Goal: Task Accomplishment & Management: Use online tool/utility

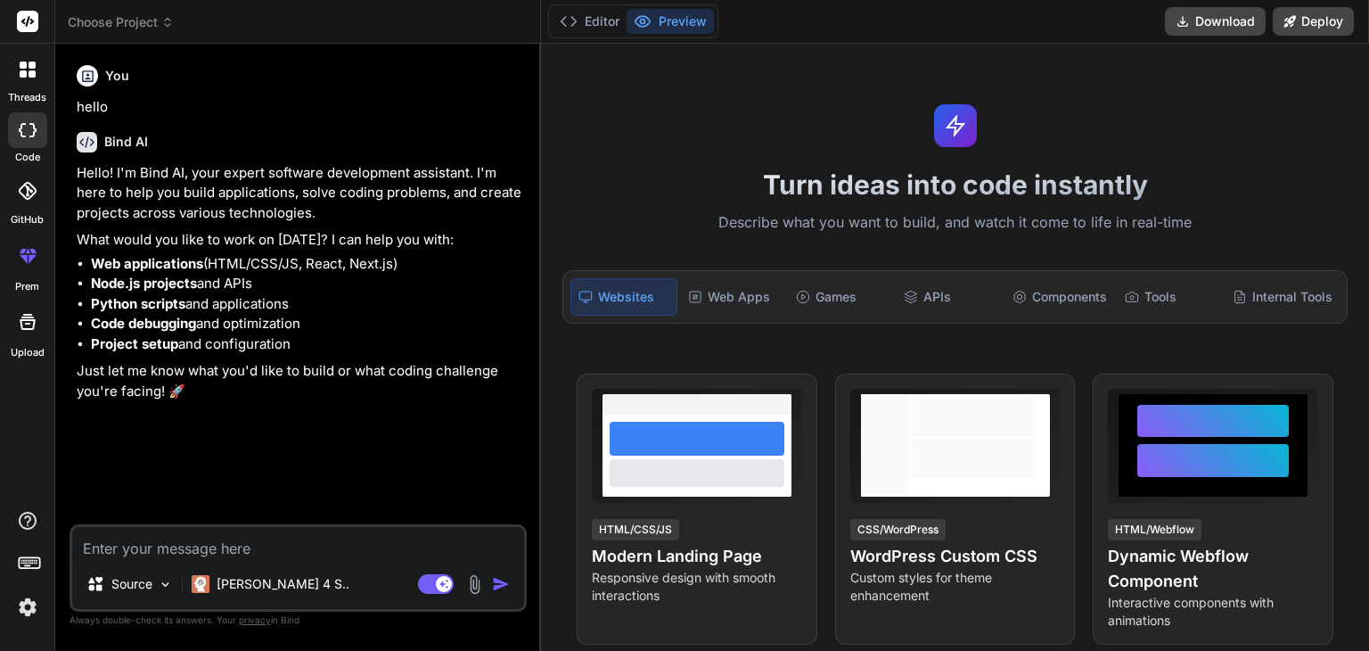
click at [162, 549] on textarea at bounding box center [298, 543] width 452 height 32
type textarea "IPv4 Address 78.46.244.143 IPv6 Address WebRTC Support Detection RTCPeerConnect…"
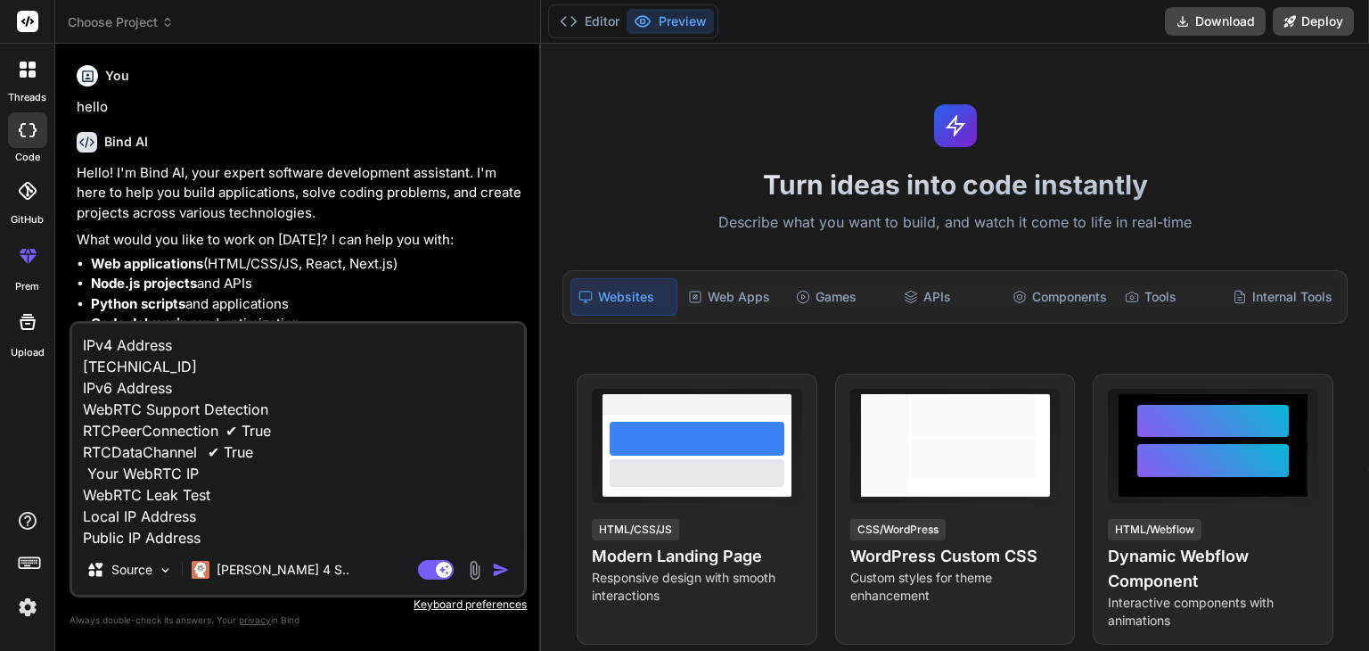
scroll to position [343, 0]
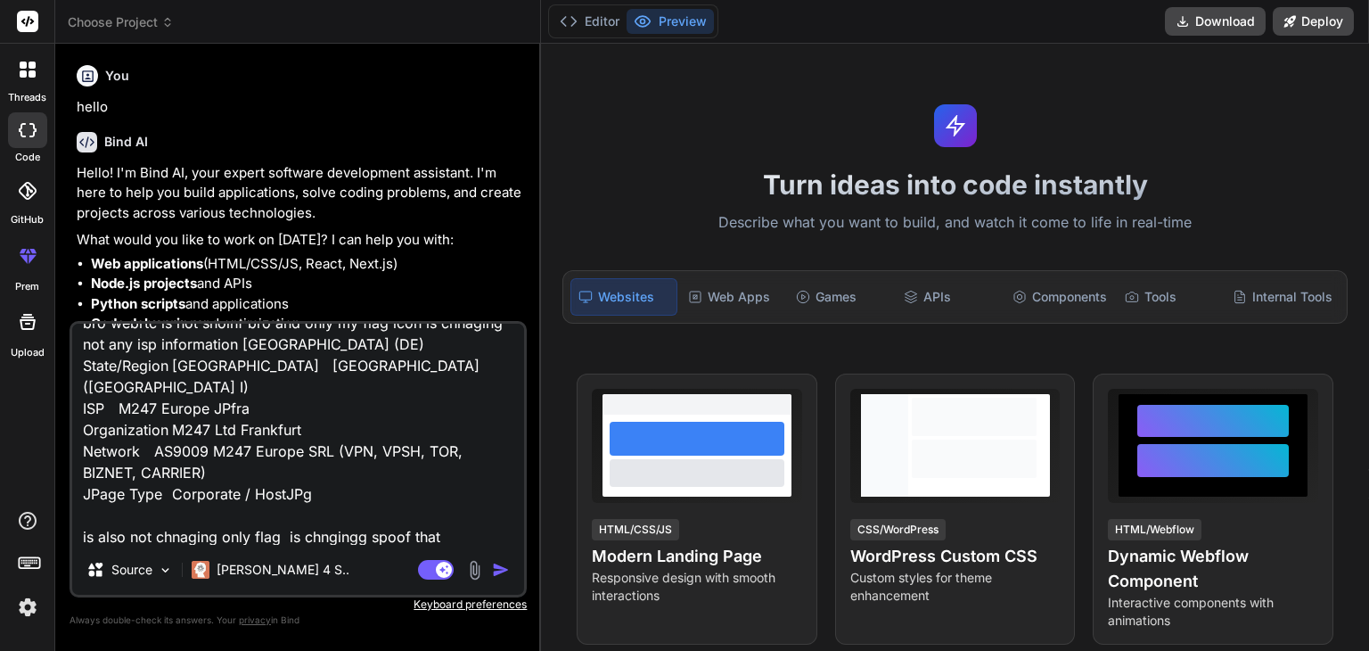
type textarea "x"
type textarea "IPv4 Address 78.46.244.143 IPv6 Address WebRTC Support Detection RTCPeerConnect…"
type textarea "x"
type textarea "IPv4 Address 78.46.244.143 IPv6 Address WebRTC Support Detection RTCPeerConnect…"
click at [449, 532] on textarea "IPv4 Address 78.46.244.143 IPv6 Address WebRTC Support Detection RTCPeerConnect…" at bounding box center [298, 434] width 452 height 221
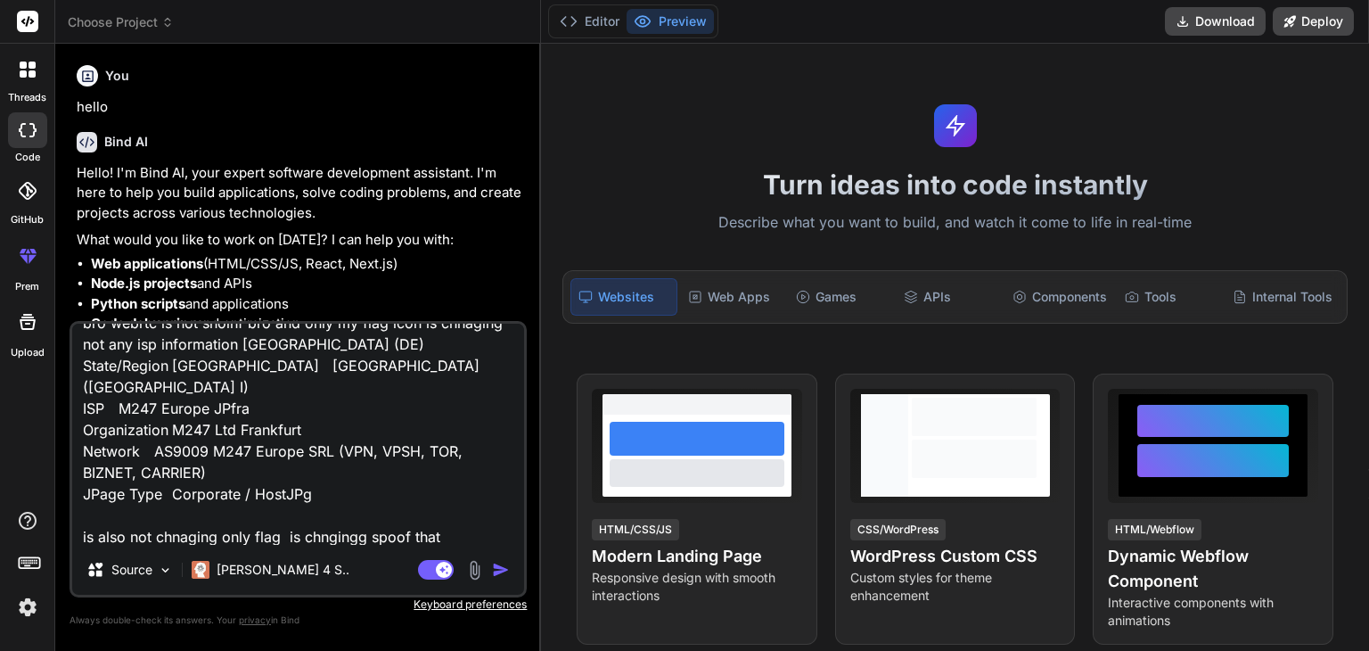
type textarea "x"
type textarea "IPv4 Address 78.46.244.143 IPv6 Address WebRTC Support Detection RTCPeerConnect…"
type textarea "x"
type textarea "IPv4 Address 78.46.244.143 IPv6 Address WebRTC Support Detection RTCPeerConnect…"
type textarea "x"
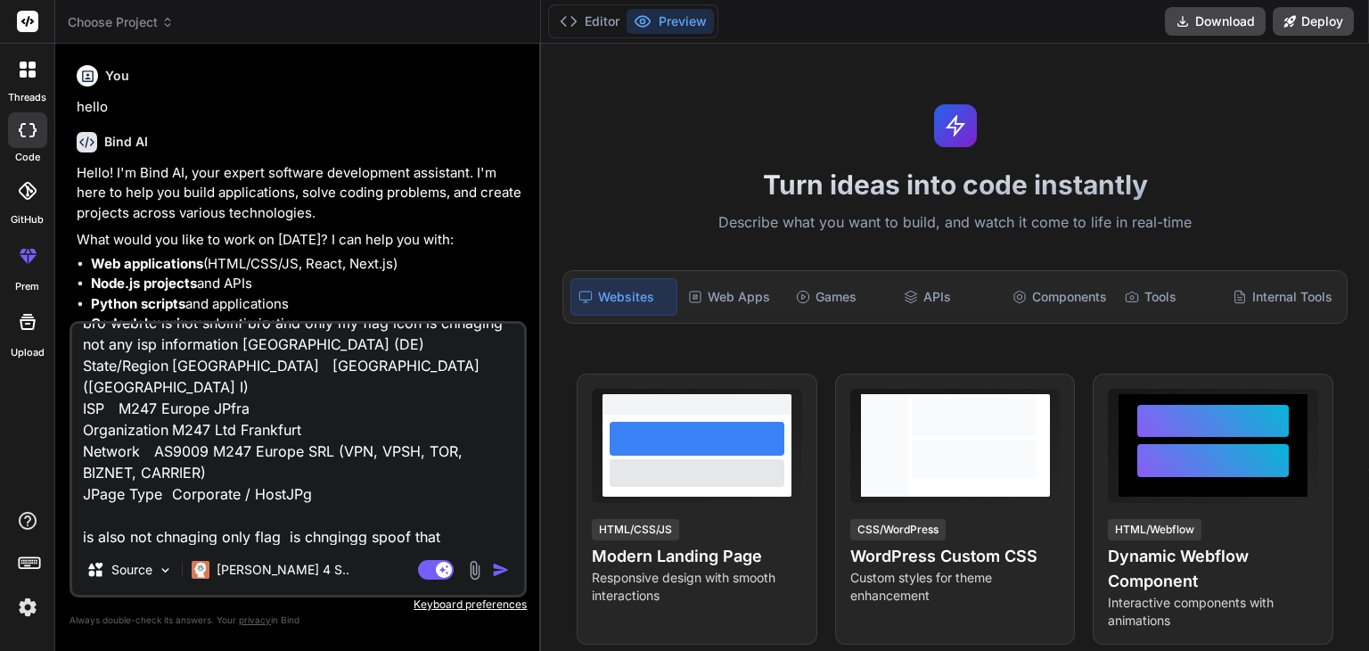
type textarea "IPv4 Address 78.46.244.143 IPv6 Address WebRTC Support Detection RTCPeerConnect…"
type textarea "x"
type textarea "IPv4 Address 78.46.244.143 IPv6 Address WebRTC Support Detection RTCPeerConnect…"
type textarea "x"
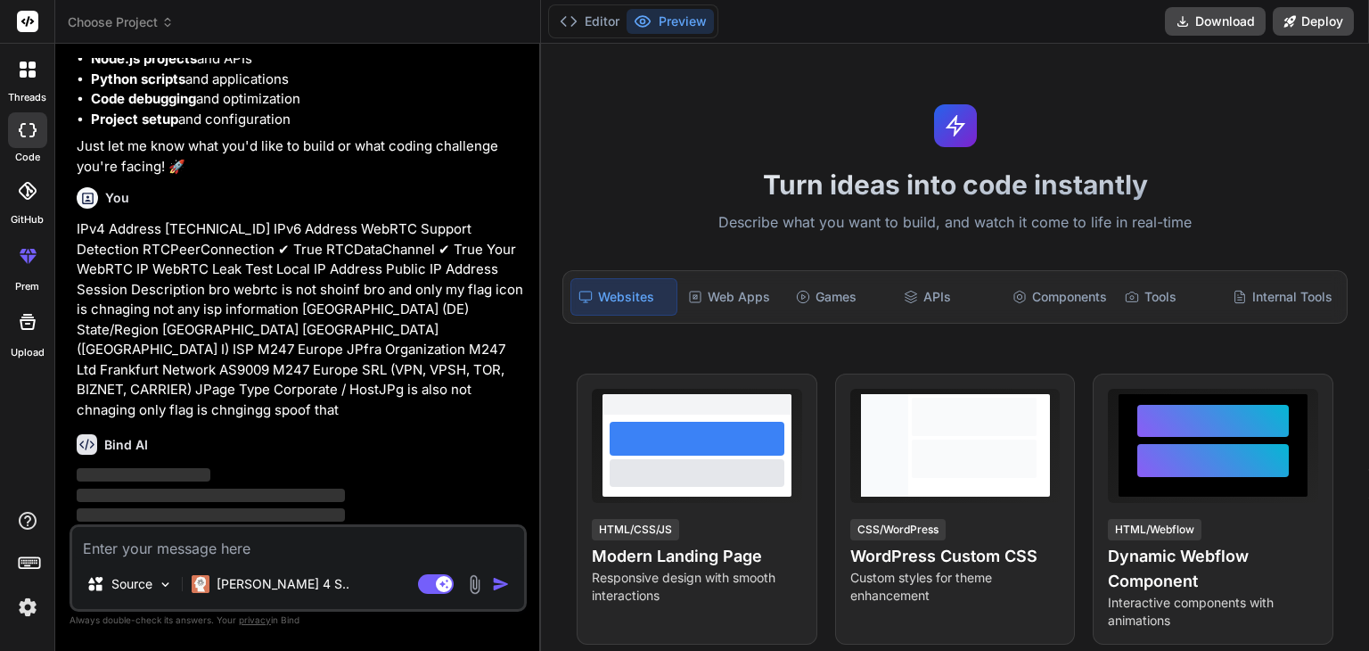
scroll to position [225, 0]
click at [183, 231] on p "IPv4 Address [TECHNICAL_ID] IPv6 Address WebRTC Support Detection RTCPeerConnec…" at bounding box center [300, 319] width 447 height 201
click at [116, 261] on p "IPv4 Address [TECHNICAL_ID] IPv6 Address WebRTC Support Detection RTCPeerConnec…" at bounding box center [300, 319] width 447 height 201
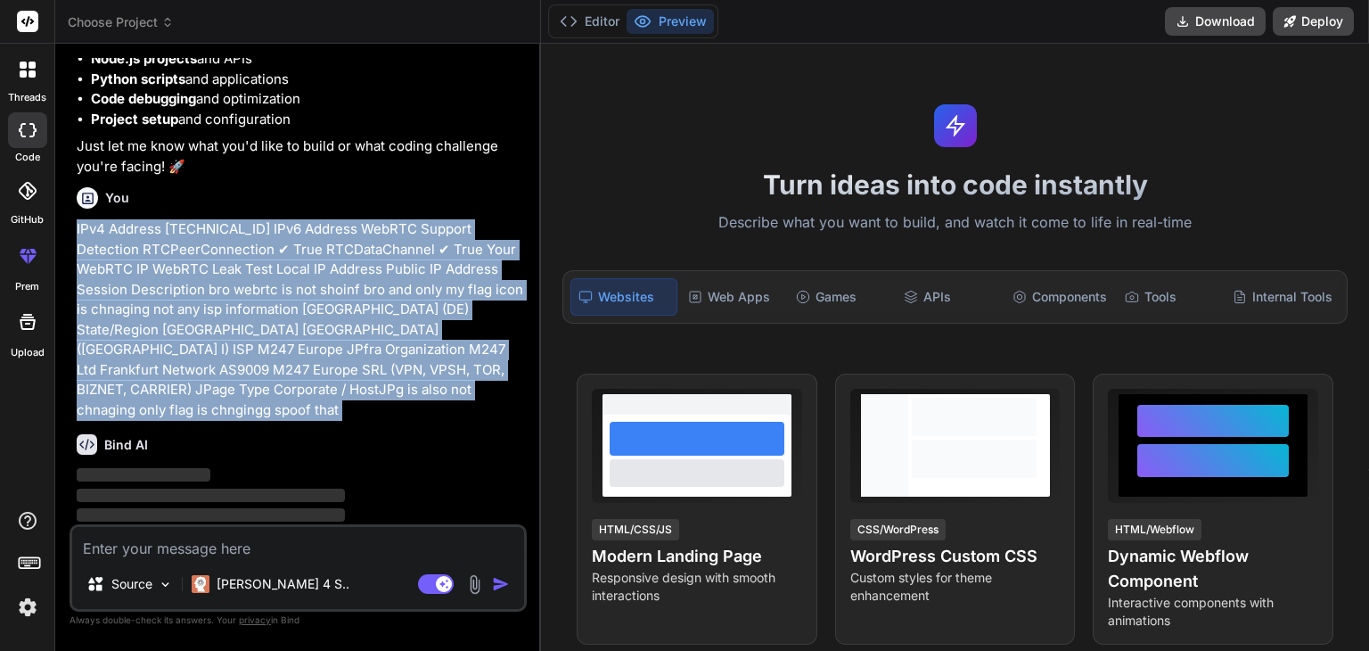
click at [116, 261] on p "IPv4 Address [TECHNICAL_ID] IPv6 Address WebRTC Support Detection RTCPeerConnec…" at bounding box center [300, 319] width 447 height 201
copy div "IPv4 Address 78.46.244.143 IPv6 Address WebRTC Support Detection RTCPeerConnect…"
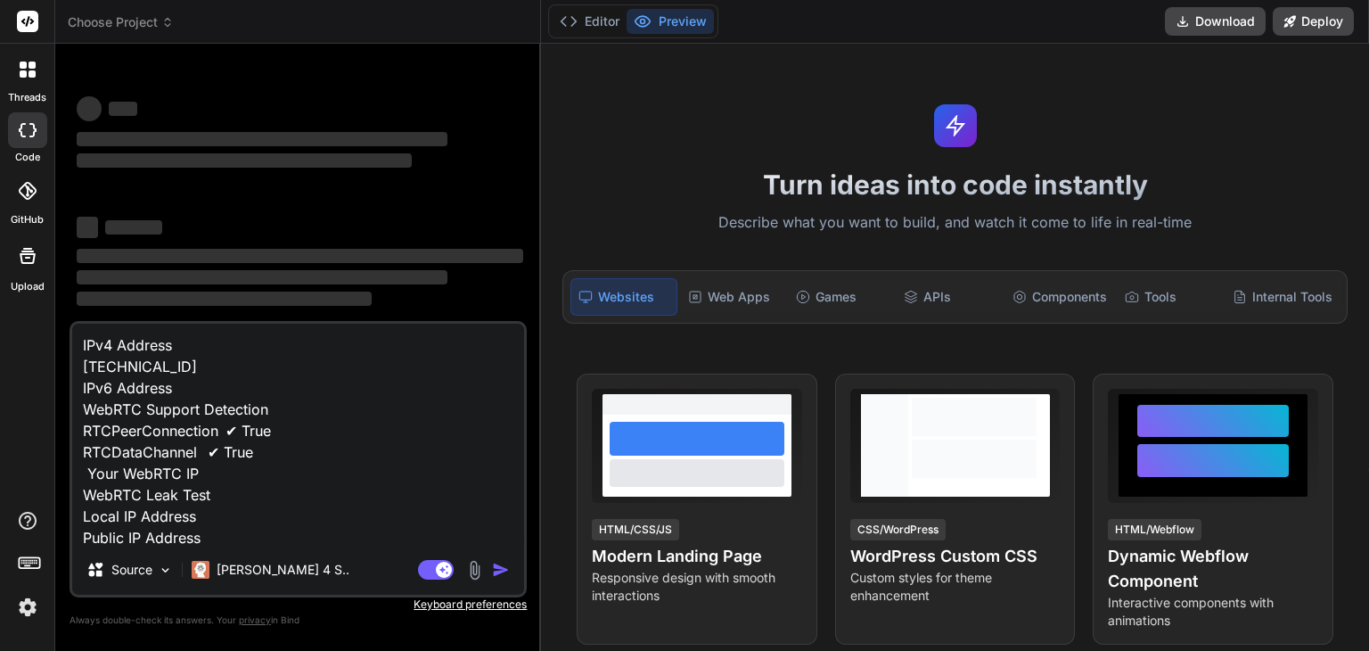
click at [214, 521] on textarea "IPv4 Address [TECHNICAL_ID] IPv6 Address WebRTC Support Detection RTCPeerConnec…" at bounding box center [298, 434] width 452 height 221
click at [215, 541] on textarea "IPv4 Address [TECHNICAL_ID] IPv6 Address WebRTC Support Detection RTCPeerConnec…" at bounding box center [298, 434] width 452 height 221
type textarea "x"
type textarea "IPv4 Address [TECHNICAL_ID] IPv6 Address WebRTC Support Detection RTCPeerConnec…"
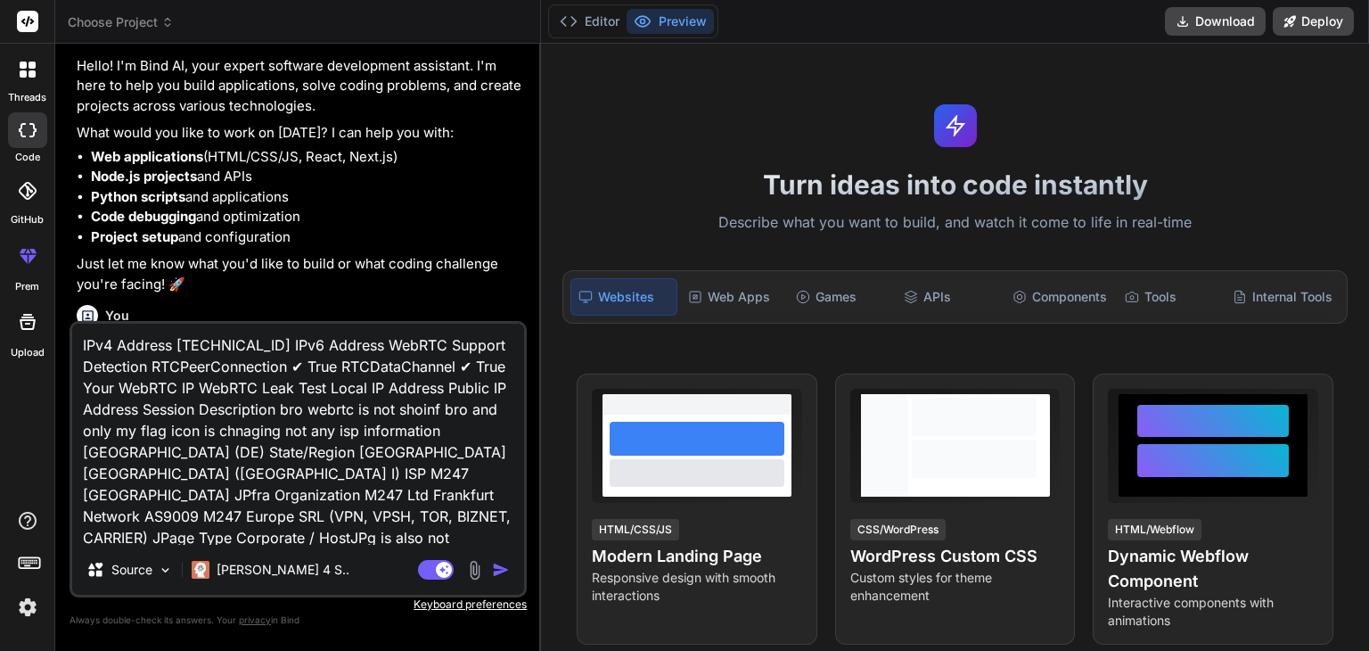
click at [430, 539] on textarea "IPv4 Address [TECHNICAL_ID] IPv6 Address WebRTC Support Detection RTCPeerConnec…" at bounding box center [298, 434] width 452 height 221
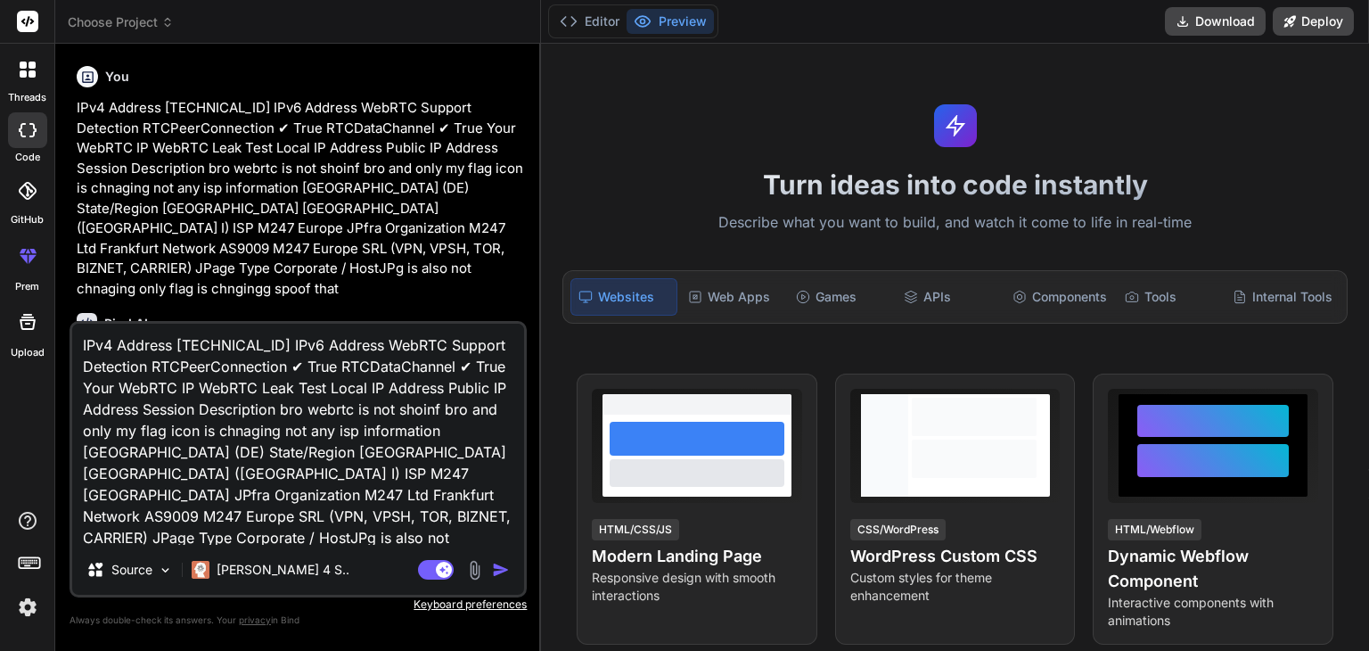
scroll to position [44, 0]
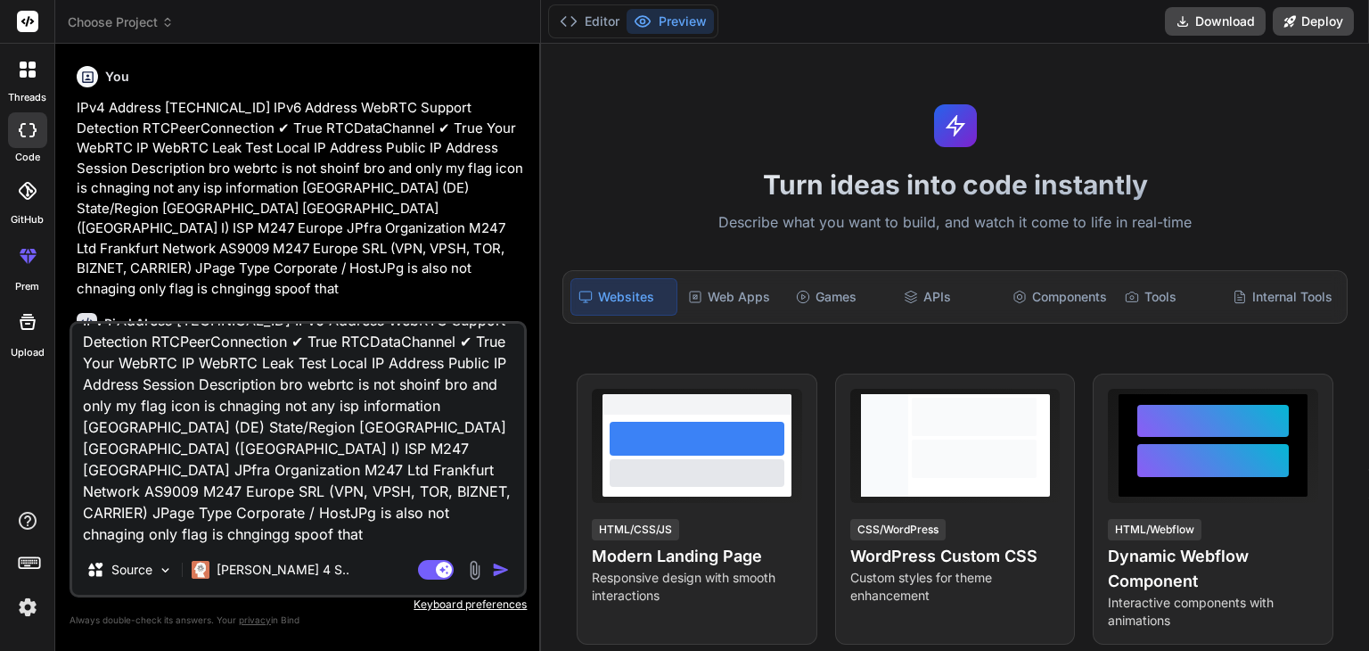
type textarea "x"
type textarea "IPv4 Address [TECHNICAL_ID] IPv6 Address WebRTC Support Detection RTCPeerConnec…"
type textarea "x"
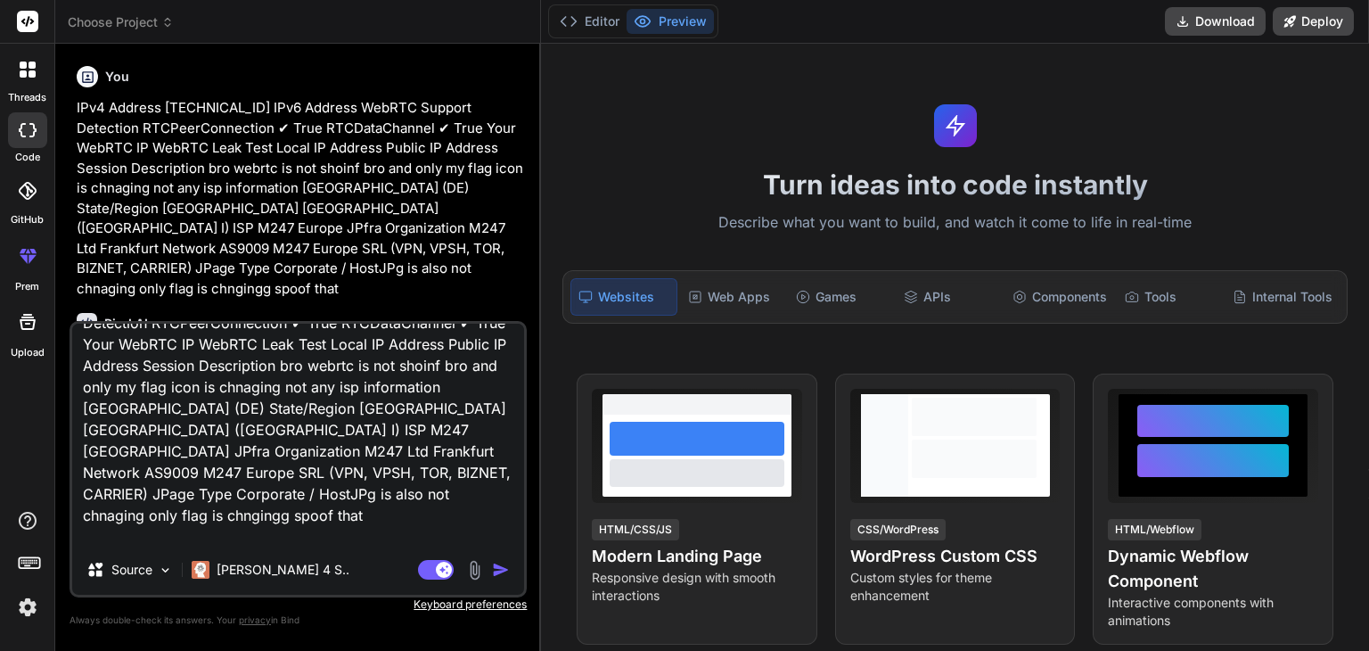
type textarea "IPv4 Address [TECHNICAL_ID] IPv6 Address WebRTC Support Detection RTCPeerConnec…"
type textarea "x"
type textarea "IPv4 Address [TECHNICAL_ID] IPv6 Address WebRTC Support Detection RTCPeerConnec…"
type textarea "x"
type textarea "IPv4 Address [TECHNICAL_ID] IPv6 Address WebRTC Support Detection RTCPeerConnec…"
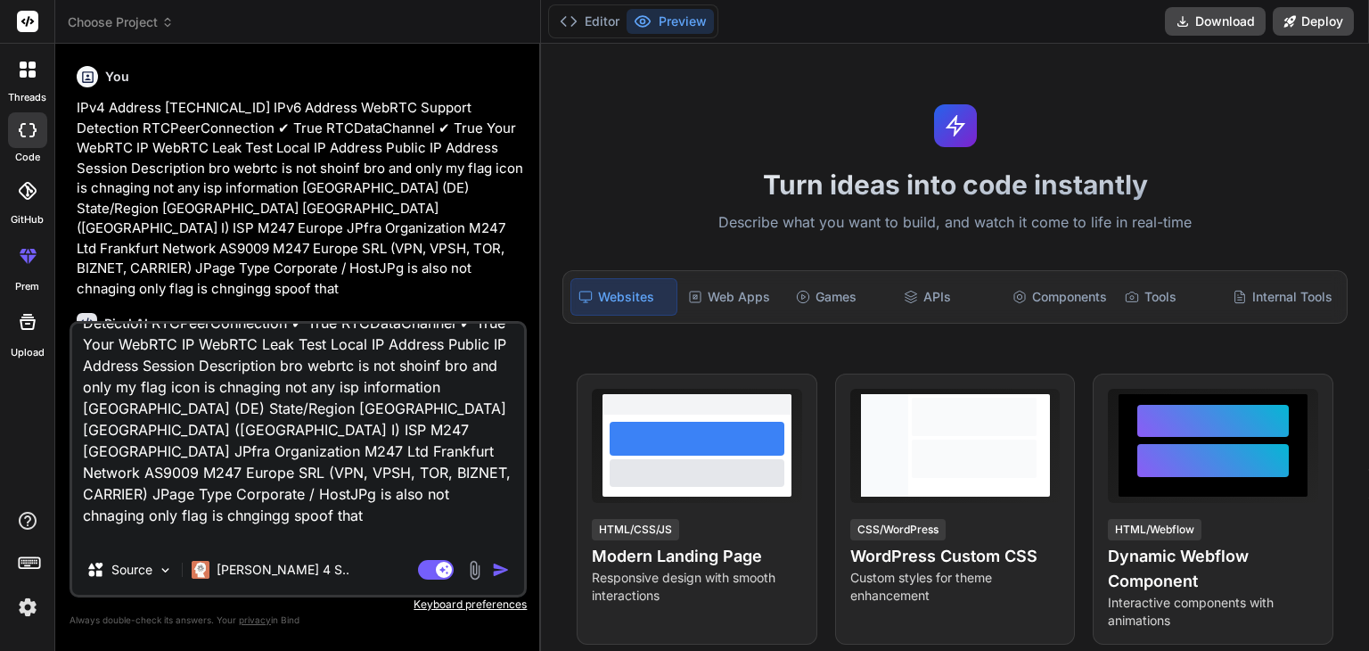
type textarea "x"
type textarea "IPv4 Address [TECHNICAL_ID] IPv6 Address WebRTC Support Detection RTCPeerConnec…"
type textarea "x"
type textarea "IPv4 Address [TECHNICAL_ID] IPv6 Address WebRTC Support Detection RTCPeerConnec…"
type textarea "x"
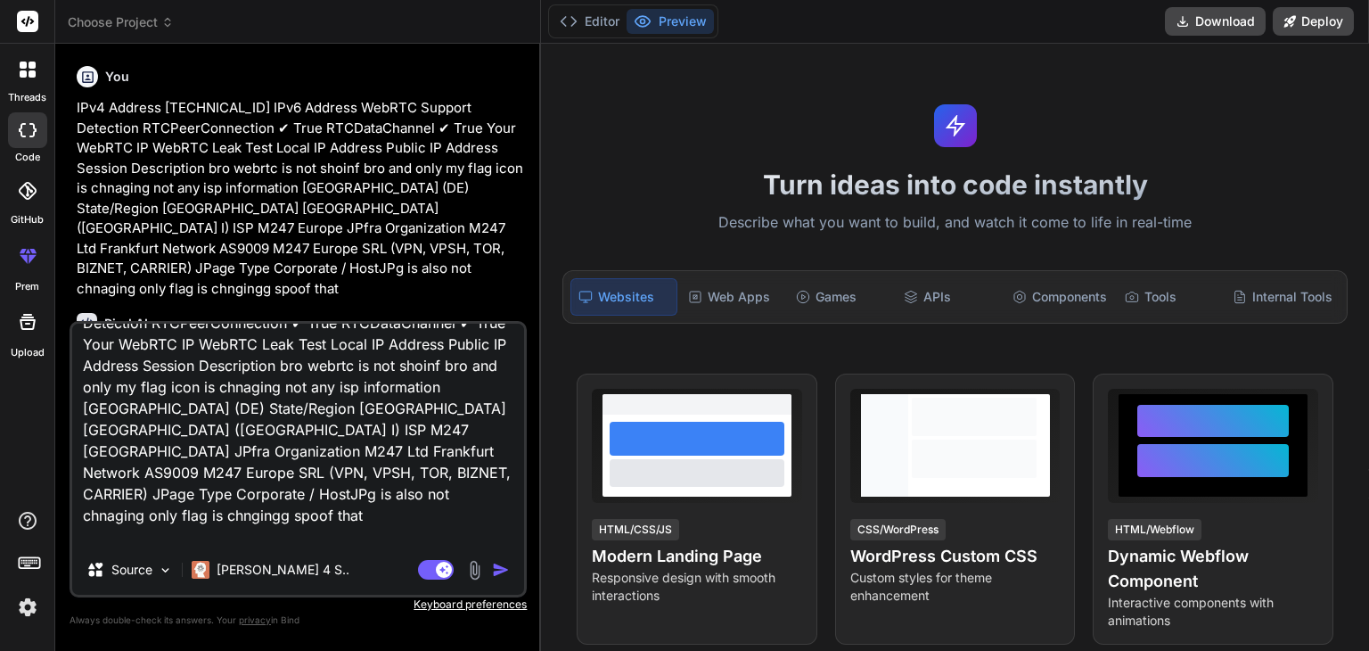
type textarea "IPv4 Address [TECHNICAL_ID] IPv6 Address WebRTC Support Detection RTCPeerConnec…"
type textarea "x"
type textarea "IPv4 Address [TECHNICAL_ID] IPv6 Address WebRTC Support Detection RTCPeerConnec…"
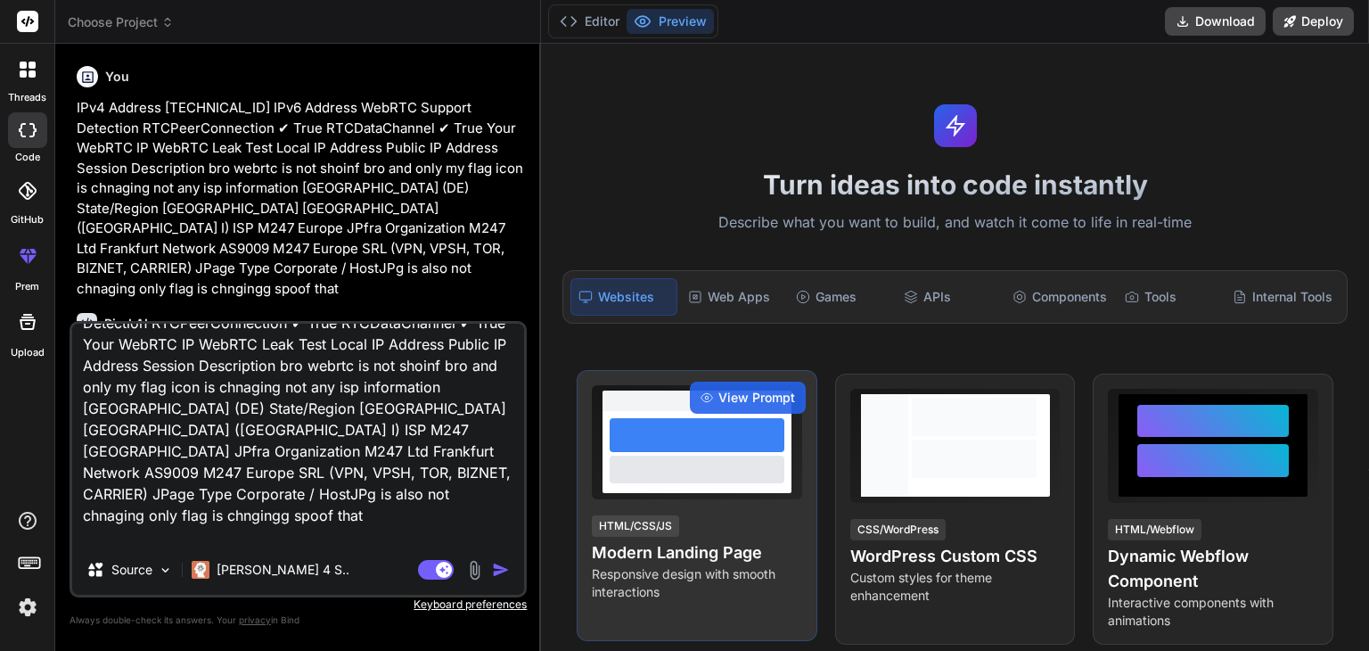
type textarea "x"
type textarea "IPv4 Address [TECHNICAL_ID] IPv6 Address WebRTC Support Detection RTCPeerConnec…"
type textarea "x"
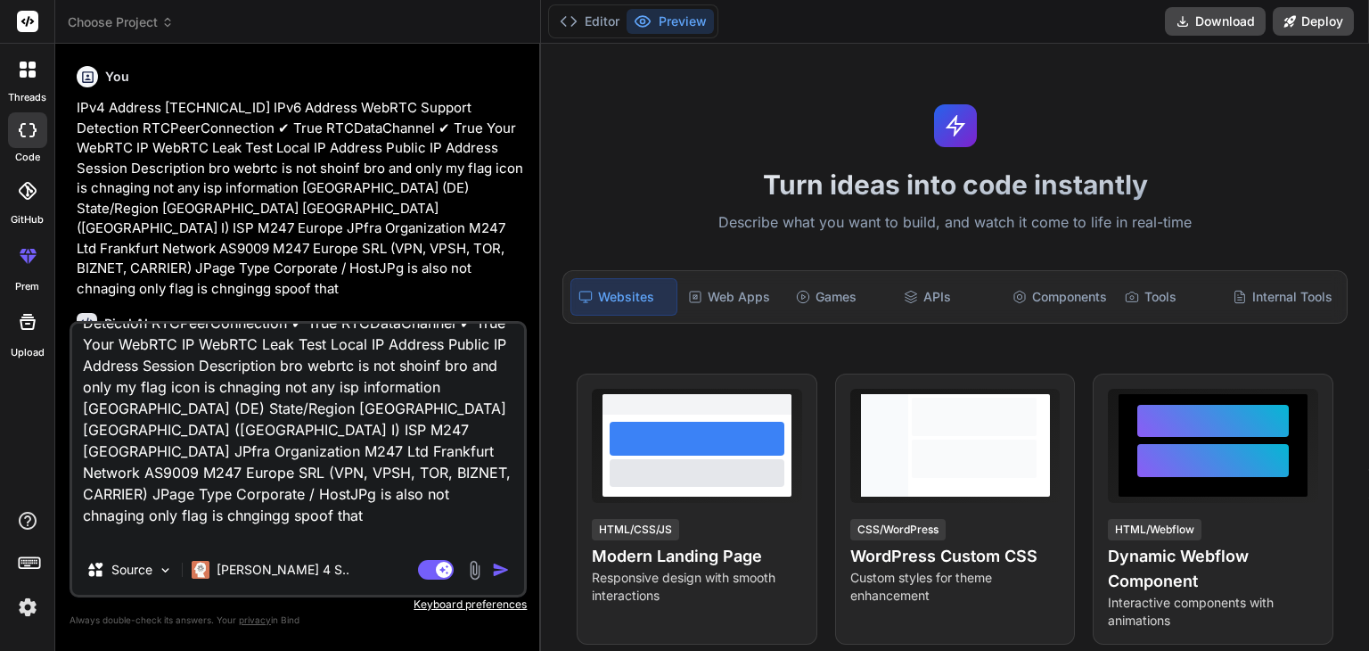
paste textarea "// ==LoreMipsum== // @dolo SITAMETC AD + ELIT + SedDoeiusmo Temporin // @utlabo…"
type textarea "LOr4 Ipsumdo 60.02.195.770 SIt7 Ametcon AdiPIS Elitsed Doeiusmod TEMPoriNcididu…"
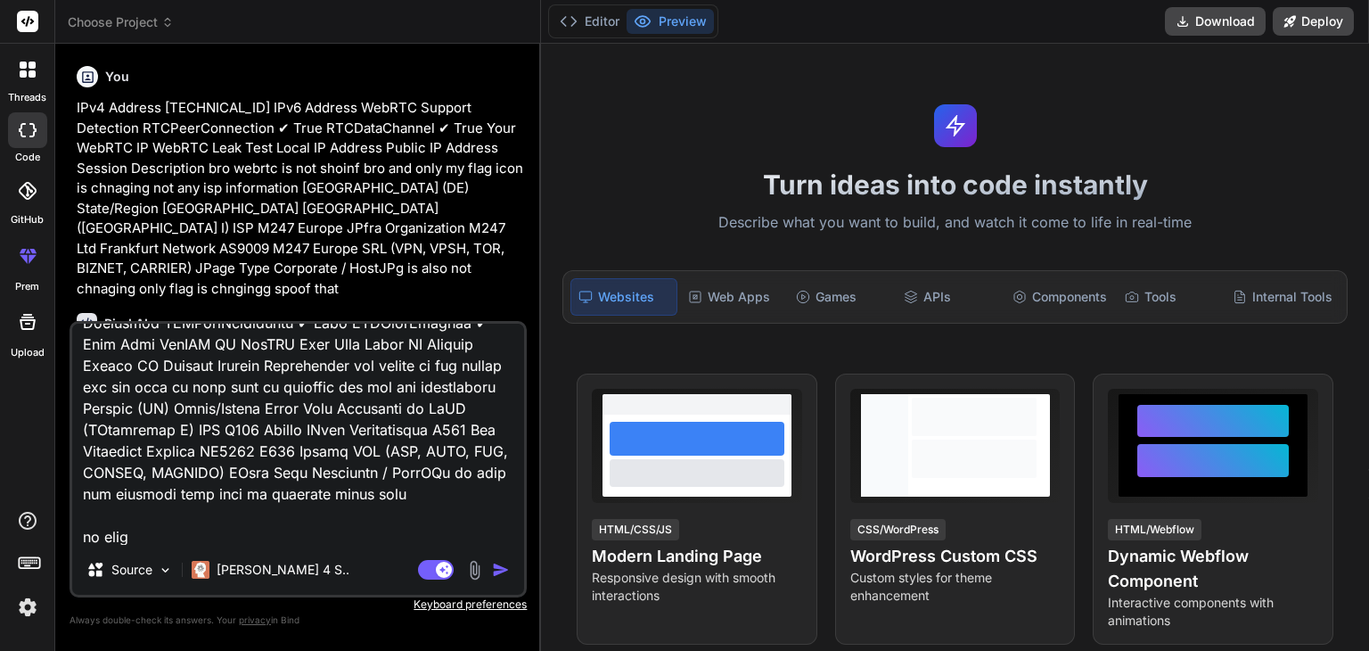
type textarea "x"
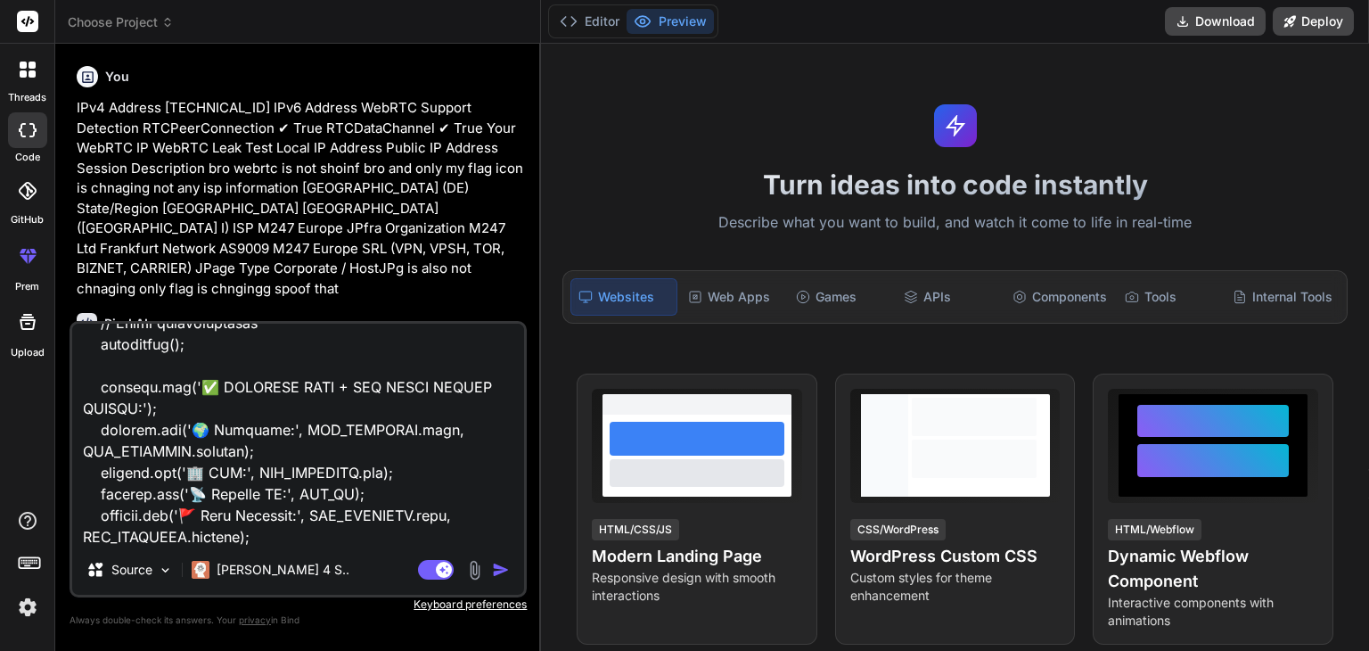
type textarea "LOr4 Ipsumdo 60.02.195.770 SIt7 Ametcon AdiPIS Elitsed Doeiusmod TEMPoriNcididu…"
type textarea "x"
type textarea "LOr4 Ipsumdo 60.02.195.770 SIt7 Ametcon AdiPIS Elitsed Doeiusmod TEMPoriNcididu…"
type textarea "x"
type textarea "LOr4 Ipsumdo 60.02.195.770 SIt7 Ametcon AdiPIS Elitsed Doeiusmod TEMPoriNcididu…"
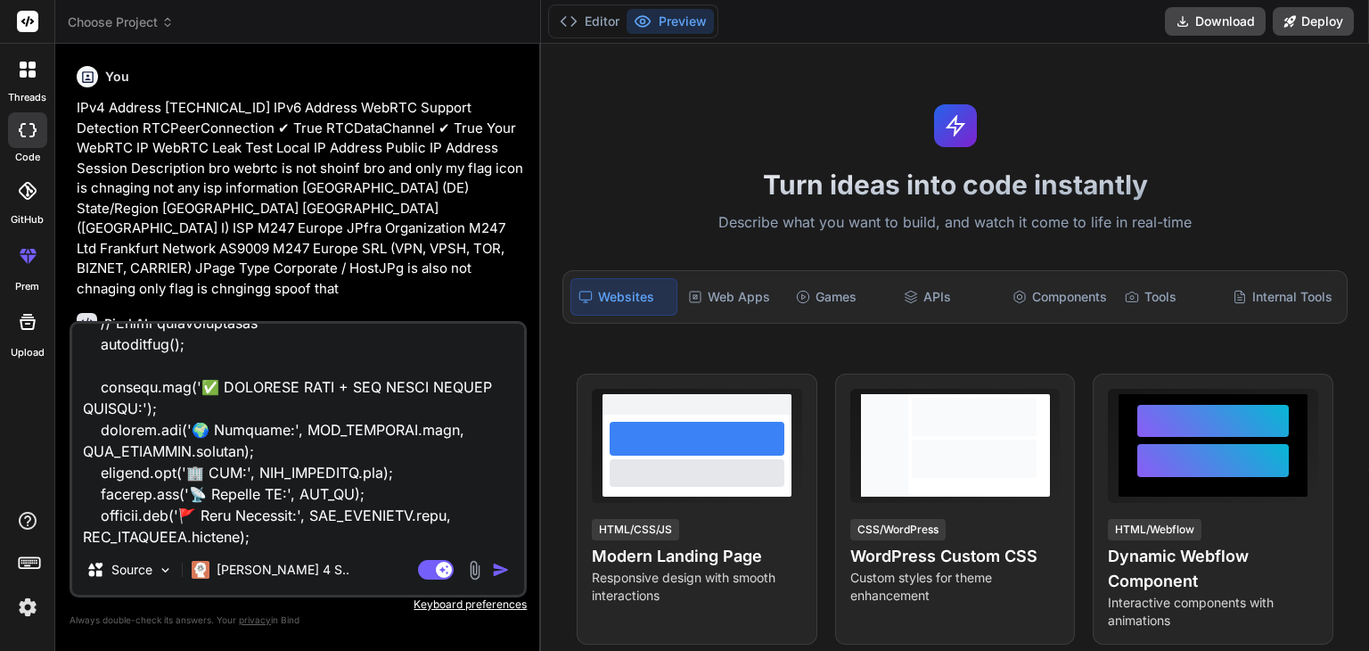
type textarea "x"
type textarea "LOr4 Ipsumdo 60.02.195.770 SIt7 Ametcon AdiPIS Elitsed Doeiusmod TEMPoriNcididu…"
type textarea "x"
type textarea "LOr4 Ipsumdo 60.02.195.770 SIt7 Ametcon AdiPIS Elitsed Doeiusmod TEMPoriNcididu…"
type textarea "x"
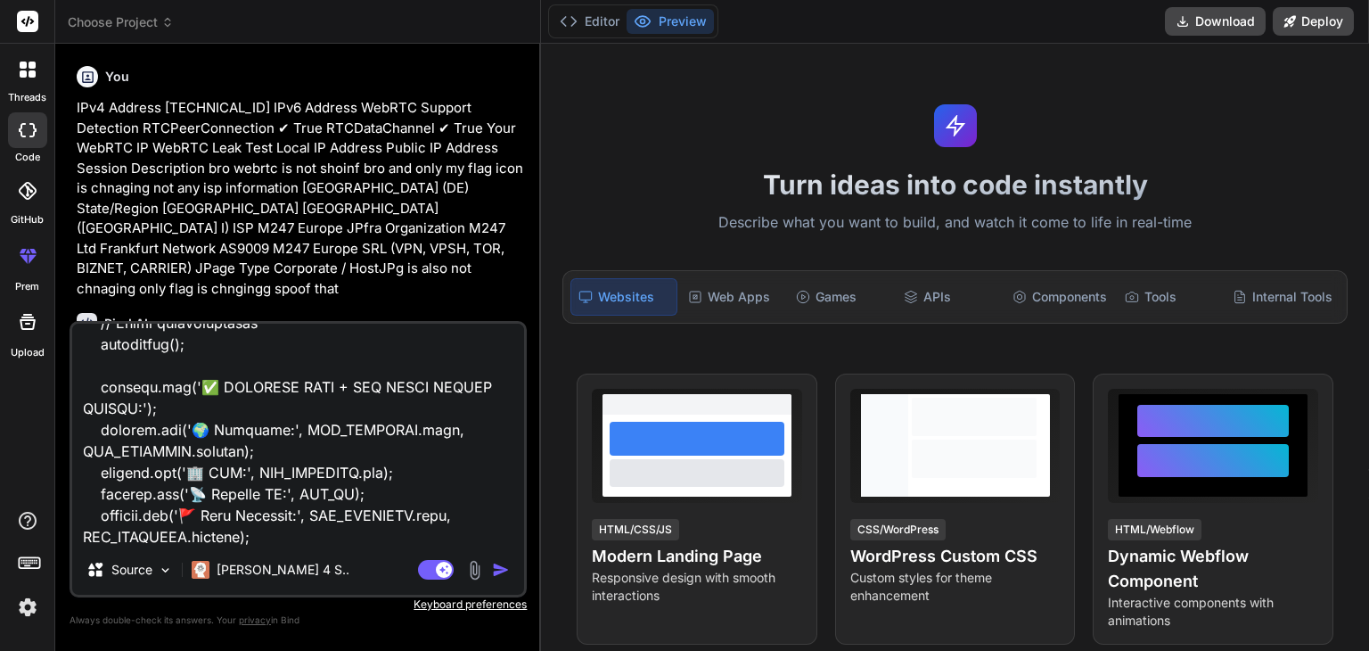
type textarea "LOr4 Ipsumdo 60.02.195.770 SIt7 Ametcon AdiPIS Elitsed Doeiusmod TEMPoriNcididu…"
type textarea "x"
type textarea "LOr4 Ipsumdo 60.02.195.770 SIt7 Ametcon AdiPIS Elitsed Doeiusmod TEMPoriNcididu…"
type textarea "x"
type textarea "LOr4 Ipsumdo 60.02.195.770 SIt7 Ametcon AdiPIS Elitsed Doeiusmod TEMPoriNcididu…"
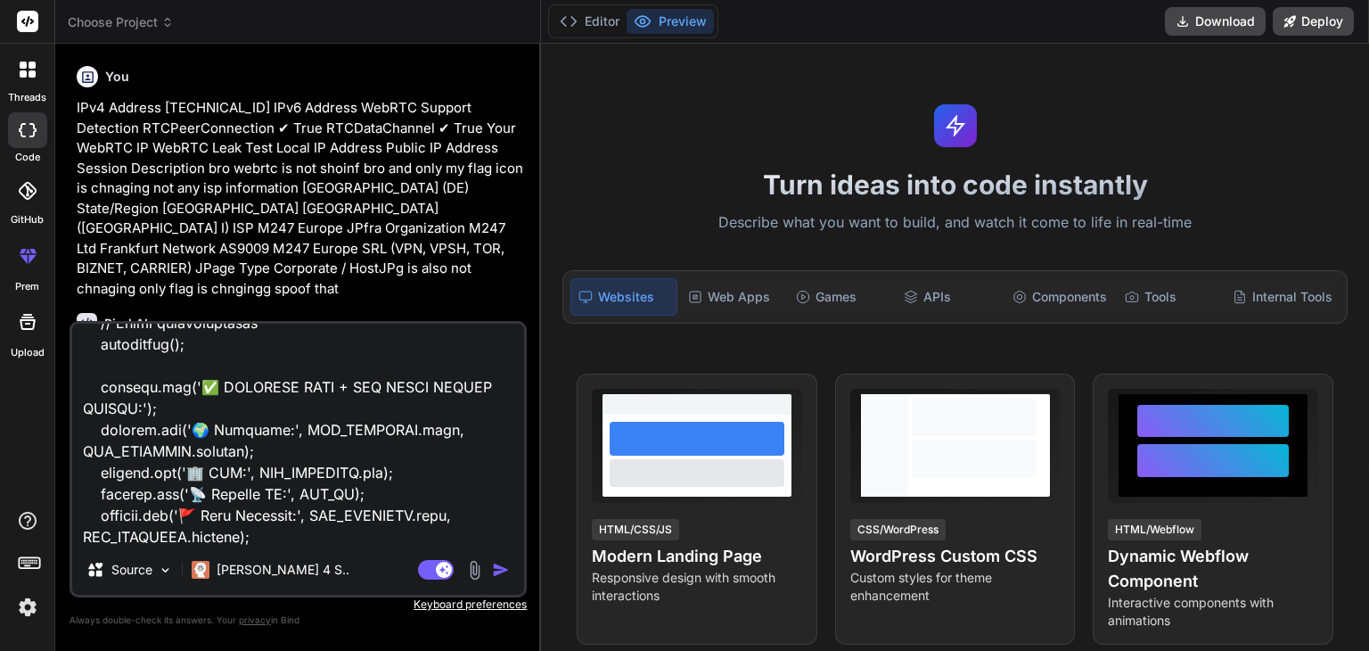
type textarea "x"
type textarea "LOr4 Ipsumdo 60.02.195.770 SIt7 Ametcon AdiPIS Elitsed Doeiusmod TEMPoriNcididu…"
type textarea "x"
type textarea "LOr4 Ipsumdo 60.02.195.770 SIt7 Ametcon AdiPIS Elitsed Doeiusmod TEMPoriNcididu…"
type textarea "x"
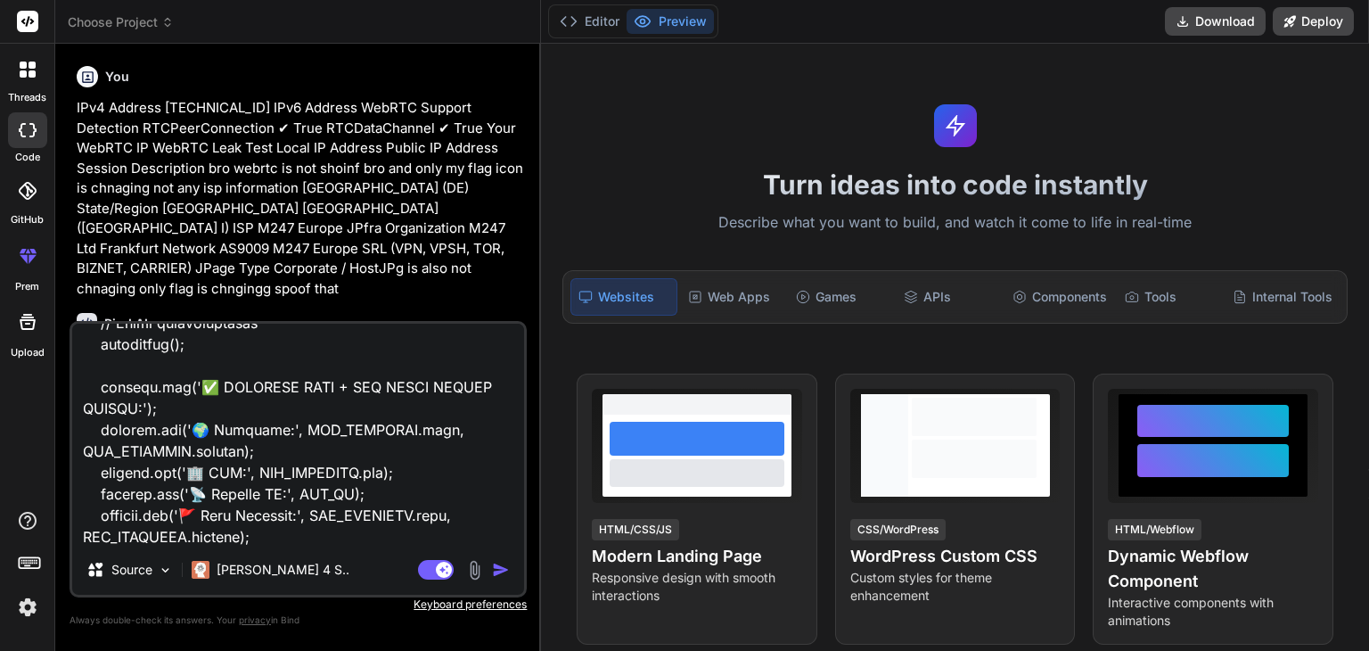
type textarea "LOr4 Ipsumdo 60.02.195.770 SIt7 Ametcon AdiPIS Elitsed Doeiusmod TEMPoriNcididu…"
type textarea "x"
type textarea "LOr4 Ipsumdo 60.02.195.770 SIt7 Ametcon AdiPIS Elitsed Doeiusmod TEMPoriNcididu…"
type textarea "x"
type textarea "LOr4 Ipsumdo 60.02.195.770 SIt7 Ametcon AdiPIS Elitsed Doeiusmod TEMPoriNcididu…"
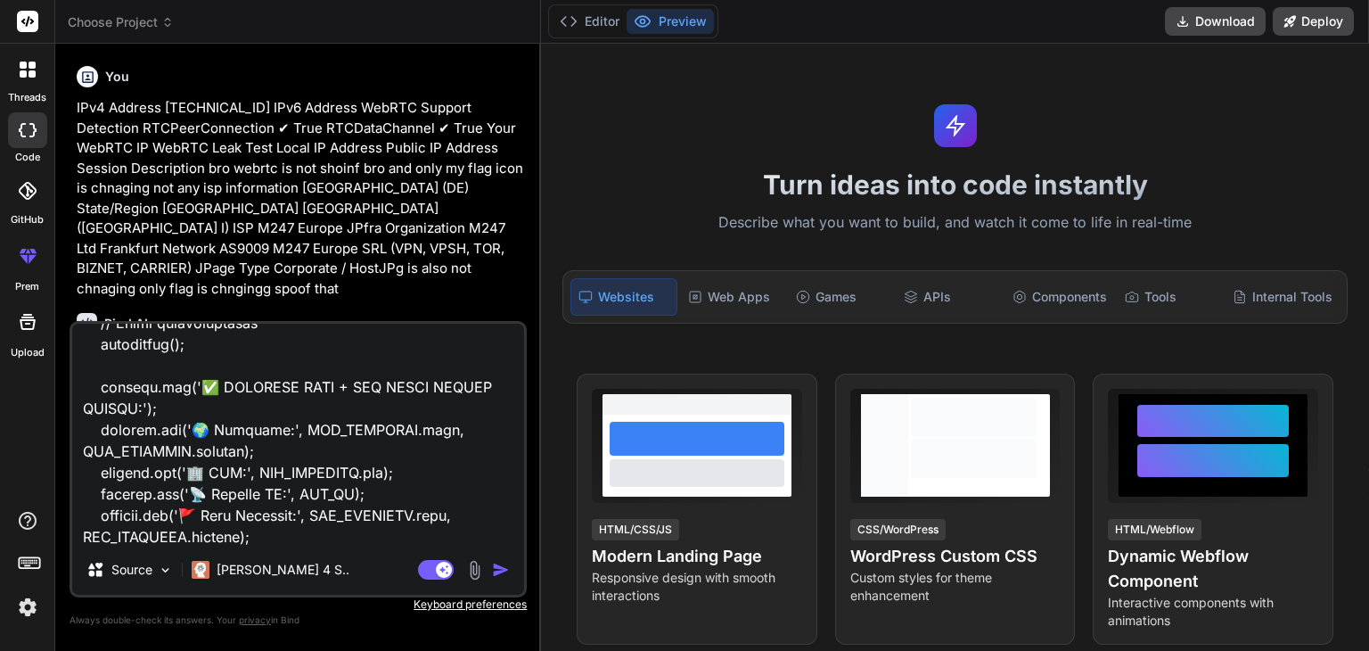
type textarea "x"
type textarea "LOr4 Ipsumdo 60.02.195.770 SIt7 Ametcon AdiPIS Elitsed Doeiusmod TEMPoriNcididu…"
type textarea "x"
type textarea "LOr4 Ipsumdo 60.02.195.770 SIt7 Ametcon AdiPIS Elitsed Doeiusmod TEMPoriNcididu…"
type textarea "x"
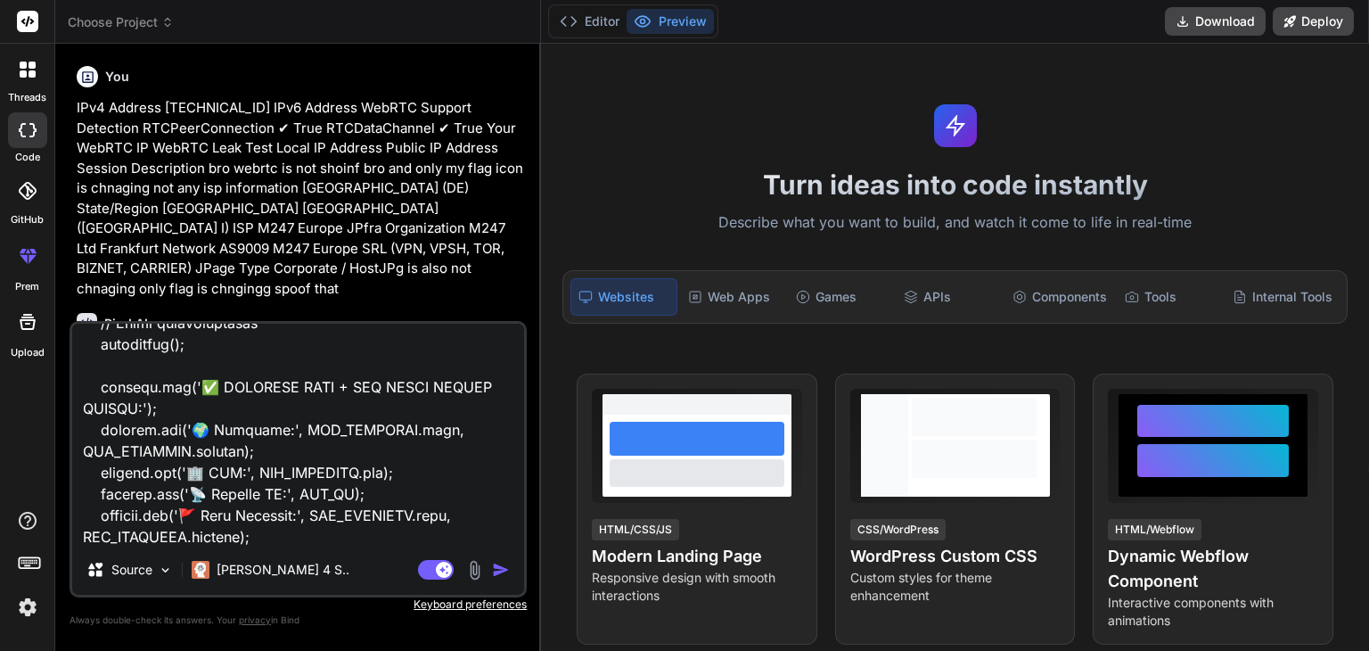
type textarea "LOr4 Ipsumdo 60.02.195.770 SIt7 Ametcon AdiPIS Elitsed Doeiusmod TEMPoriNcididu…"
type textarea "x"
type textarea "LOr4 Ipsumdo 60.02.195.770 SIt7 Ametcon AdiPIS Elitsed Doeiusmod TEMPoriNcididu…"
type textarea "x"
type textarea "LOr4 Ipsumdo 60.02.195.770 SIt7 Ametcon AdiPIS Elitsed Doeiusmod TEMPoriNcididu…"
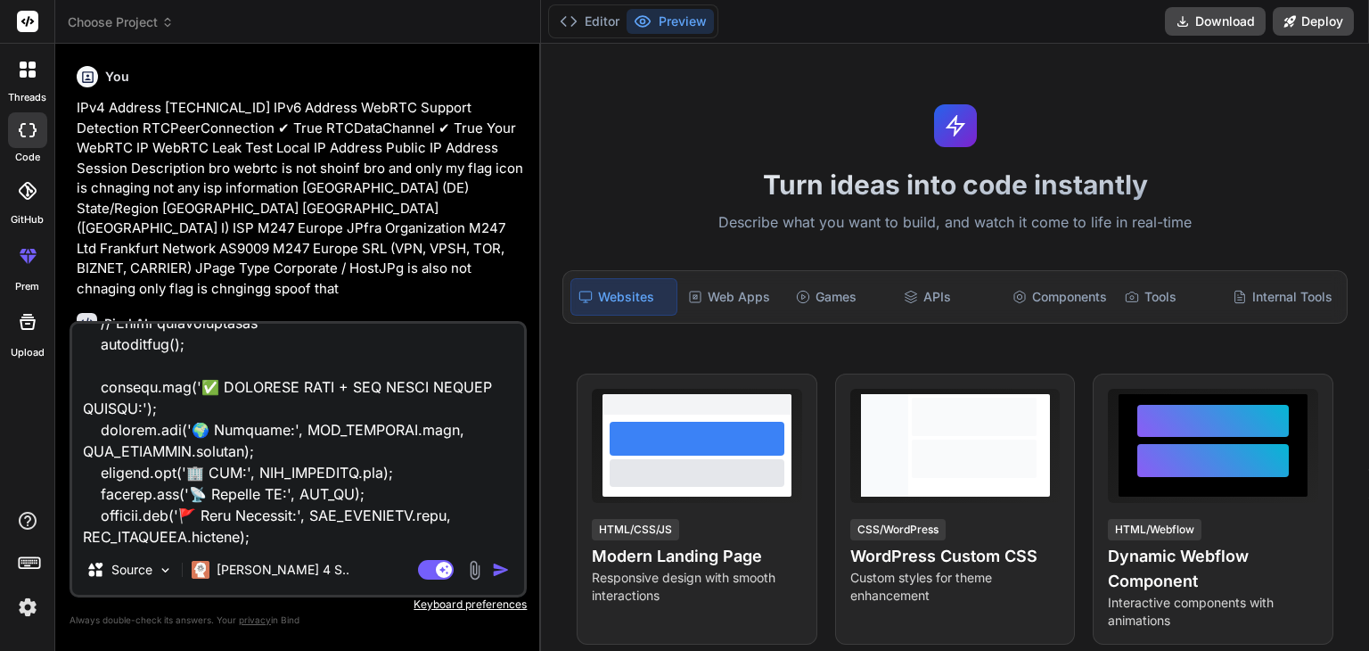
type textarea "x"
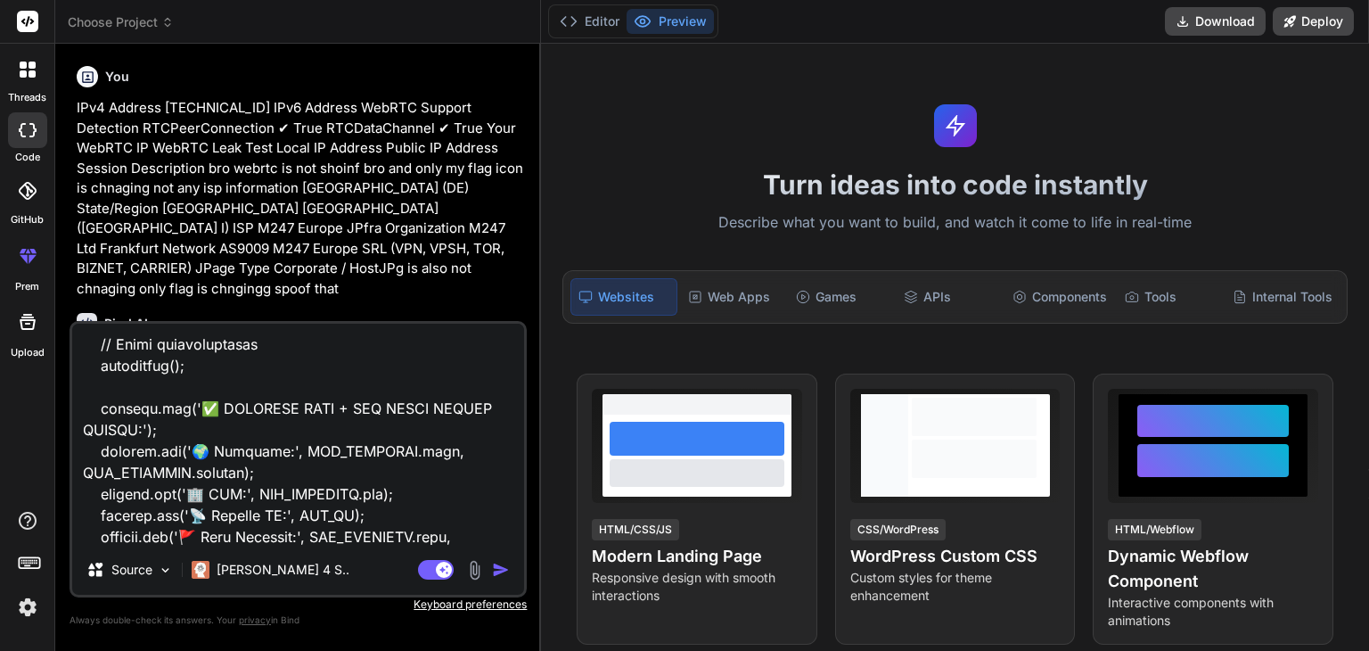
type textarea "LOr4 Ipsumdo 60.02.195.770 SIt7 Ametcon AdiPIS Elitsed Doeiusmod TEMPoriNcididu…"
type textarea "x"
type textarea "LOr4 Ipsumdo 60.02.195.770 SIt7 Ametcon AdiPIS Elitsed Doeiusmod TEMPoriNcididu…"
type textarea "x"
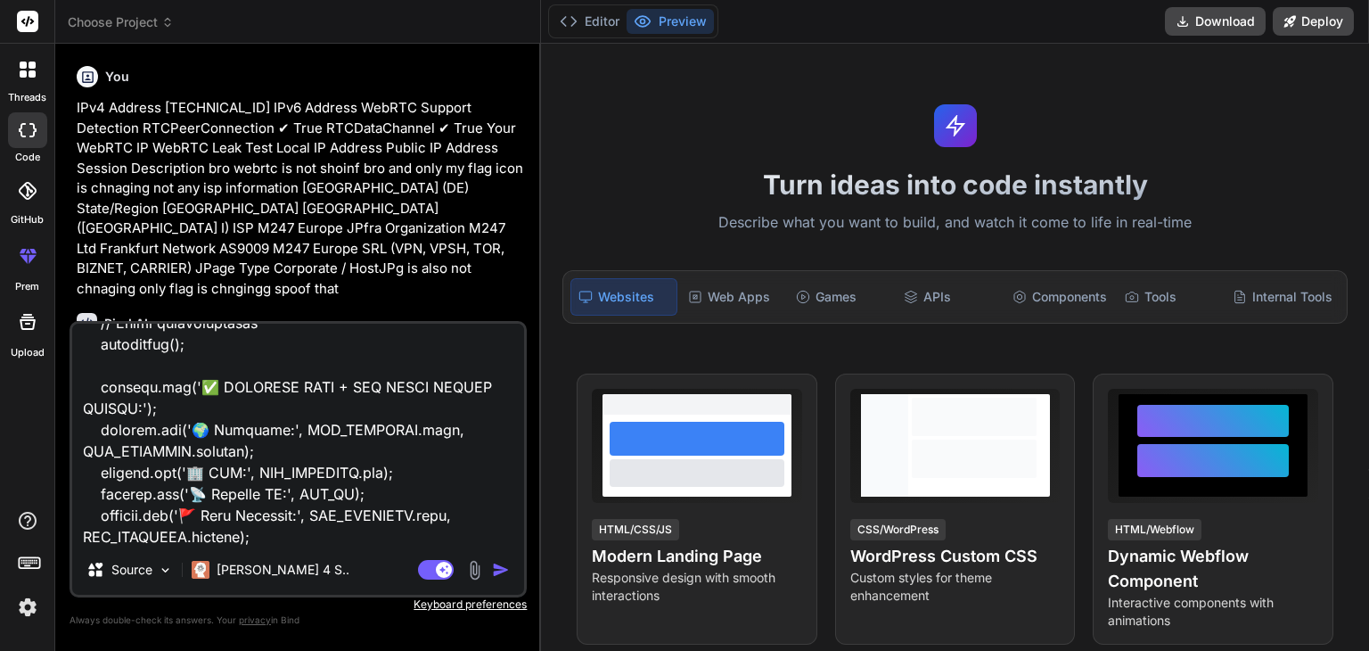
type textarea "LOr4 Ipsumdo 60.02.195.770 SIt7 Ametcon AdiPIS Elitsed Doeiusmod TEMPoriNcididu…"
type textarea "x"
type textarea "LOr4 Ipsumdo 60.02.195.770 SIt7 Ametcon AdiPIS Elitsed Doeiusmod TEMPoriNcididu…"
type textarea "x"
type textarea "LOr4 Ipsumdo 60.02.195.770 SIt7 Ametcon AdiPIS Elitsed Doeiusmod TEMPoriNcididu…"
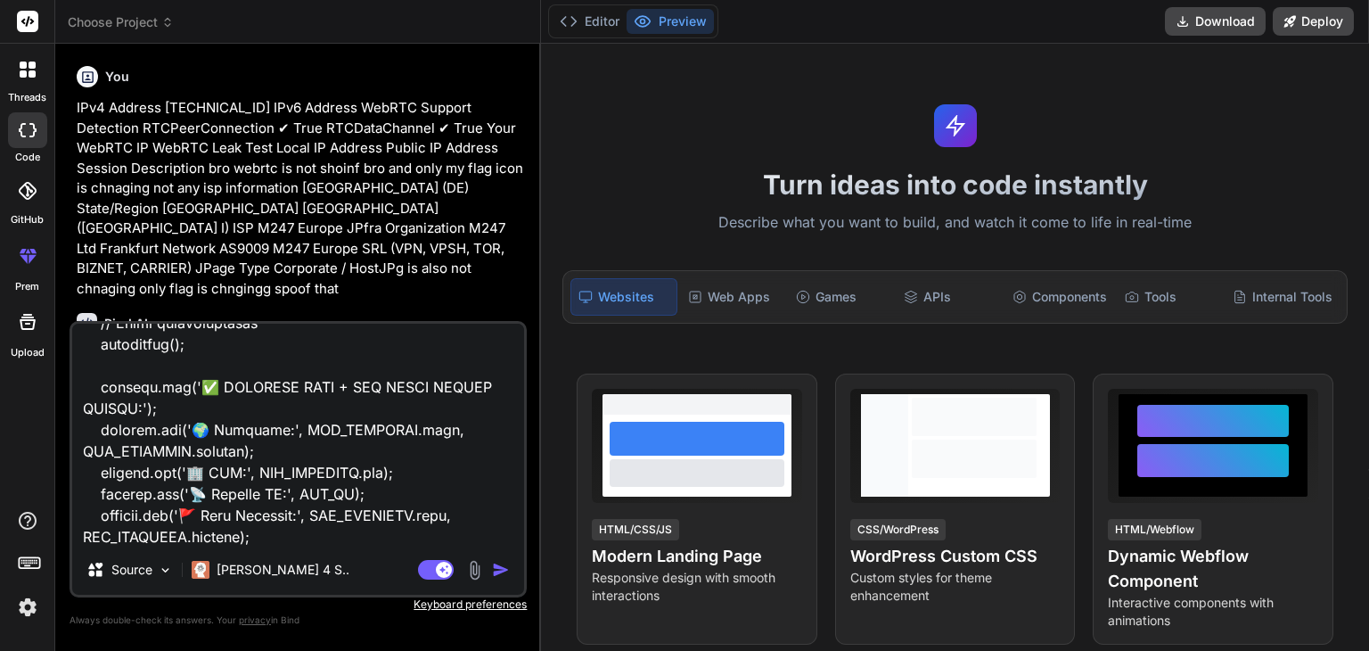
type textarea "x"
type textarea "LOr4 Ipsumdo 60.02.195.770 SIt7 Ametcon AdiPIS Elitsed Doeiusmod TEMPoriNcididu…"
type textarea "x"
type textarea "LOr4 Ipsumdo 60.02.195.770 SIt7 Ametcon AdiPIS Elitsed Doeiusmod TEMPoriNcididu…"
type textarea "x"
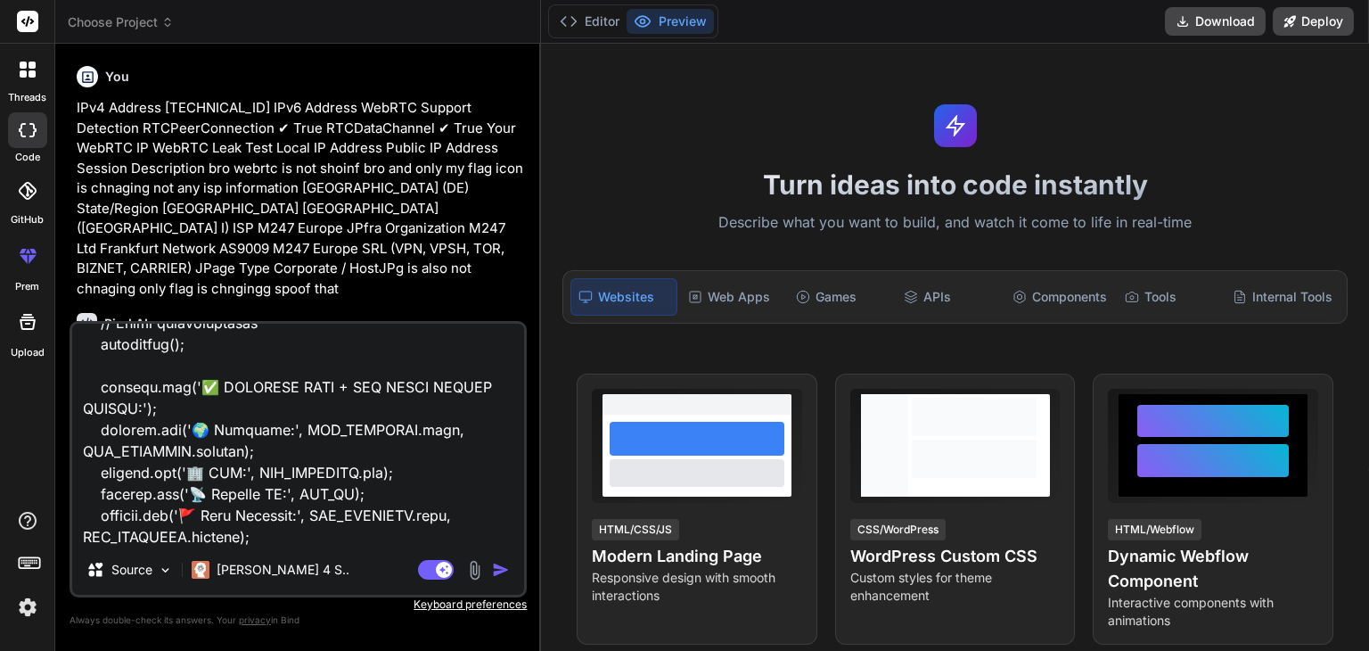
type textarea "LOr4 Ipsumdo 60.02.195.770 SIt7 Ametcon AdiPIS Elitsed Doeiusmod TEMPoriNcididu…"
type textarea "x"
type textarea "LOr4 Ipsumdo 60.02.195.770 SIt7 Ametcon AdiPIS Elitsed Doeiusmod TEMPoriNcididu…"
type textarea "x"
type textarea "LOr4 Ipsumdo 60.02.195.770 SIt7 Ametcon AdiPIS Elitsed Doeiusmod TEMPoriNcididu…"
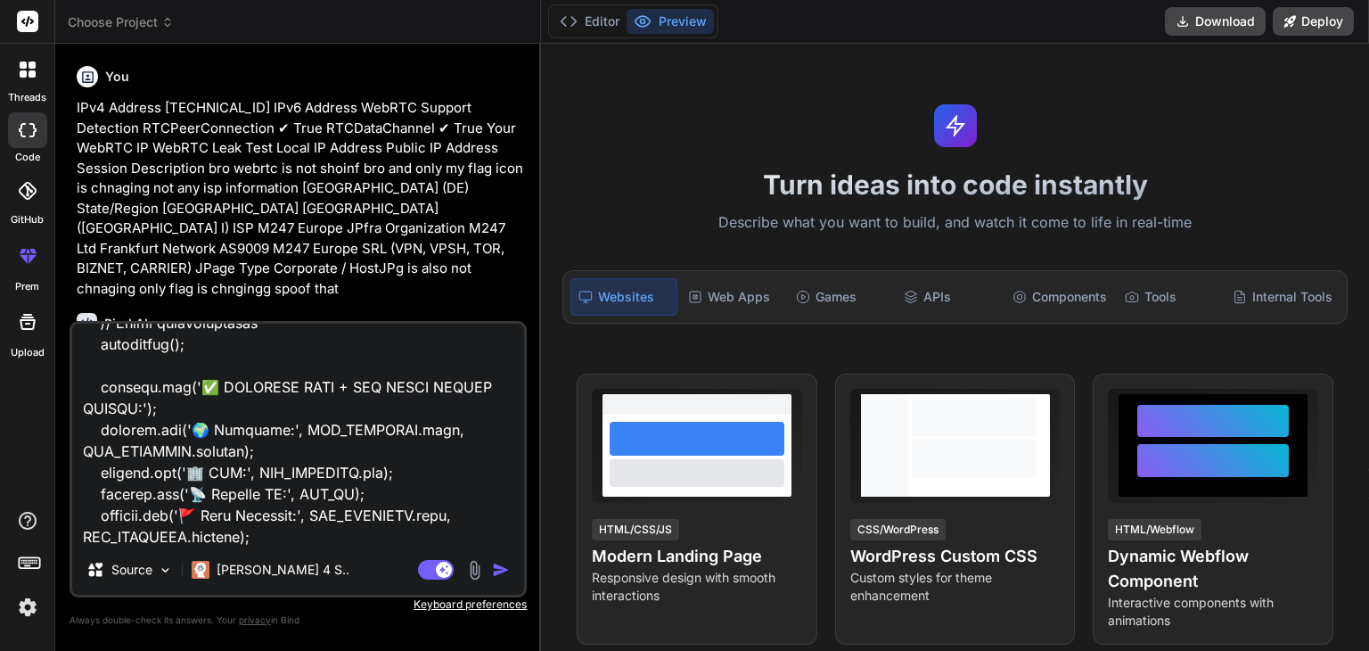
type textarea "x"
type textarea "LOr4 Ipsumdo 60.02.195.770 SIt7 Ametcon AdiPIS Elitsed Doeiusmod TEMPoriNcididu…"
type textarea "x"
type textarea "LOr4 Ipsumdo 60.02.195.770 SIt7 Ametcon AdiPIS Elitsed Doeiusmod TEMPoriNcididu…"
type textarea "x"
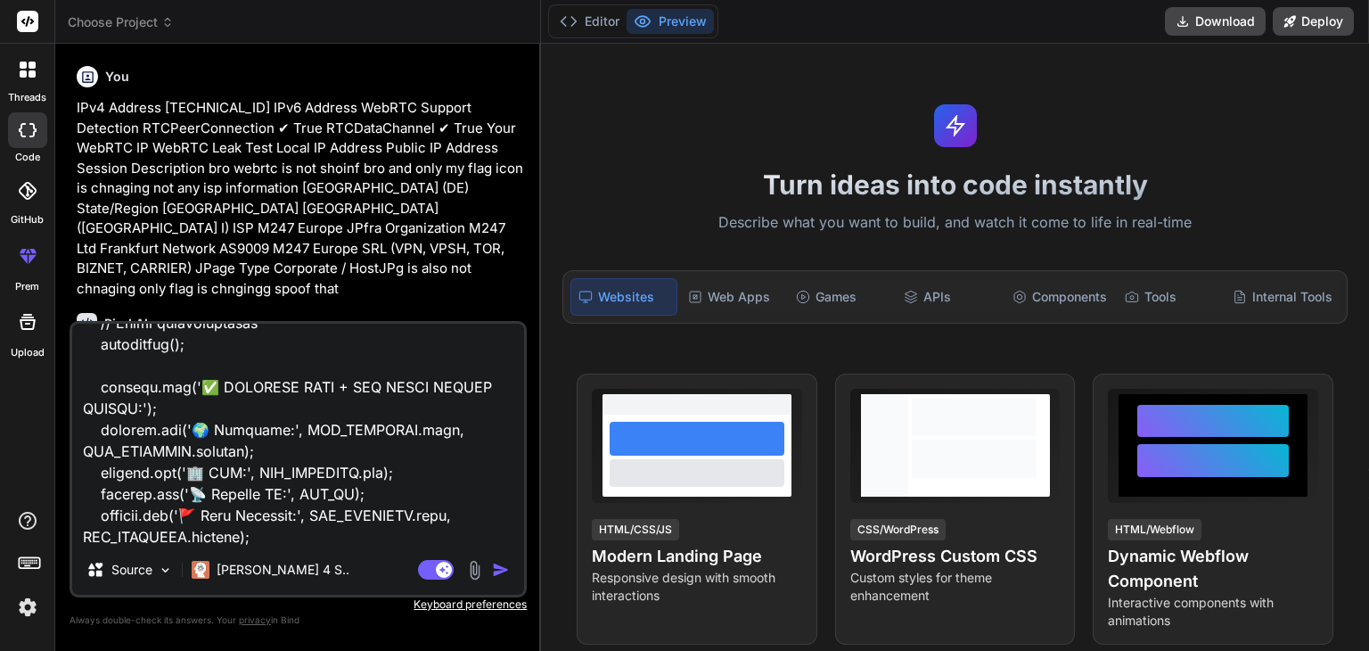
type textarea "LOr4 Ipsumdo 60.02.195.770 SIt7 Ametcon AdiPIS Elitsed Doeiusmod TEMPoriNcididu…"
type textarea "x"
type textarea "LOr4 Ipsumdo 60.02.195.770 SIt7 Ametcon AdiPIS Elitsed Doeiusmod TEMPoriNcididu…"
type textarea "x"
type textarea "LOr4 Ipsumdo 60.02.195.770 SIt7 Ametcon AdiPIS Elitsed Doeiusmod TEMPoriNcididu…"
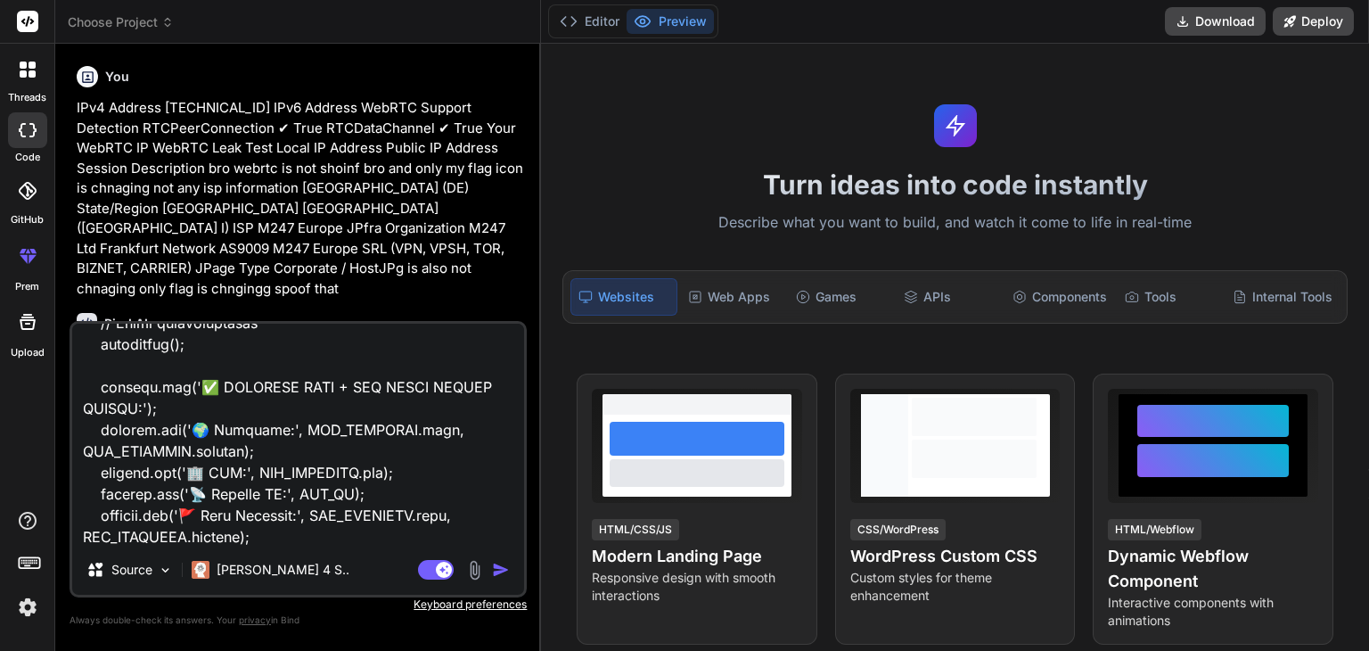
type textarea "x"
type textarea "LOr4 Ipsumdo 60.02.195.770 SIt7 Ametcon AdiPIS Elitsed Doeiusmod TEMPoriNcididu…"
type textarea "x"
type textarea "LOr4 Ipsumdo 60.02.195.770 SIt7 Ametcon AdiPIS Elitsed Doeiusmod TEMPoriNcididu…"
type textarea "x"
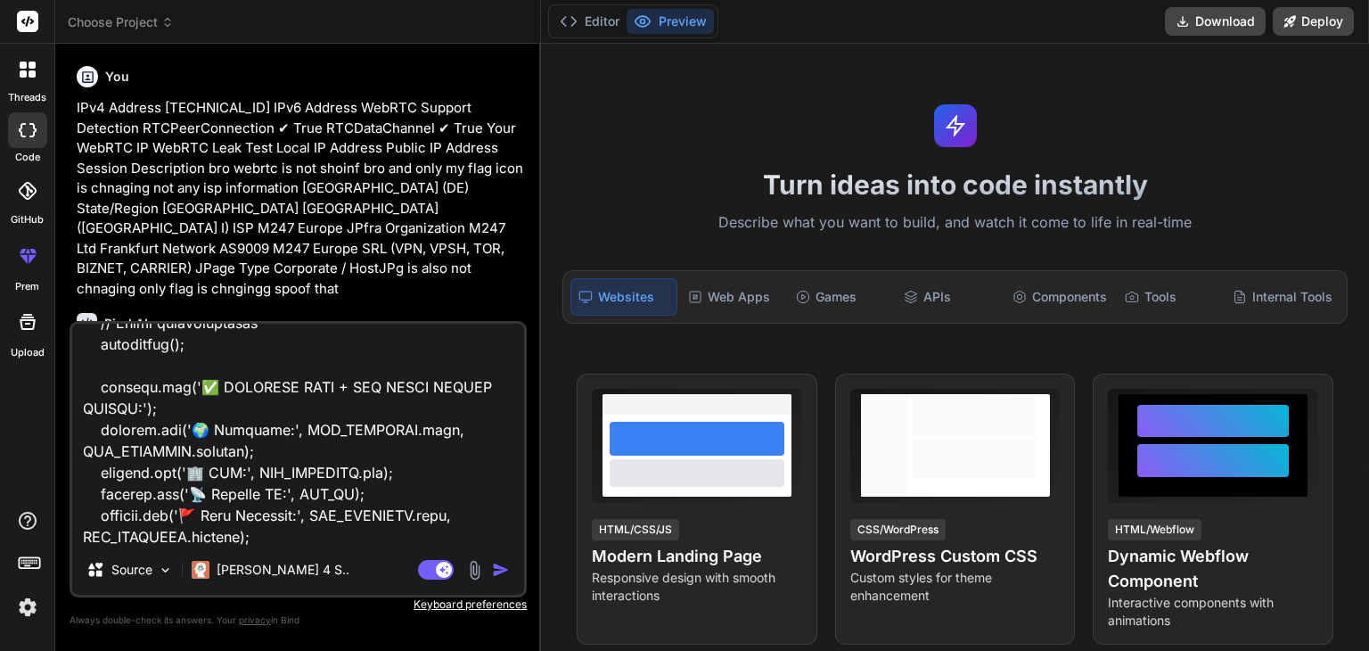
type textarea "LOr4 Ipsumdo 60.02.195.770 SIt7 Ametcon AdiPIS Elitsed Doeiusmod TEMPoriNcididu…"
type textarea "x"
type textarea "LOr4 Ipsumdo 60.02.195.770 SIt7 Ametcon AdiPIS Elitsed Doeiusmod TEMPoriNcididu…"
type textarea "x"
type textarea "LOr4 Ipsumdo 60.02.195.770 SIt7 Ametcon AdiPIS Elitsed Doeiusmod TEMPoriNcididu…"
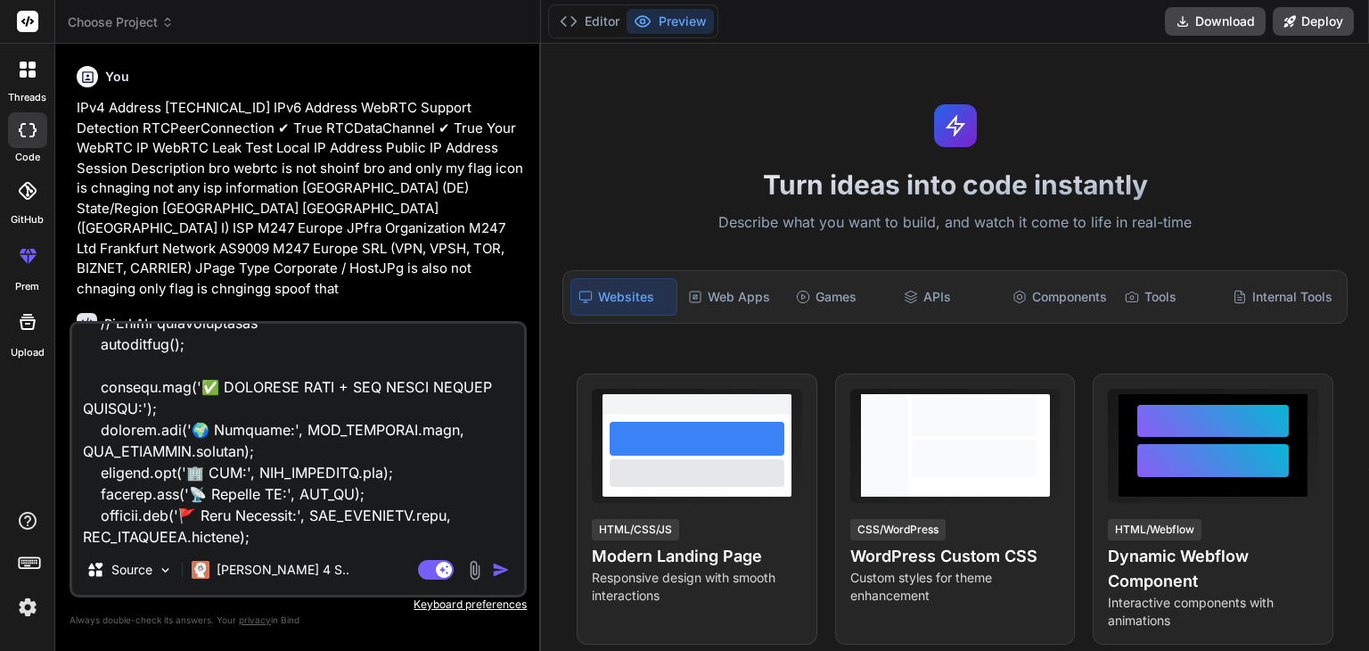
type textarea "x"
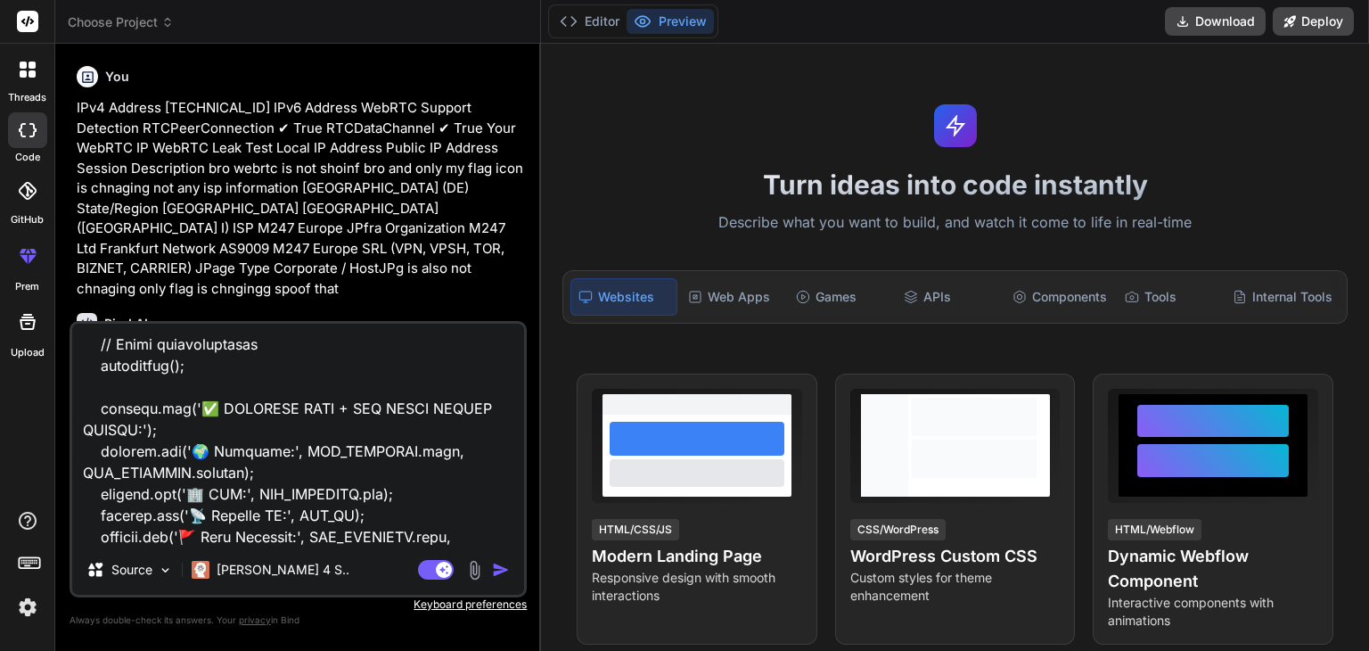
type textarea "LOr4 Ipsumdo 60.02.195.770 SIt7 Ametcon AdiPIS Elitsed Doeiusmod TEMPoriNcididu…"
type textarea "x"
type textarea "LOr4 Ipsumdo 60.02.195.770 SIt7 Ametcon AdiPIS Elitsed Doeiusmod TEMPoriNcididu…"
type textarea "x"
type textarea "LOr4 Ipsumdo 60.02.195.770 SIt7 Ametcon AdiPIS Elitsed Doeiusmod TEMPoriNcididu…"
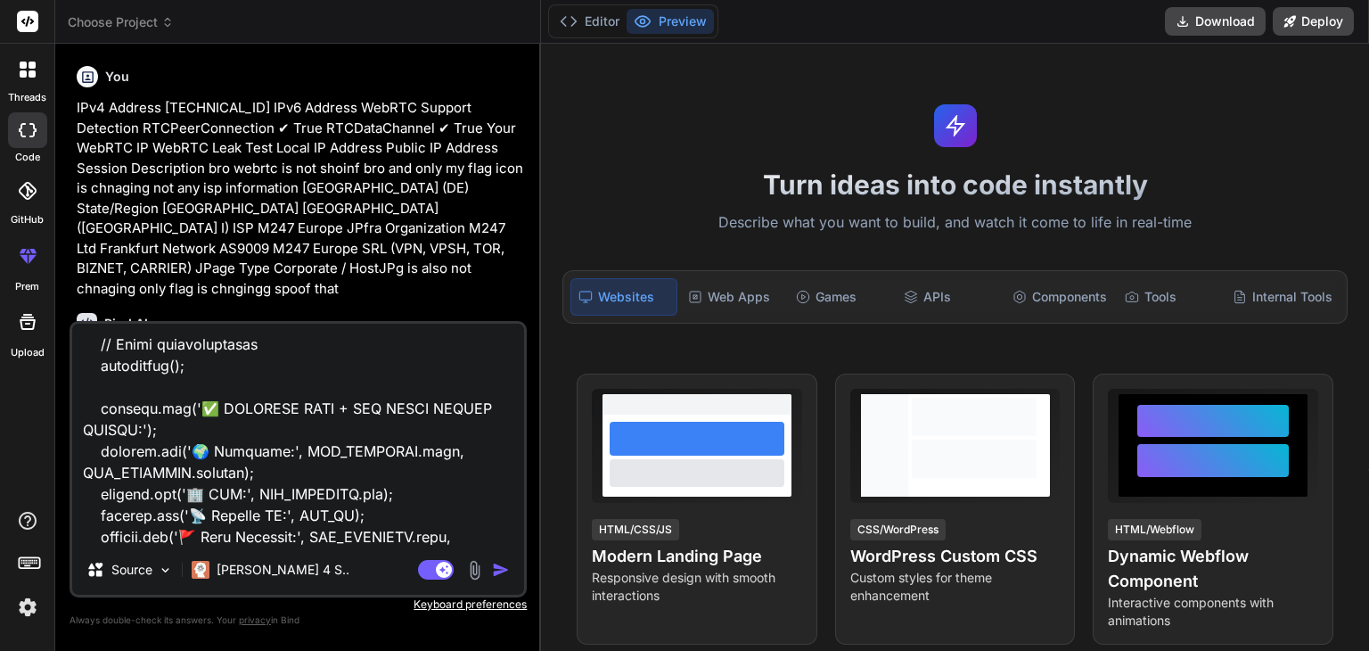
type textarea "x"
type textarea "LOr4 Ipsumdo 60.02.195.770 SIt7 Ametcon AdiPIS Elitsed Doeiusmod TEMPoriNcididu…"
type textarea "x"
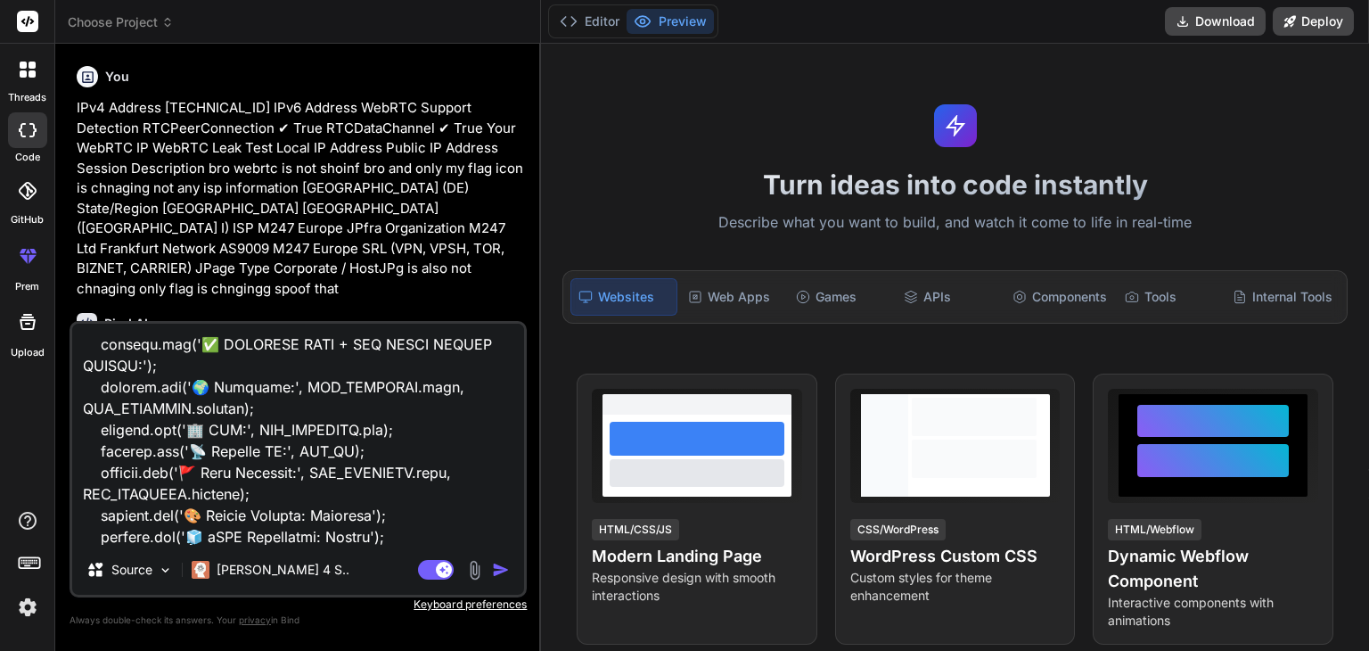
type textarea "LOr4 Ipsumdo 60.02.195.770 SIt7 Ametcon AdiPIS Elitsed Doeiusmod TEMPoriNcididu…"
type textarea "x"
type textarea "LOr4 Ipsumdo 60.02.195.770 SIt7 Ametcon AdiPIS Elitsed Doeiusmod TEMPoriNcididu…"
type textarea "x"
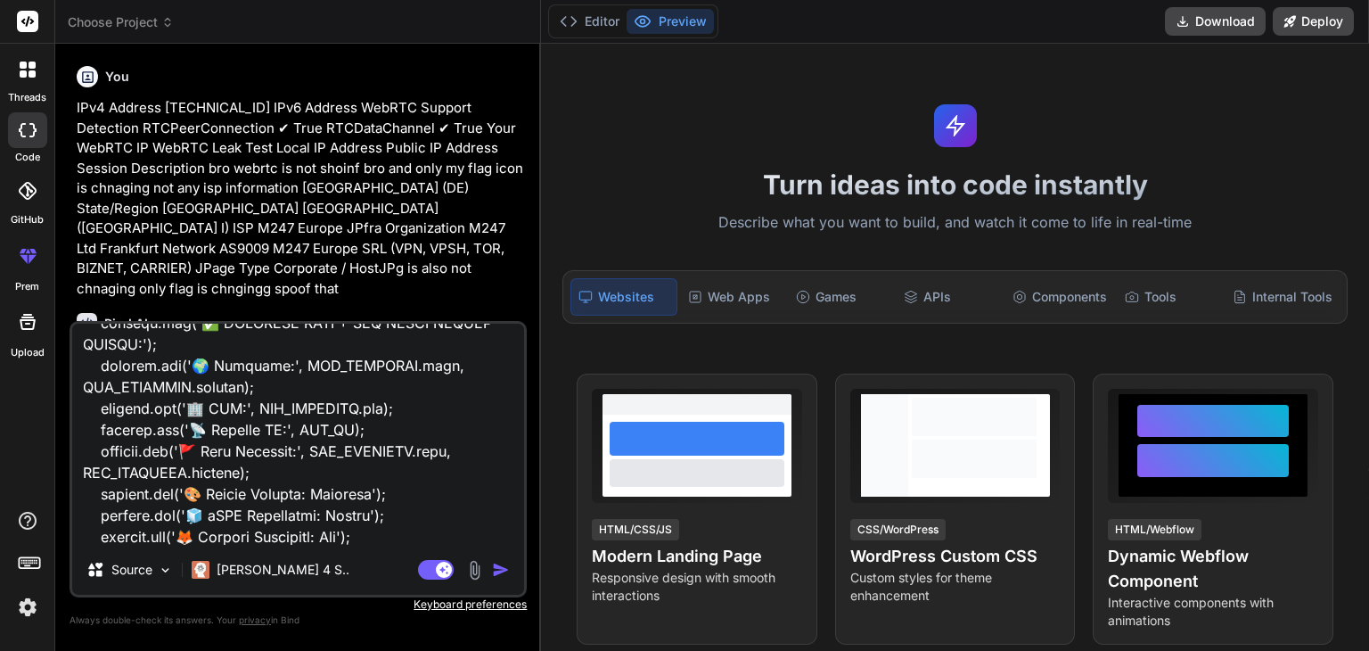
type textarea "LOr4 Ipsumdo 60.02.195.770 SIt7 Ametcon AdiPIS Elitsed Doeiusmod TEMPoriNcididu…"
type textarea "x"
type textarea "LOr4 Ipsumdo 60.02.195.770 SIt7 Ametcon AdiPIS Elitsed Doeiusmod TEMPoriNcididu…"
type textarea "x"
type textarea "LOr4 Ipsumdo 60.02.195.770 SIt7 Ametcon AdiPIS Elitsed Doeiusmod TEMPoriNcididu…"
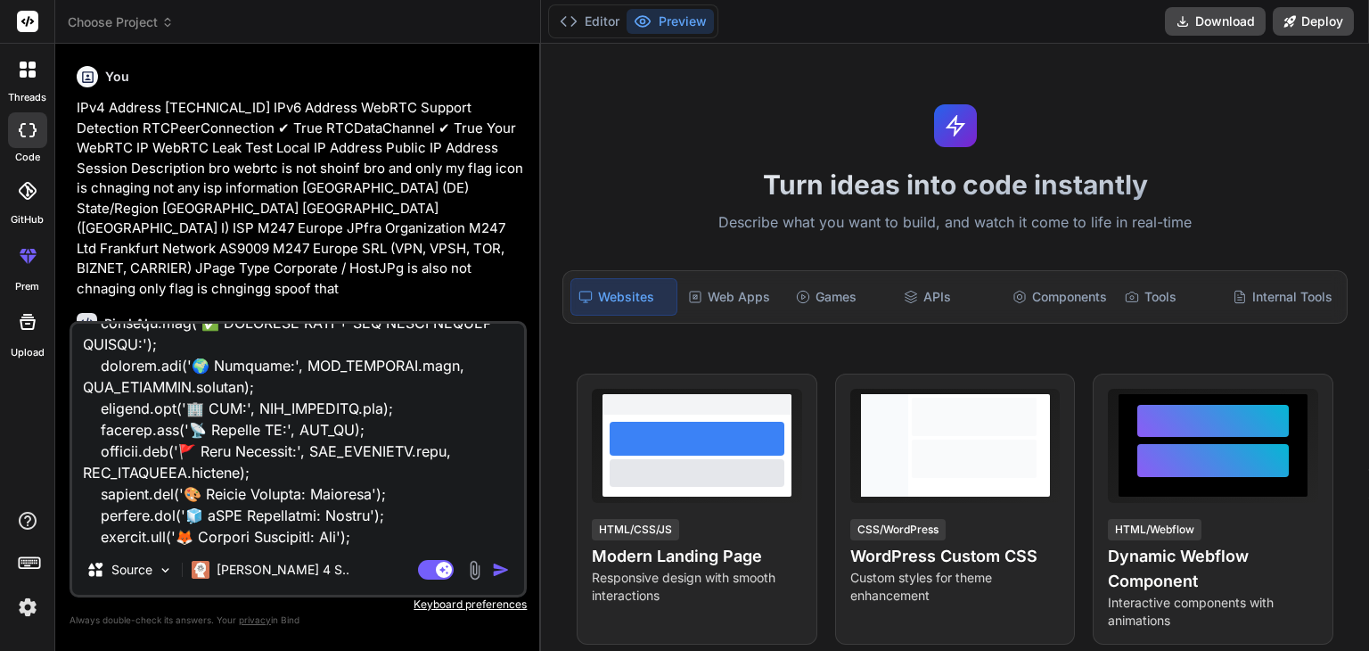
type textarea "x"
type textarea "LOr4 Ipsumdo 60.02.195.770 SIt7 Ametcon AdiPIS Elitsed Doeiusmod TEMPoriNcididu…"
type textarea "x"
type textarea "LOr4 Ipsumdo 60.02.195.770 SIt7 Ametcon AdiPIS Elitsed Doeiusmod TEMPoriNcididu…"
type textarea "x"
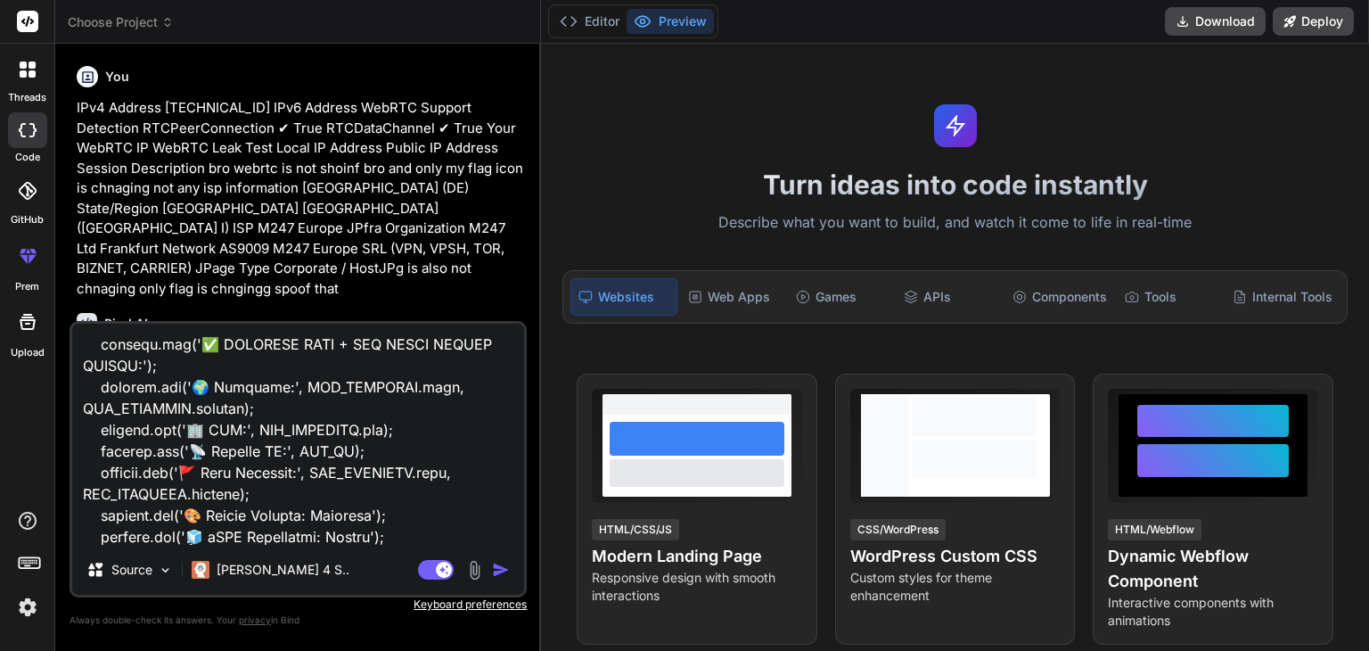
type textarea "LOr4 Ipsumdo 60.02.195.770 SIt7 Ametcon AdiPIS Elitsed Doeiusmod TEMPoriNcididu…"
type textarea "x"
type textarea "LOr4 Ipsumdo 60.02.195.770 SIt7 Ametcon AdiPIS Elitsed Doeiusmod TEMPoriNcididu…"
type textarea "x"
type textarea "LOr4 Ipsumdo 60.02.195.770 SIt7 Ametcon AdiPIS Elitsed Doeiusmod TEMPoriNcididu…"
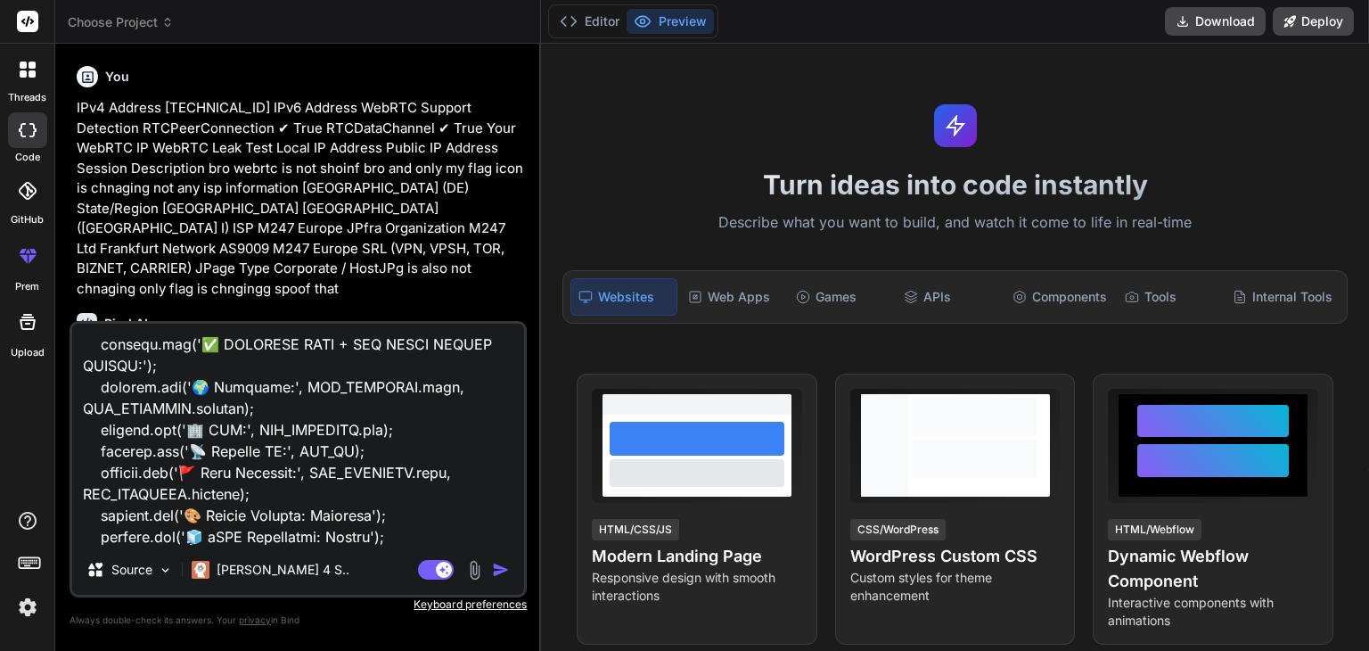
type textarea "x"
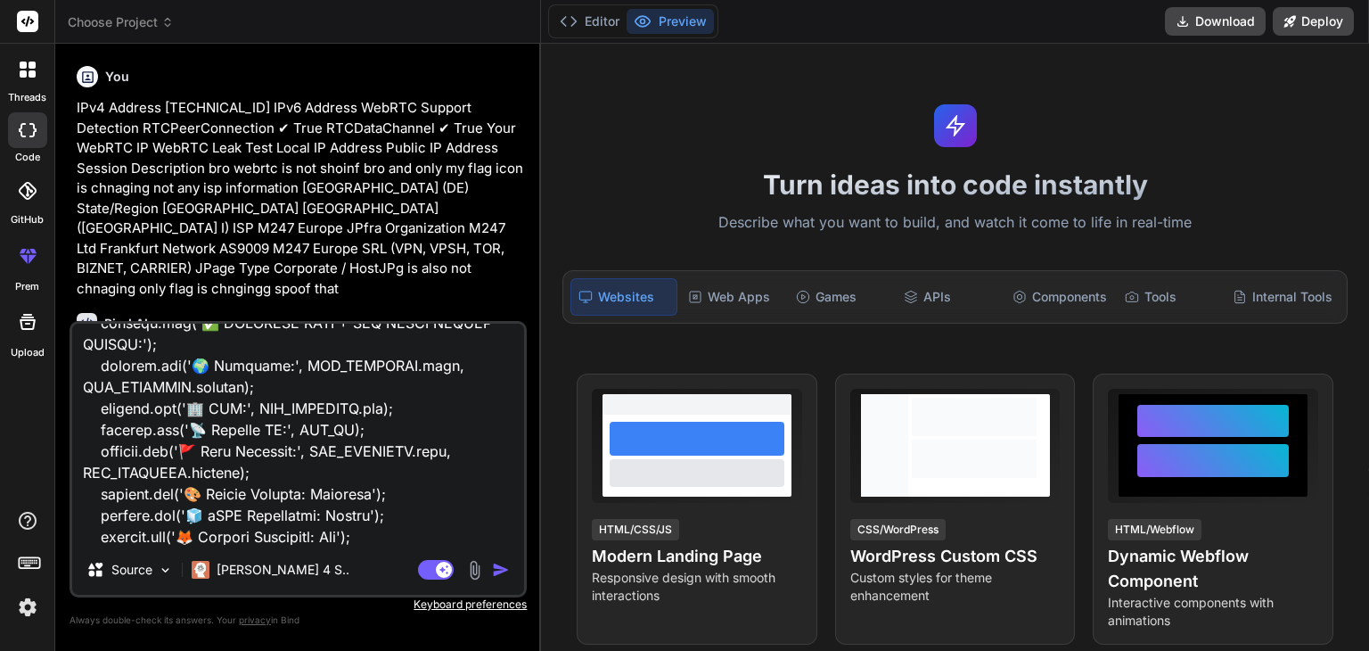
type textarea "LOr4 Ipsumdo 60.02.195.770 SIt7 Ametcon AdiPIS Elitsed Doeiusmod TEMPoriNcididu…"
type textarea "x"
type textarea "LOr4 Ipsumdo 60.02.195.770 SIt7 Ametcon AdiPIS Elitsed Doeiusmod TEMPoriNcididu…"
type textarea "x"
type textarea "LOr4 Ipsumdo 60.02.195.770 SIt7 Ametcon AdiPIS Elitsed Doeiusmod TEMPoriNcididu…"
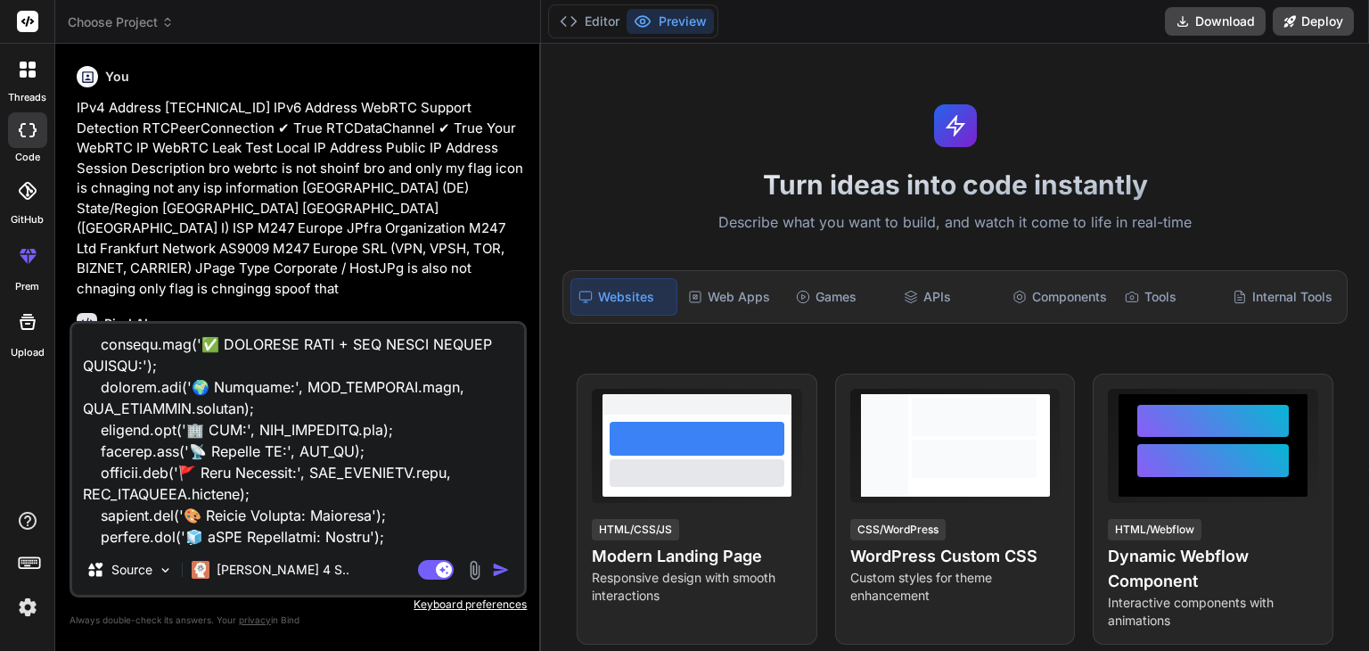
type textarea "x"
type textarea "LOr4 Ipsumdo 60.02.195.770 SIt7 Ametcon AdiPIS Elitsed Doeiusmod TEMPoriNcididu…"
type textarea "x"
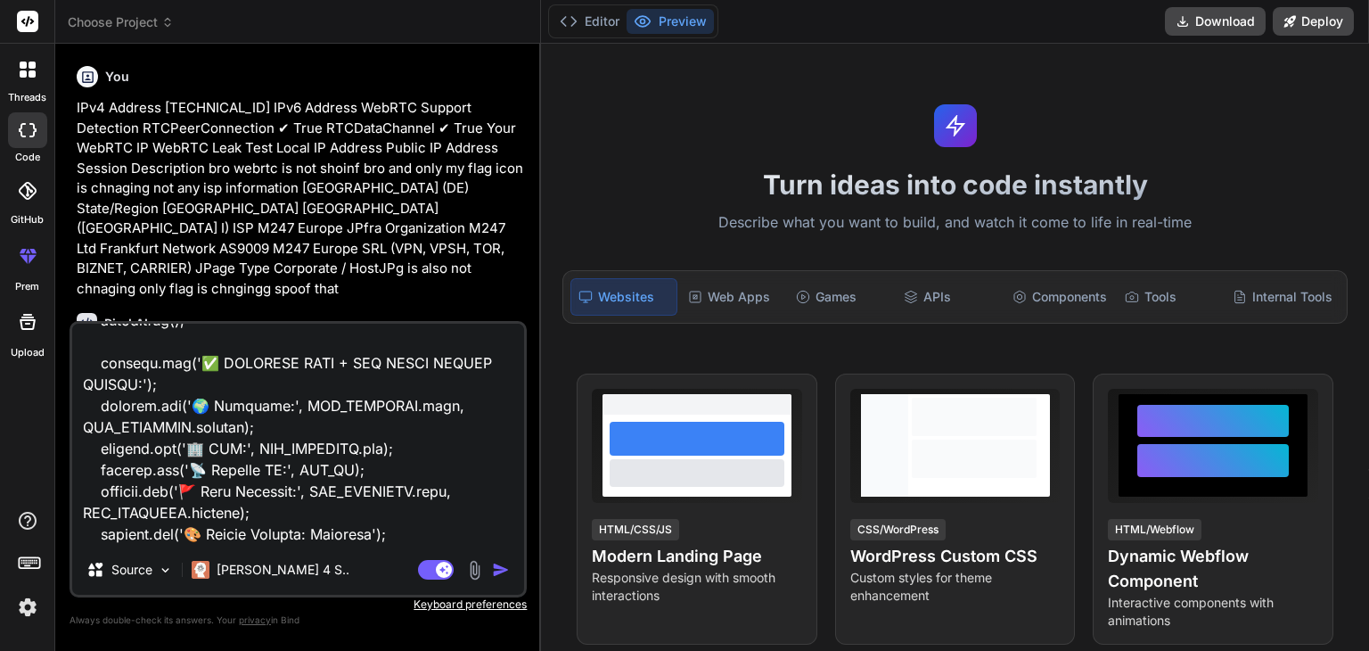
type textarea "LOr4 Ipsumdo 60.02.195.770 SIt7 Ametcon AdiPIS Elitsed Doeiusmod TEMPoriNcididu…"
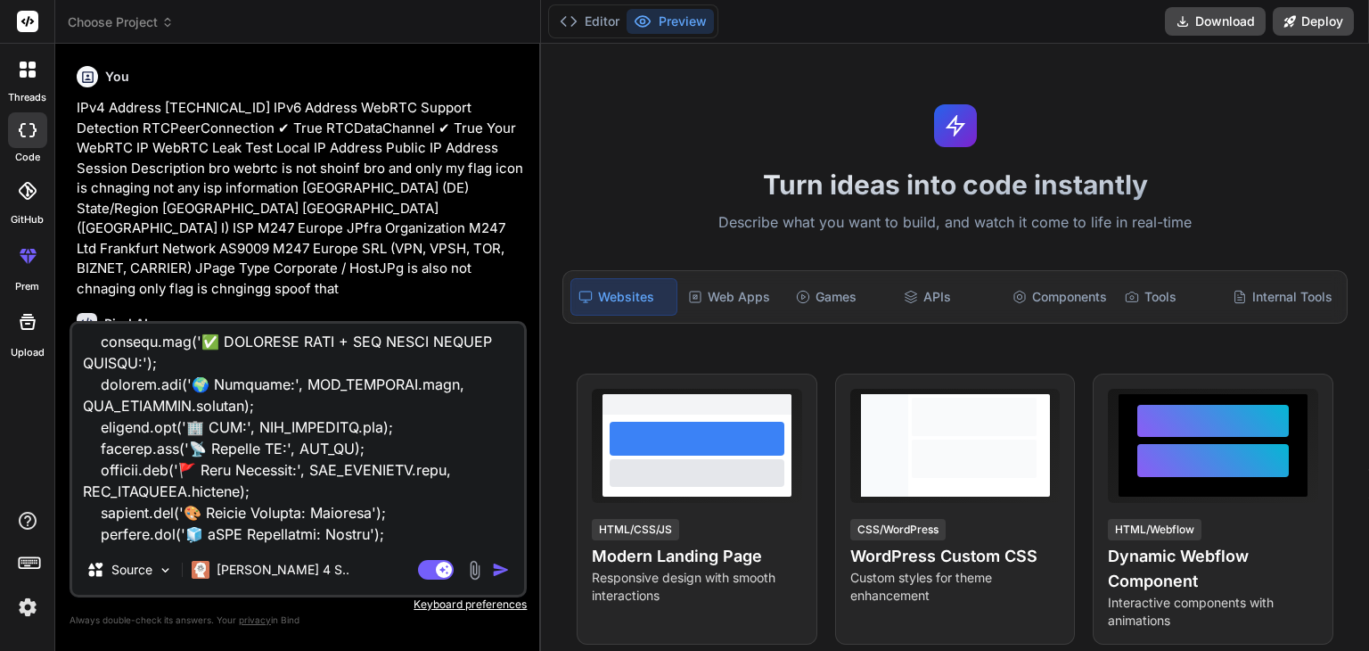
type textarea "x"
type textarea "LOr4 Ipsumdo 60.02.195.770 SIt7 Ametcon AdiPIS Elitsed Doeiusmod TEMPoriNcididu…"
type textarea "x"
type textarea "LOr4 Ipsumdo 60.02.195.770 SIt7 Ametcon AdiPIS Elitsed Doeiusmod TEMPoriNcididu…"
type textarea "x"
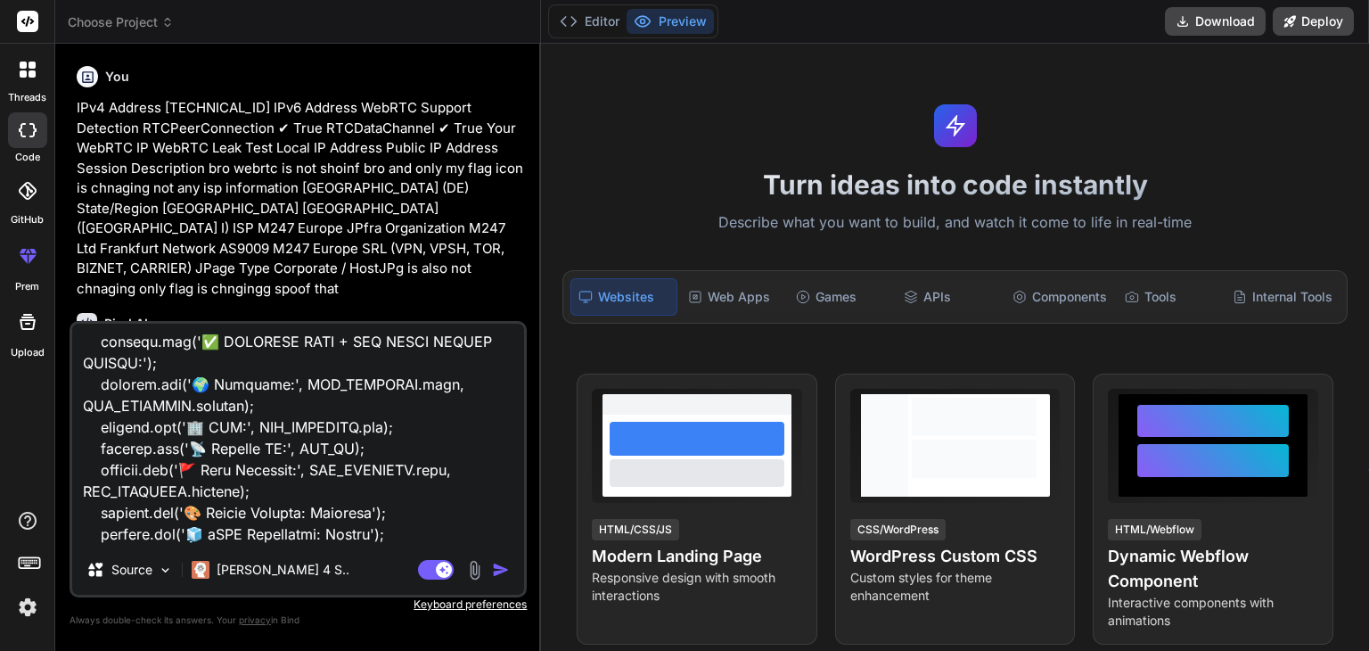
type textarea "LOr4 Ipsumdo 60.02.195.770 SIt7 Ametcon AdiPIS Elitsed Doeiusmod TEMPoriNcididu…"
type textarea "x"
type textarea "LOr4 Ipsumdo 60.02.195.770 SIt7 Ametcon AdiPIS Elitsed Doeiusmod TEMPoriNcididu…"
type textarea "x"
type textarea "LOr4 Ipsumdo 60.02.195.770 SIt7 Ametcon AdiPIS Elitsed Doeiusmod TEMPoriNcididu…"
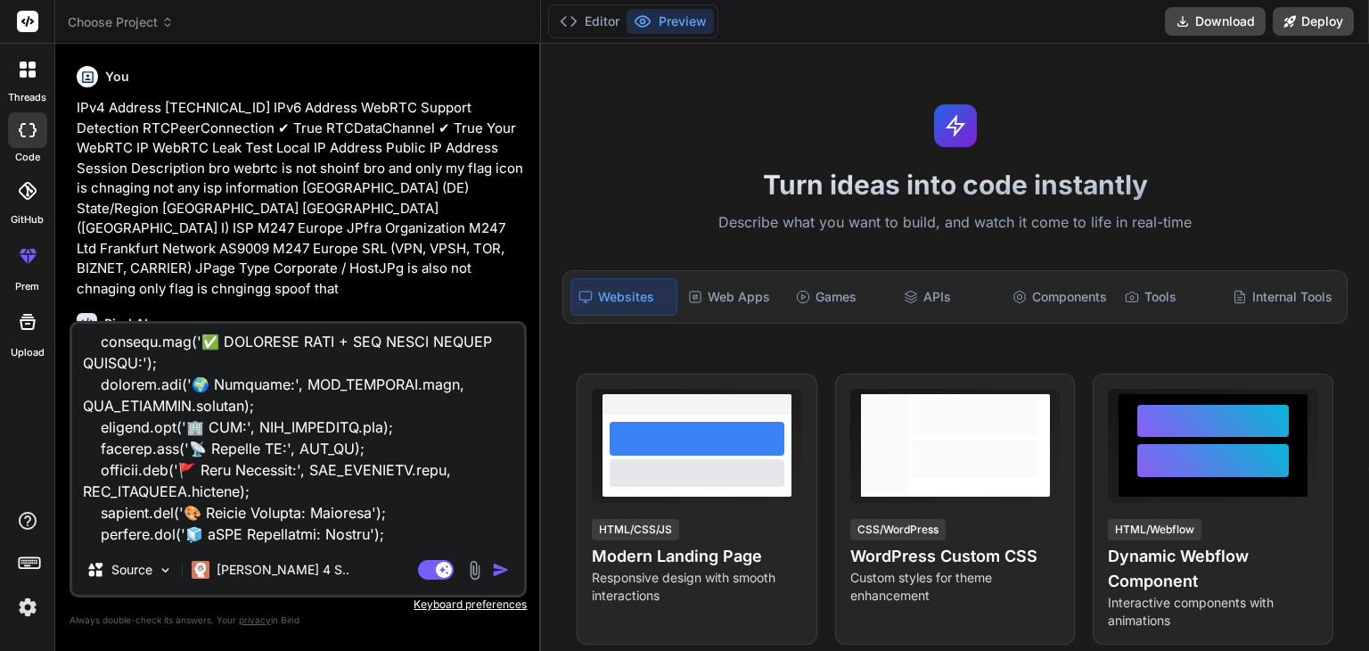
type textarea "x"
type textarea "LOr4 Ipsumdo 60.02.195.770 SIt7 Ametcon AdiPIS Elitsed Doeiusmod TEMPoriNcididu…"
type textarea "x"
type textarea "LOr4 Ipsumdo 60.02.195.770 SIt7 Ametcon AdiPIS Elitsed Doeiusmod TEMPoriNcididu…"
type textarea "x"
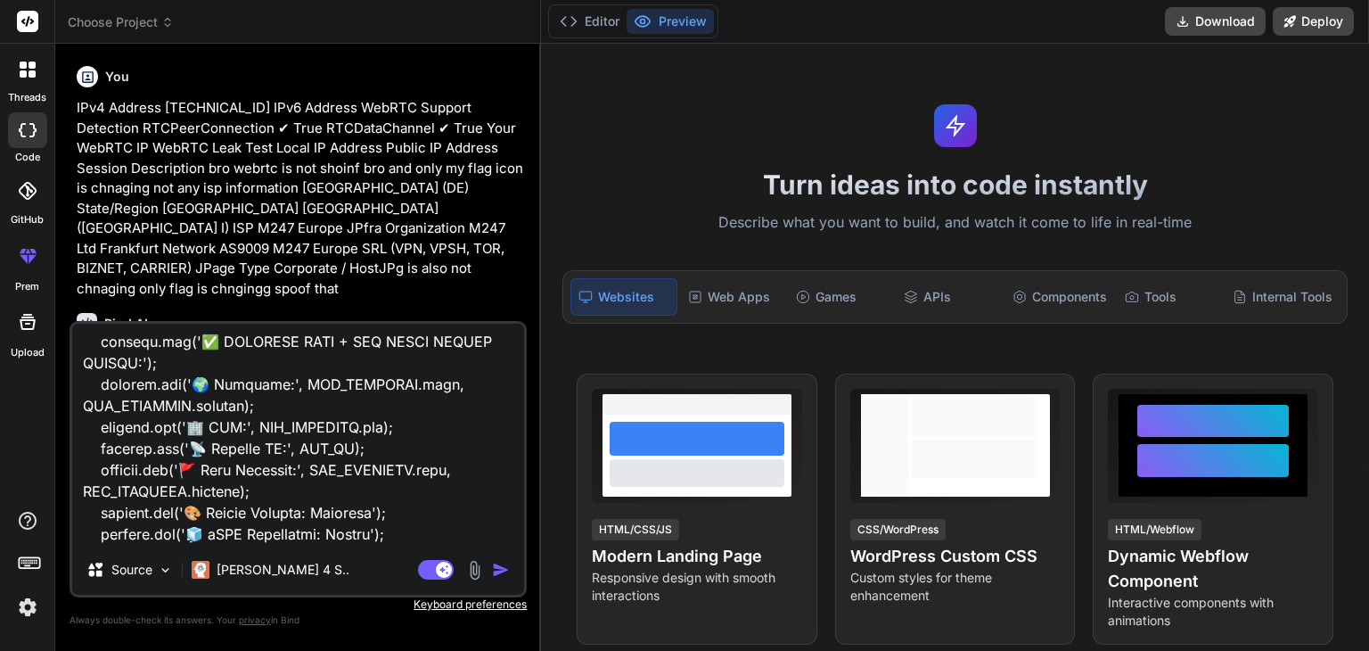
type textarea "LOr4 Ipsumdo 60.02.195.770 SIt7 Ametcon AdiPIS Elitsed Doeiusmod TEMPoriNcididu…"
type textarea "x"
type textarea "LOr4 Ipsumdo 60.02.195.770 SIt7 Ametcon AdiPIS Elitsed Doeiusmod TEMPoriNcididu…"
type textarea "x"
type textarea "LOr4 Ipsumdo 60.02.195.770 SIt7 Ametcon AdiPIS Elitsed Doeiusmod TEMPoriNcididu…"
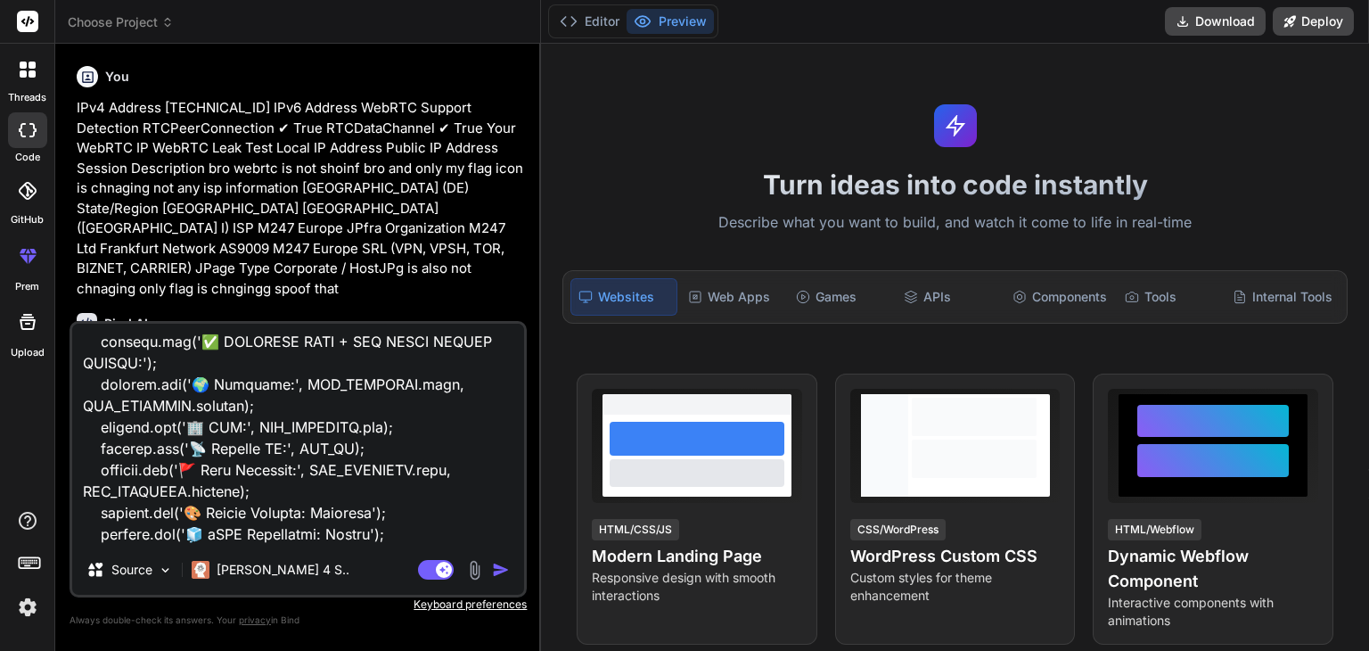
type textarea "x"
type textarea "LOr4 Ipsumdo 60.02.195.770 SIt7 Ametcon AdiPIS Elitsed Doeiusmod TEMPoriNcididu…"
type textarea "x"
type textarea "LOr4 Ipsumdo 60.02.195.770 SIt7 Ametcon AdiPIS Elitsed Doeiusmod TEMPoriNcididu…"
type textarea "x"
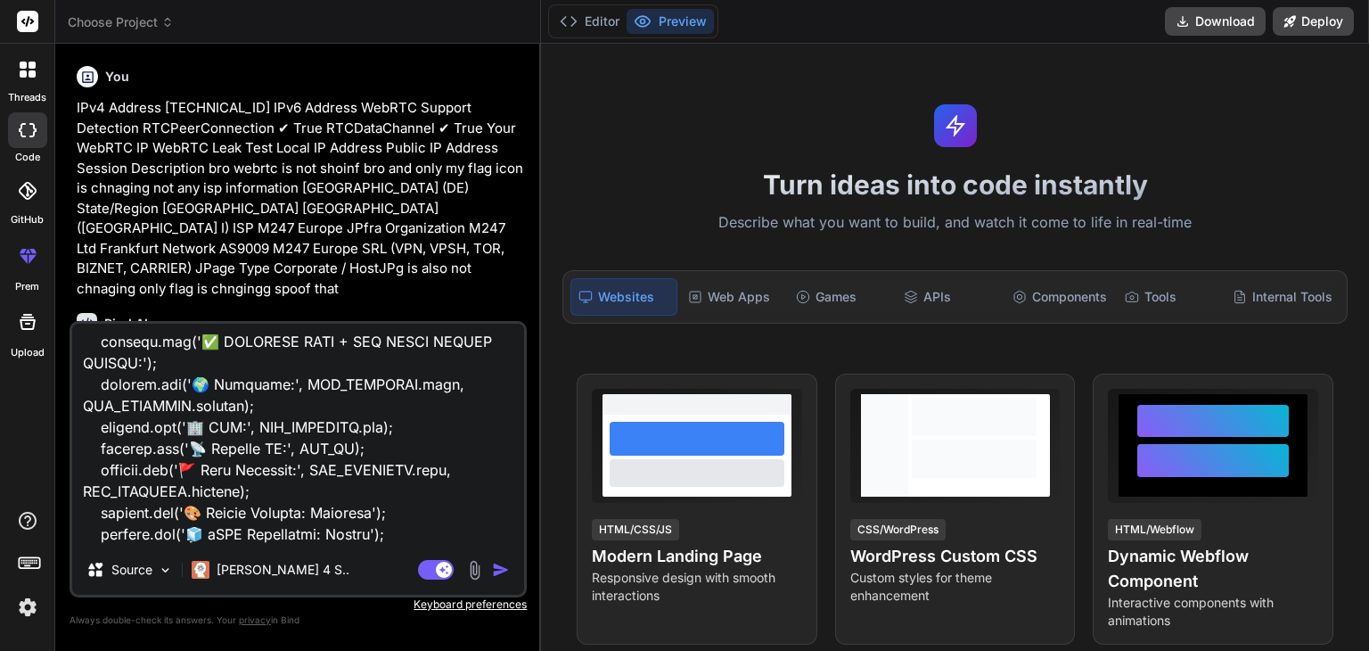
type textarea "LOr4 Ipsumdo 60.02.195.770 SIt7 Ametcon AdiPIS Elitsed Doeiusmod TEMPoriNcididu…"
type textarea "x"
type textarea "LOr4 Ipsumdo 60.02.195.770 SIt7 Ametcon AdiPIS Elitsed Doeiusmod TEMPoriNcididu…"
type textarea "x"
type textarea "LOr4 Ipsumdo 60.02.195.770 SIt7 Ametcon AdiPIS Elitsed Doeiusmod TEMPoriNcididu…"
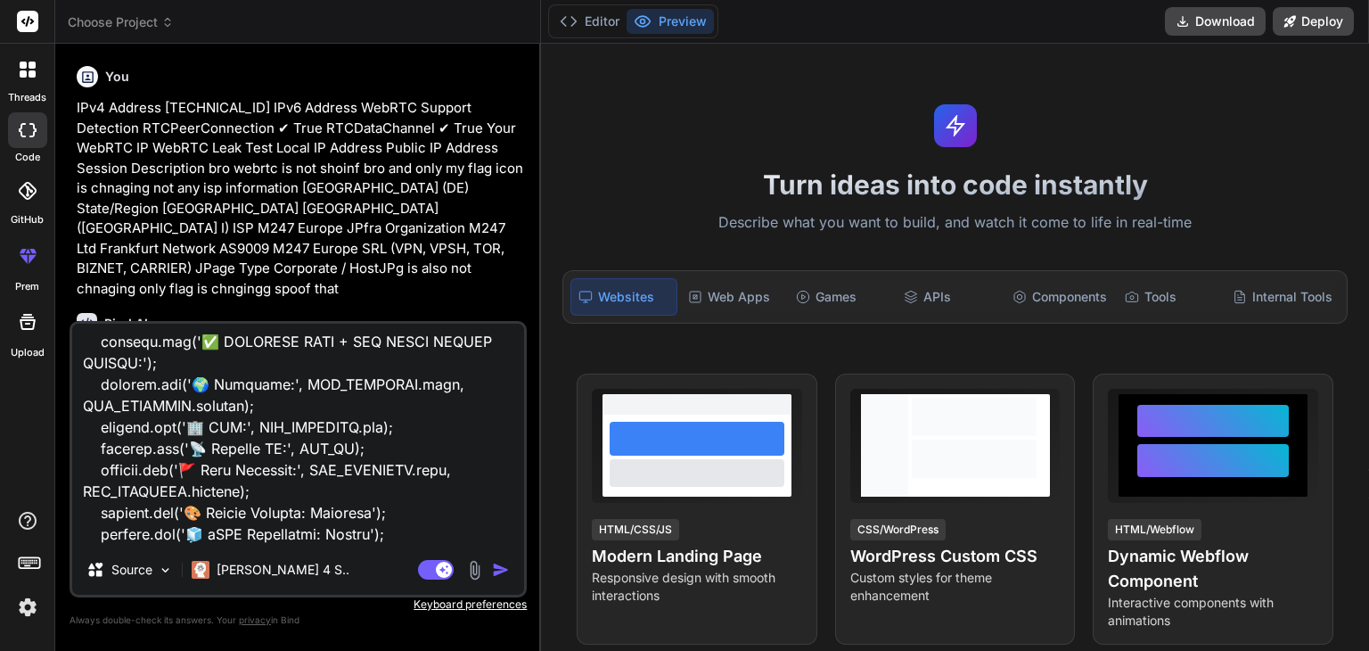
type textarea "x"
type textarea "LOr4 Ipsumdo 60.02.195.770 SIt7 Ametcon AdiPIS Elitsed Doeiusmod TEMPoriNcididu…"
type textarea "x"
type textarea "LOr4 Ipsumdo 60.02.195.770 SIt7 Ametcon AdiPIS Elitsed Doeiusmod TEMPoriNcididu…"
type textarea "x"
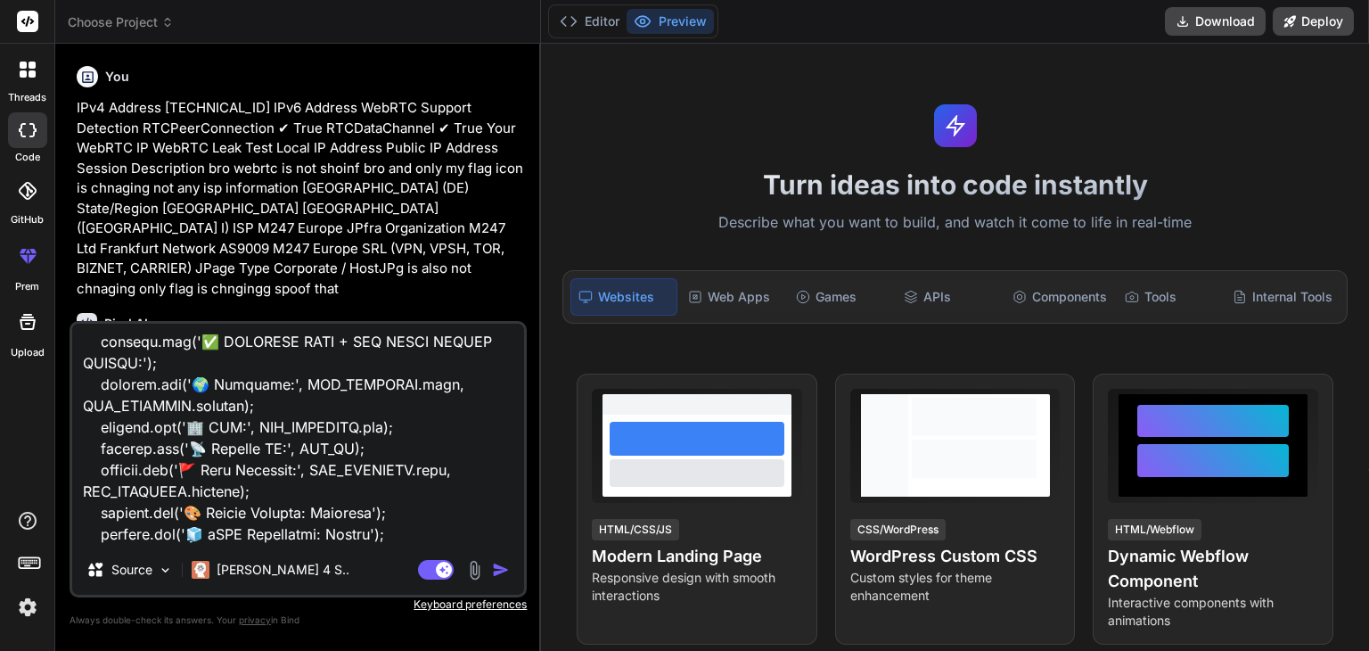
type textarea "LOr4 Ipsumdo 60.02.195.770 SIt7 Ametcon AdiPIS Elitsed Doeiusmod TEMPoriNcididu…"
type textarea "x"
type textarea "LOr4 Ipsumdo 60.02.195.770 SIt7 Ametcon AdiPIS Elitsed Doeiusmod TEMPoriNcididu…"
type textarea "x"
type textarea "LOr4 Ipsumdo 60.02.195.770 SIt7 Ametcon AdiPIS Elitsed Doeiusmod TEMPoriNcididu…"
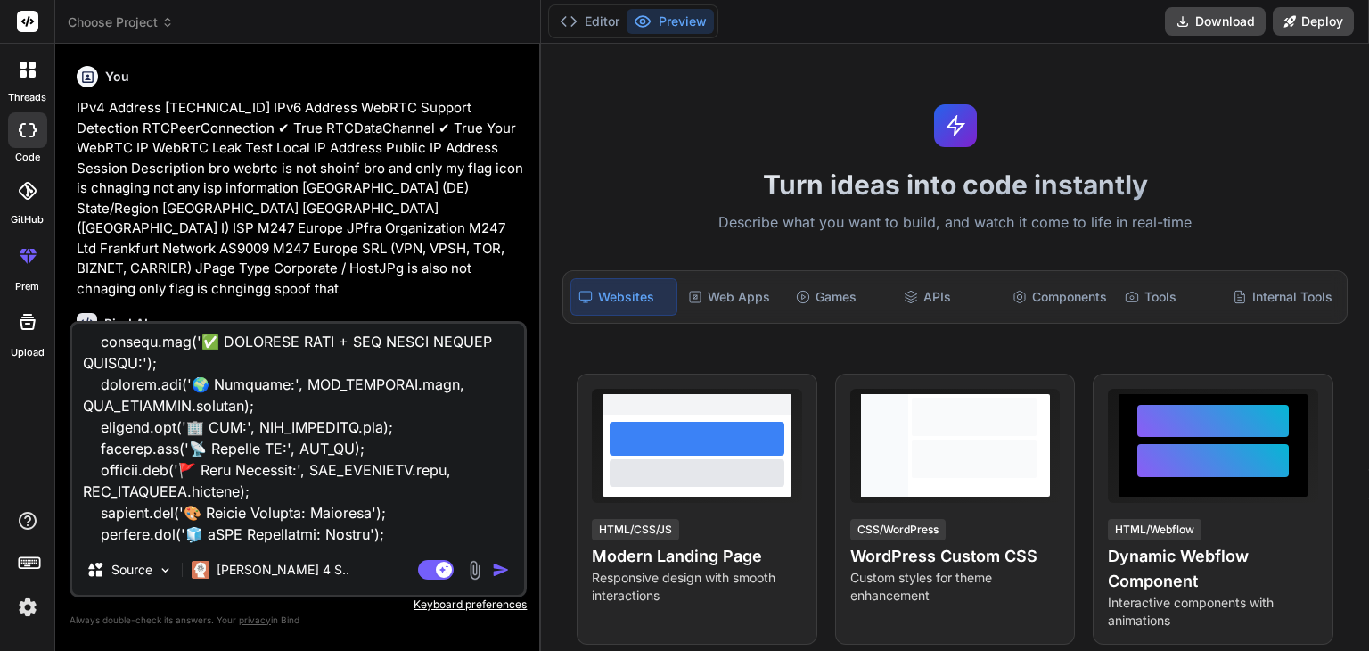
type textarea "x"
type textarea "LOr4 Ipsumdo 60.02.195.770 SIt7 Ametcon AdiPIS Elitsed Doeiusmod TEMPoriNcididu…"
type textarea "x"
type textarea "LOr4 Ipsumdo 60.02.195.770 SIt7 Ametcon AdiPIS Elitsed Doeiusmod TEMPoriNcididu…"
type textarea "x"
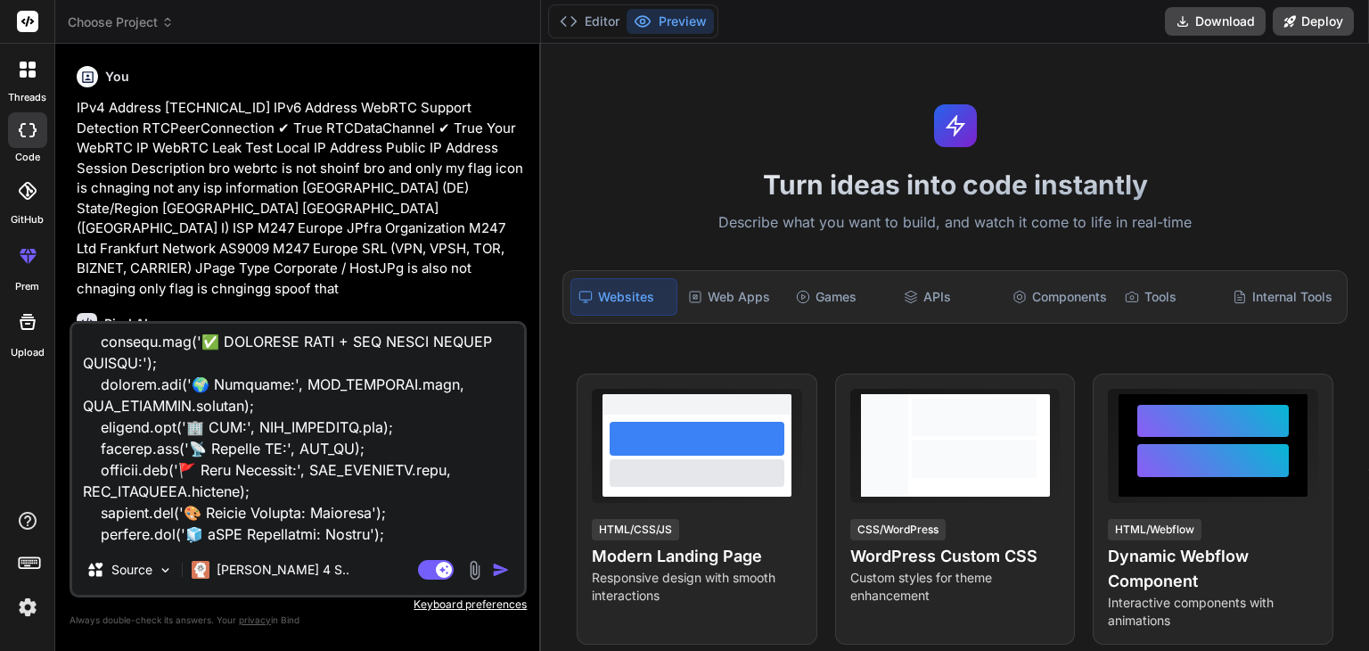
type textarea "LOr4 Ipsumdo 60.02.195.770 SIt7 Ametcon AdiPIS Elitsed Doeiusmod TEMPoriNcididu…"
type textarea "x"
type textarea "LOr4 Ipsumdo 60.02.195.770 SIt7 Ametcon AdiPIS Elitsed Doeiusmod TEMPoriNcididu…"
type textarea "x"
type textarea "LOr4 Ipsumdo 60.02.195.770 SIt7 Ametcon AdiPIS Elitsed Doeiusmod TEMPoriNcididu…"
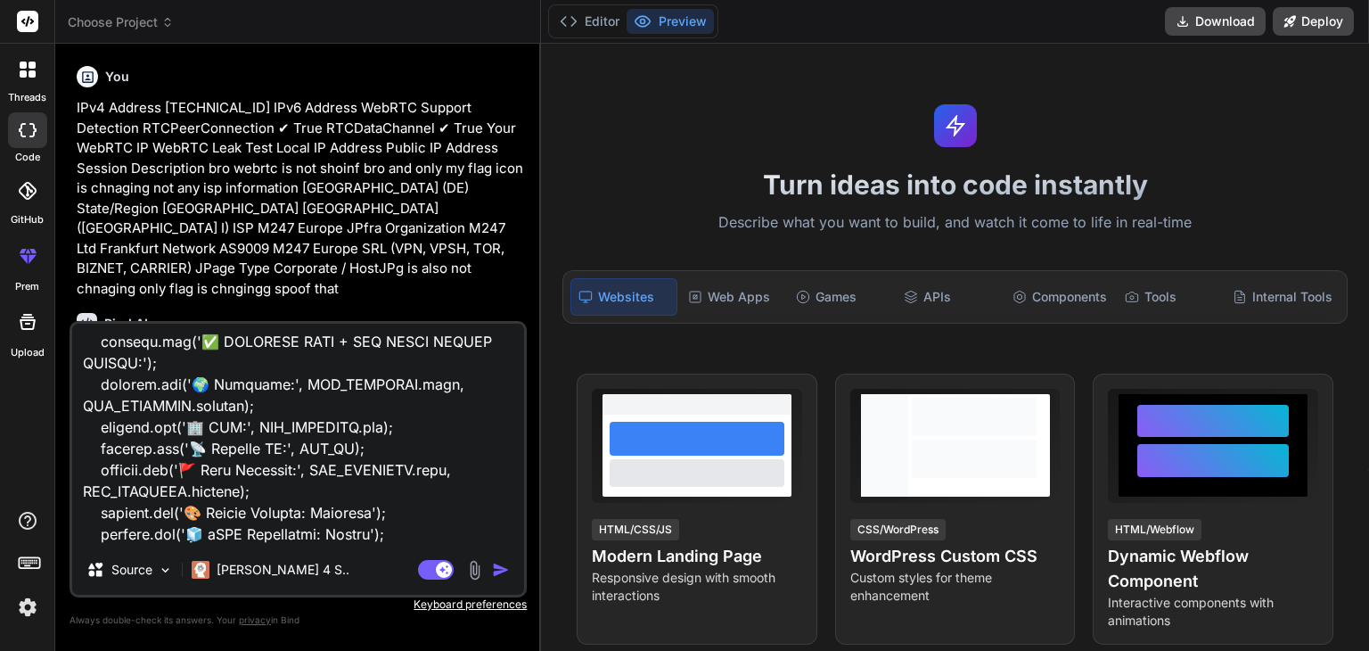
type textarea "x"
type textarea "LOr4 Ipsumdo 60.02.195.770 SIt7 Ametcon AdiPIS Elitsed Doeiusmod TEMPoriNcididu…"
type textarea "x"
type textarea "LOr4 Ipsumdo 60.02.195.770 SIt7 Ametcon AdiPIS Elitsed Doeiusmod TEMPoriNcididu…"
type textarea "x"
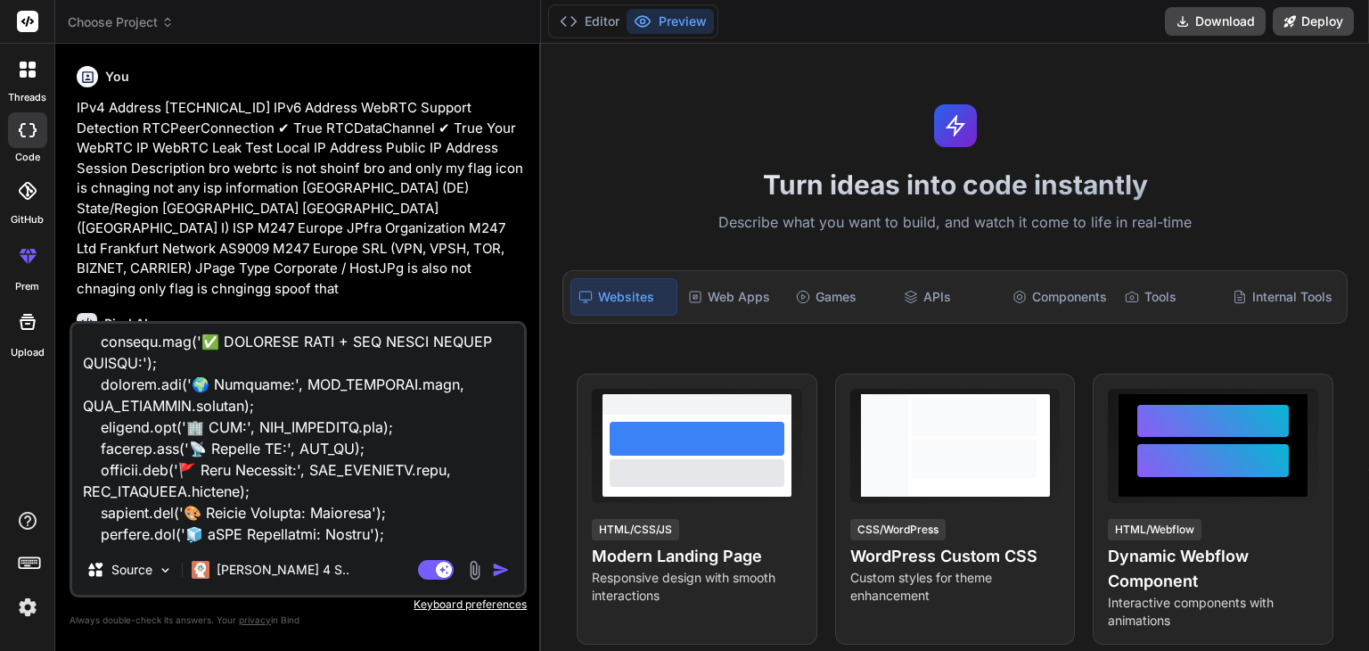
type textarea "LOr4 Ipsumdo 60.02.195.770 SIt7 Ametcon AdiPIS Elitsed Doeiusmod TEMPoriNcididu…"
type textarea "x"
type textarea "LOr4 Ipsumdo 60.02.195.770 SIt7 Ametcon AdiPIS Elitsed Doeiusmod TEMPoriNcididu…"
type textarea "x"
type textarea "LOr4 Ipsumdo 60.02.195.770 SIt7 Ametcon AdiPIS Elitsed Doeiusmod TEMPoriNcididu…"
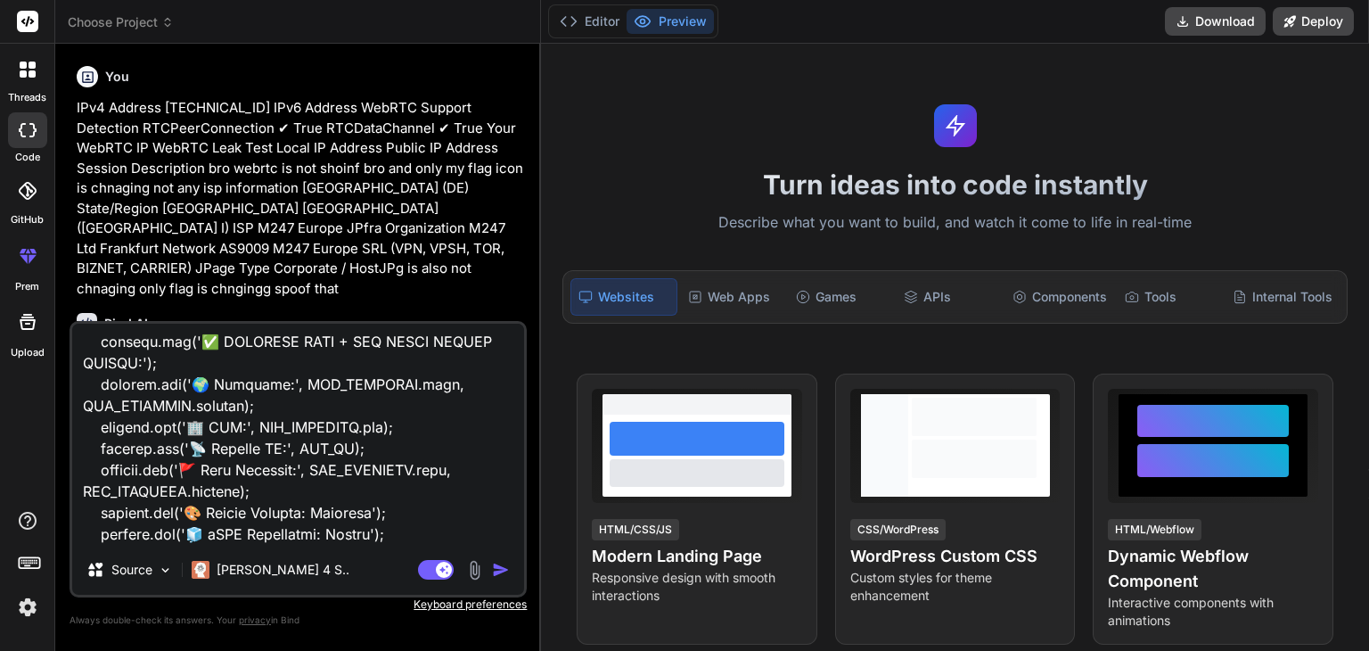
type textarea "x"
type textarea "LOr4 Ipsumdo 60.02.195.770 SIt7 Ametcon AdiPIS Elitsed Doeiusmod TEMPoriNcididu…"
type textarea "x"
type textarea "LOr4 Ipsumdo 60.02.195.770 SIt7 Ametcon AdiPIS Elitsed Doeiusmod TEMPoriNcididu…"
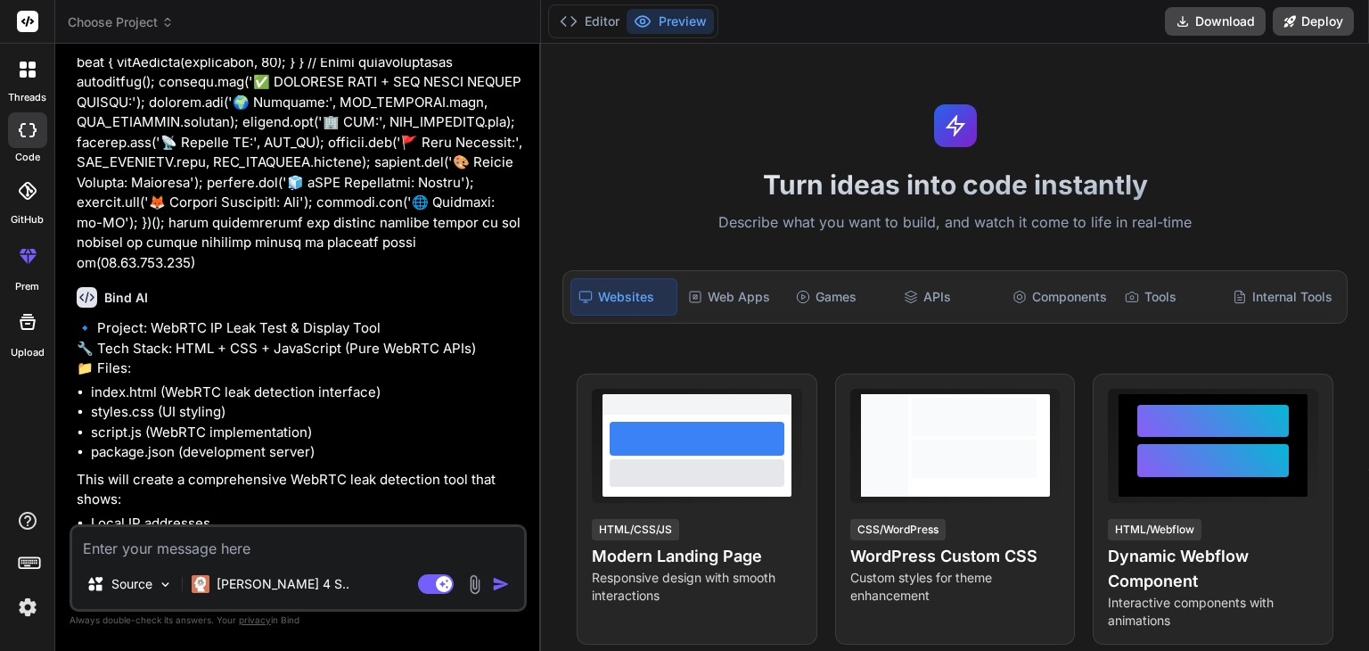
scroll to position [8260, 0]
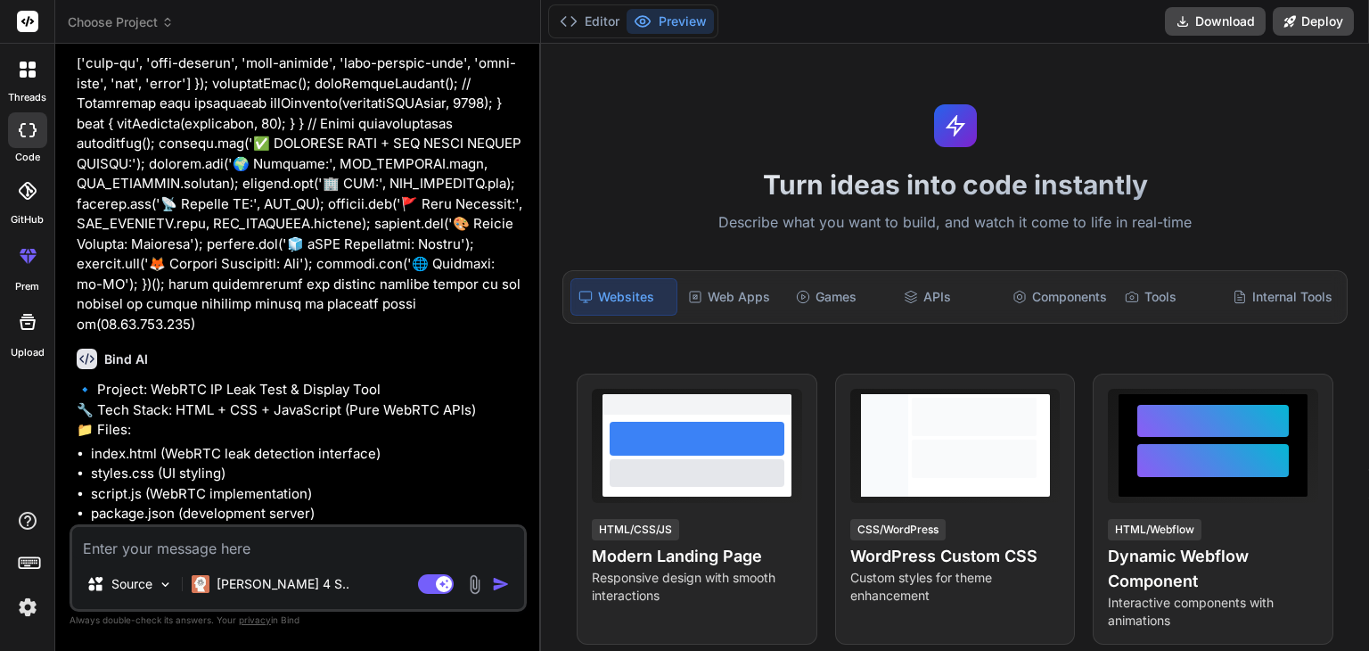
click at [200, 546] on textarea at bounding box center [298, 543] width 452 height 32
click at [105, 549] on textarea "make only tampermonkey .js for my" at bounding box center [298, 543] width 452 height 32
click at [367, 546] on textarea "generate only tampermonkey .js for my" at bounding box center [298, 543] width 452 height 32
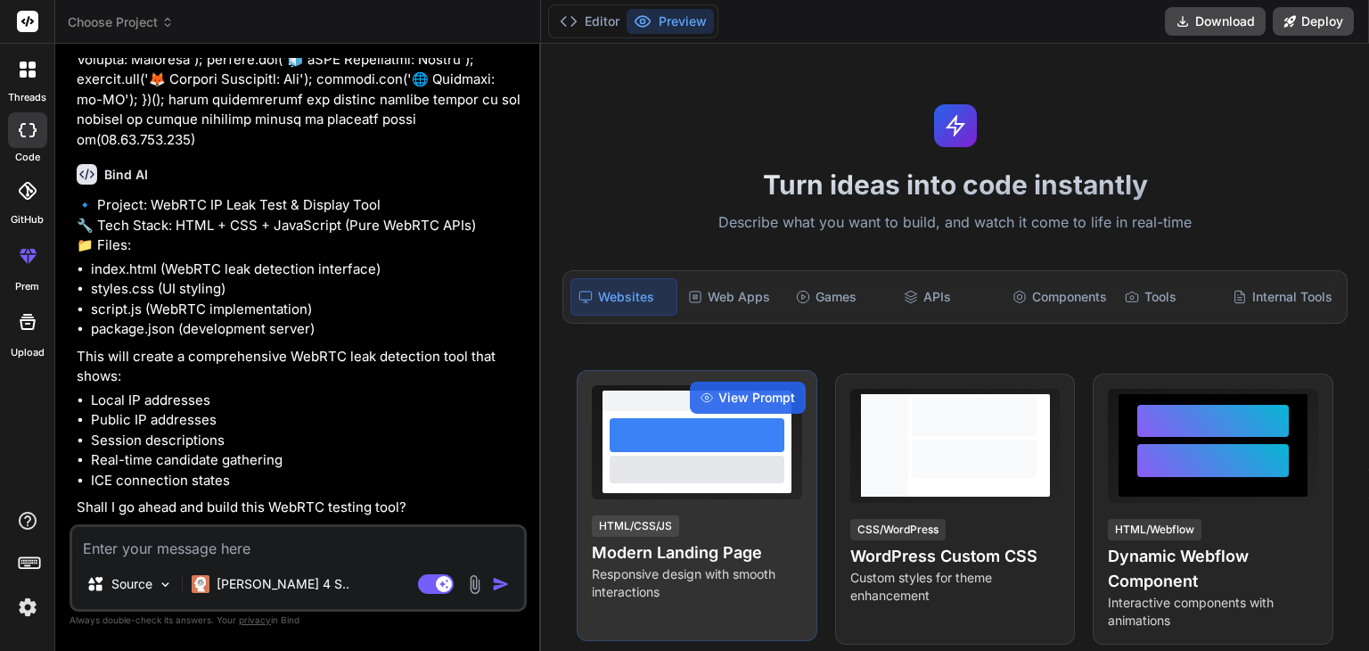
scroll to position [8444, 0]
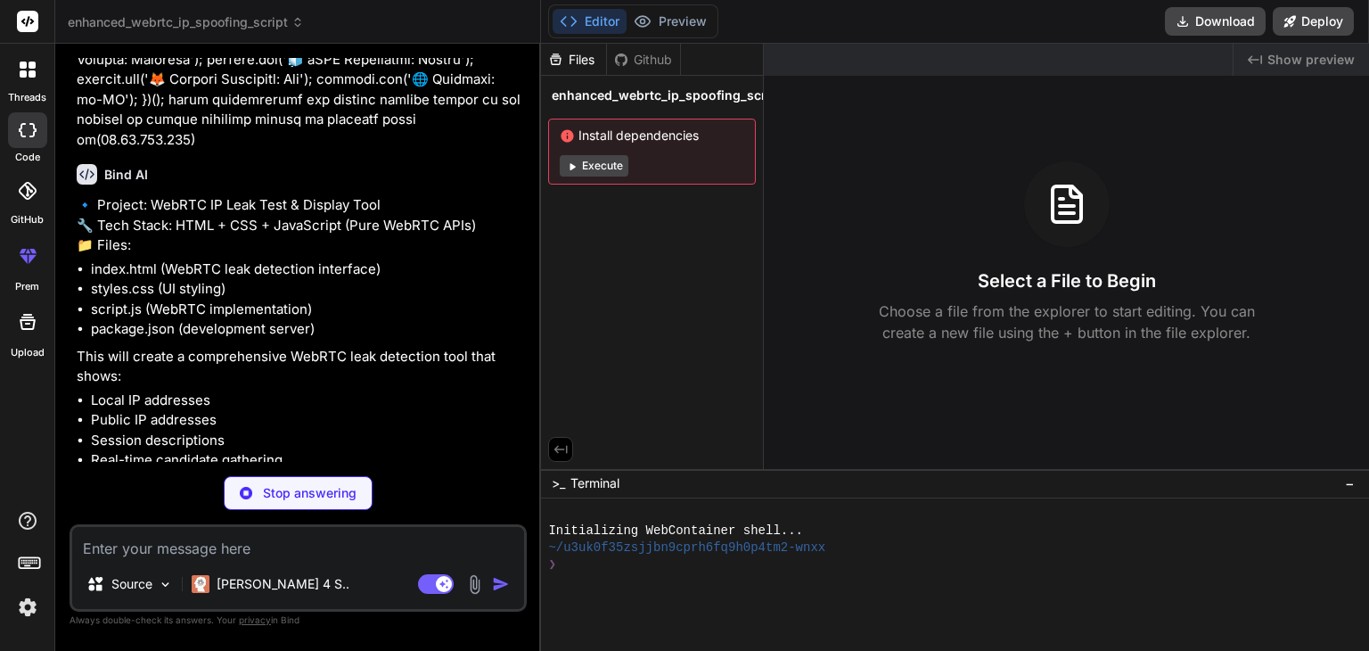
click at [604, 143] on span "Install dependencies" at bounding box center [652, 136] width 184 height 18
click at [593, 162] on button "Execute" at bounding box center [594, 165] width 69 height 21
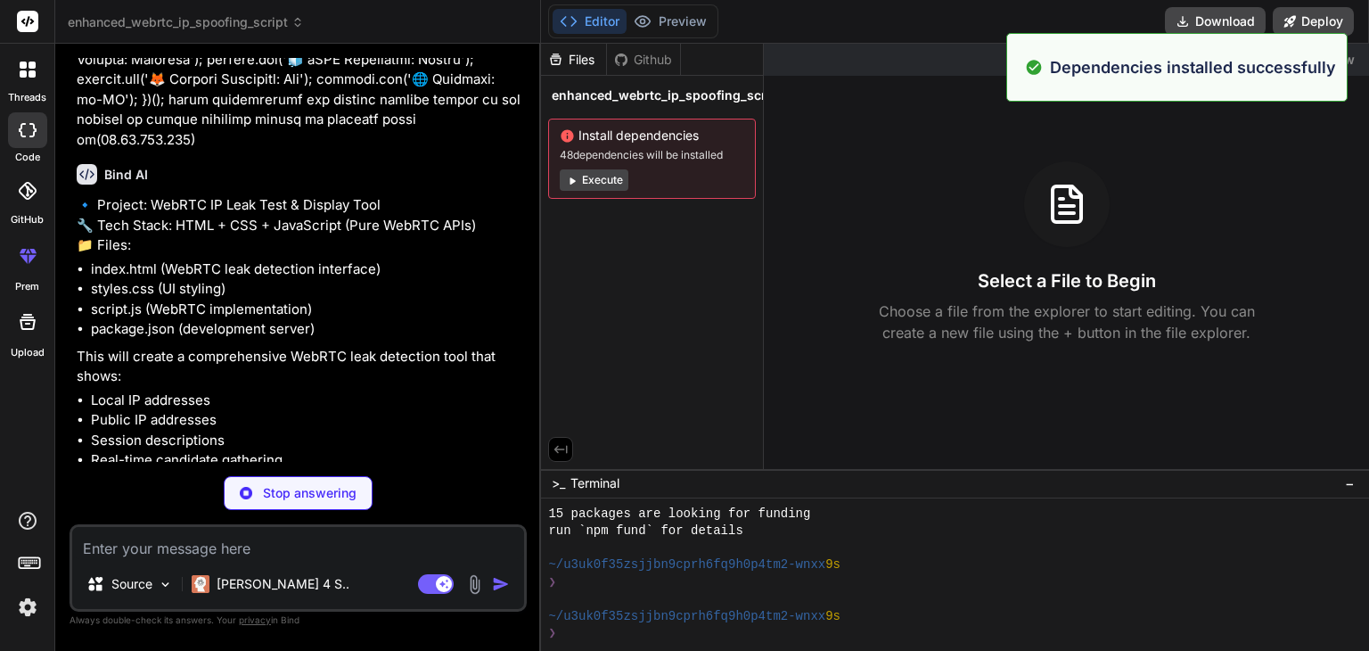
scroll to position [188, 0]
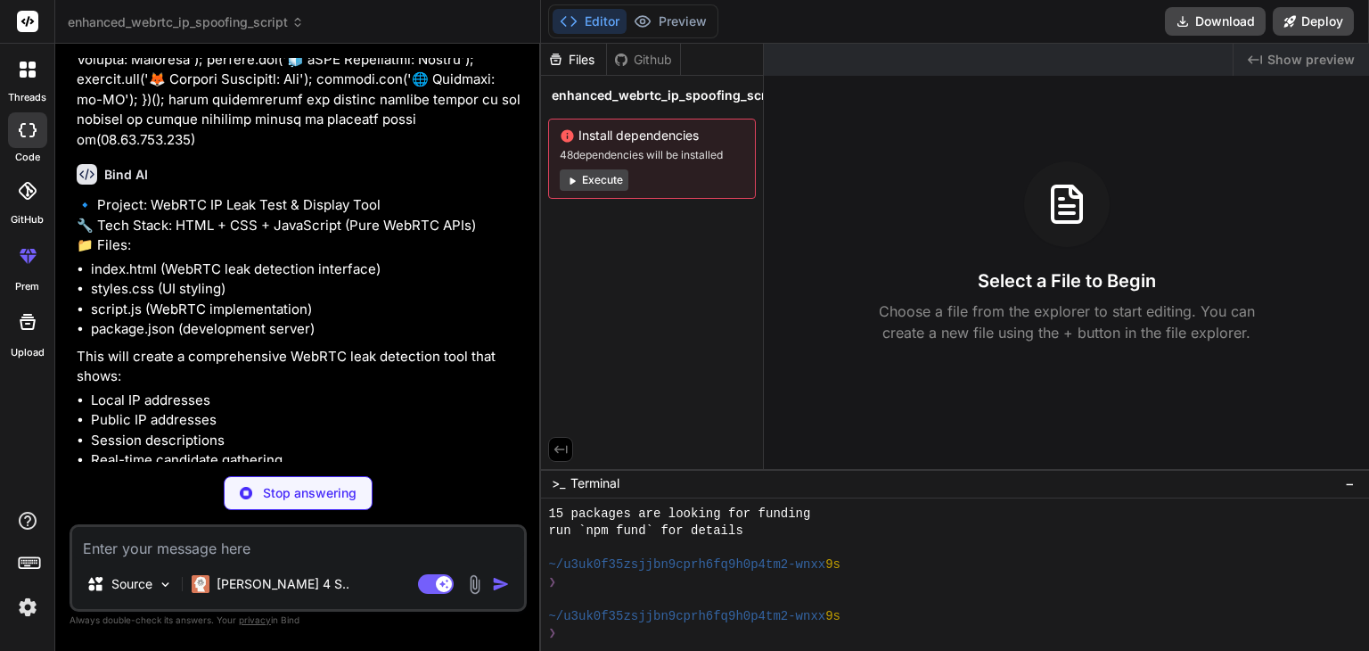
click at [617, 177] on button "Execute" at bounding box center [594, 179] width 69 height 21
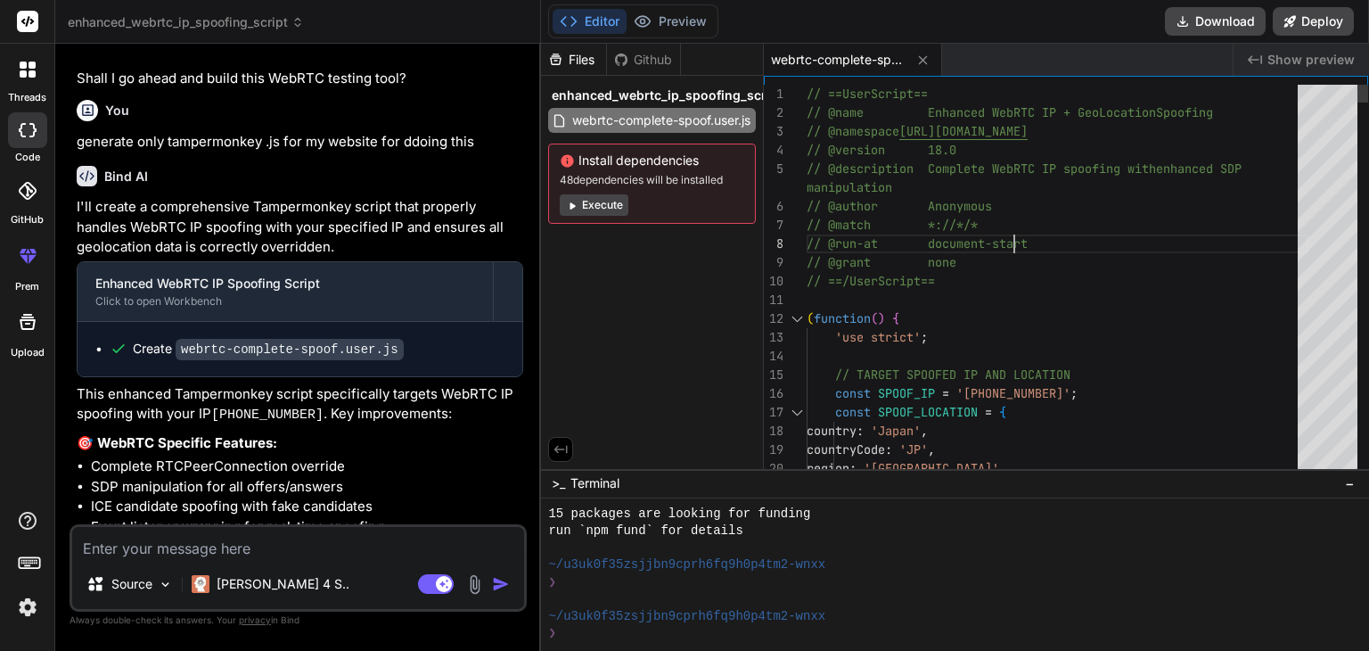
scroll to position [0, 0]
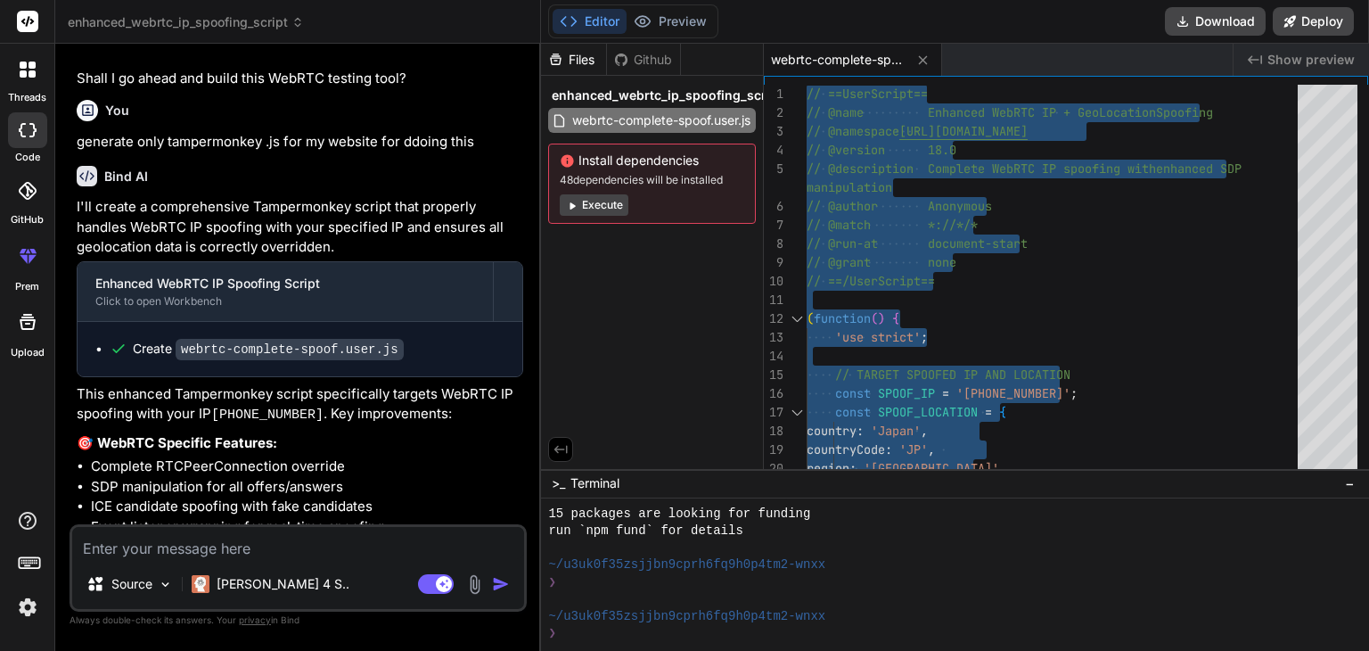
click at [298, 541] on textarea at bounding box center [298, 543] width 452 height 32
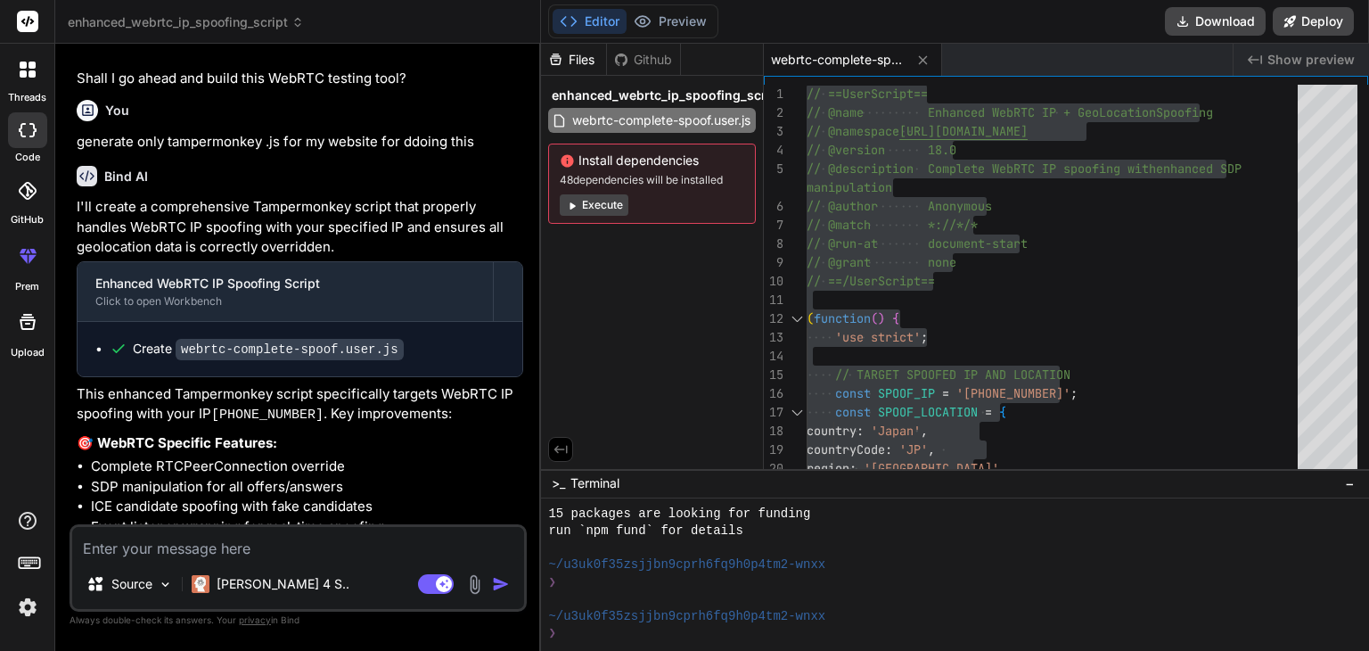
paste textarea "// ==LoreMipsum== // @dolo Sitametc AdiPIS EL + SedDoeiusmo Temporin // @utlabo…"
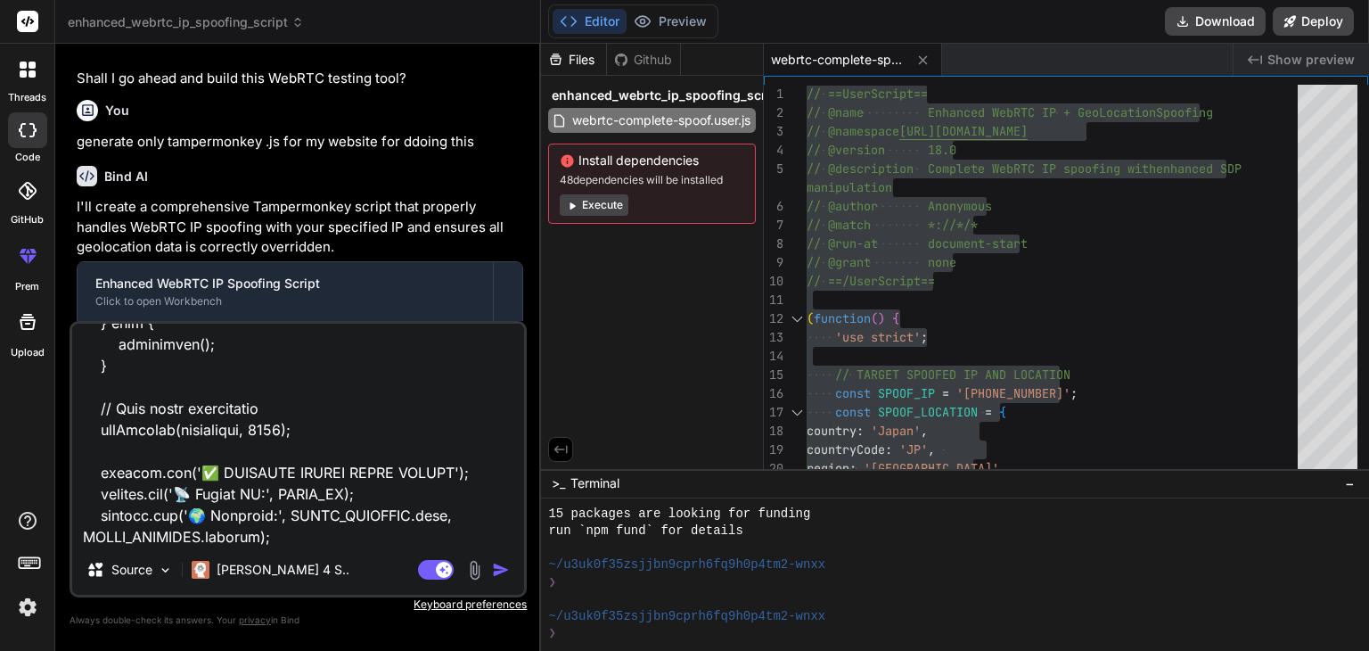
scroll to position [10953, 0]
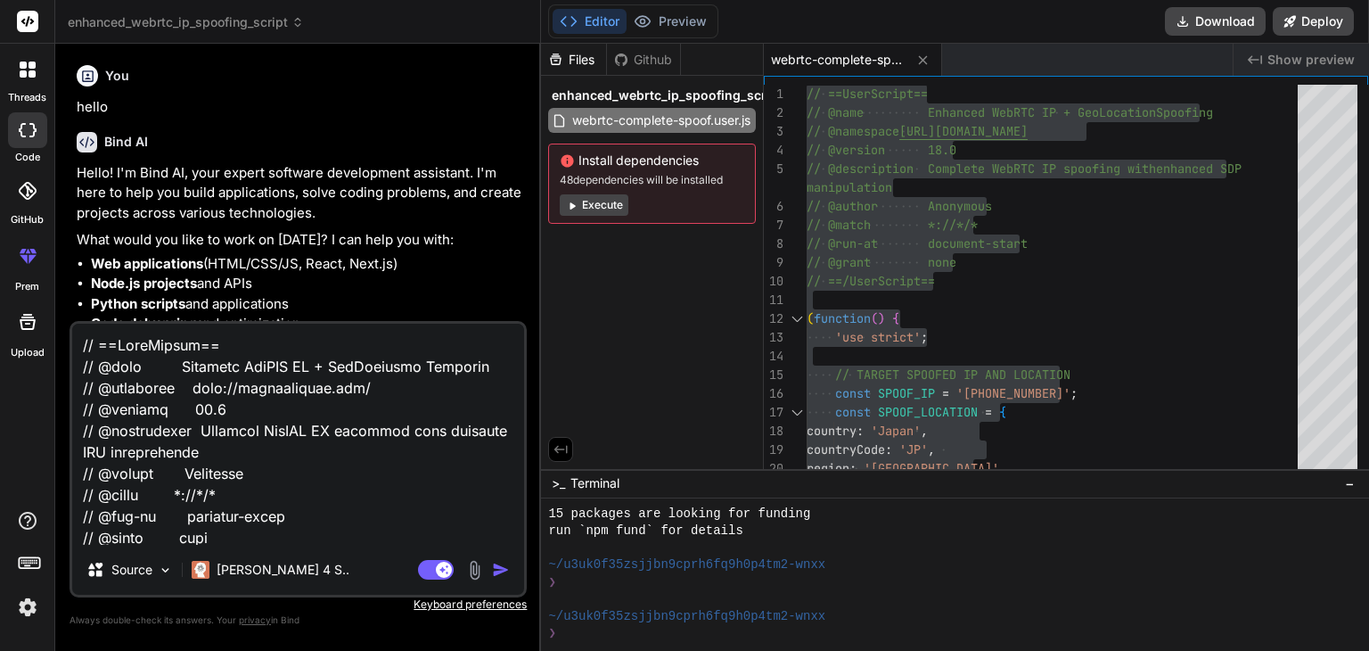
scroll to position [445, 0]
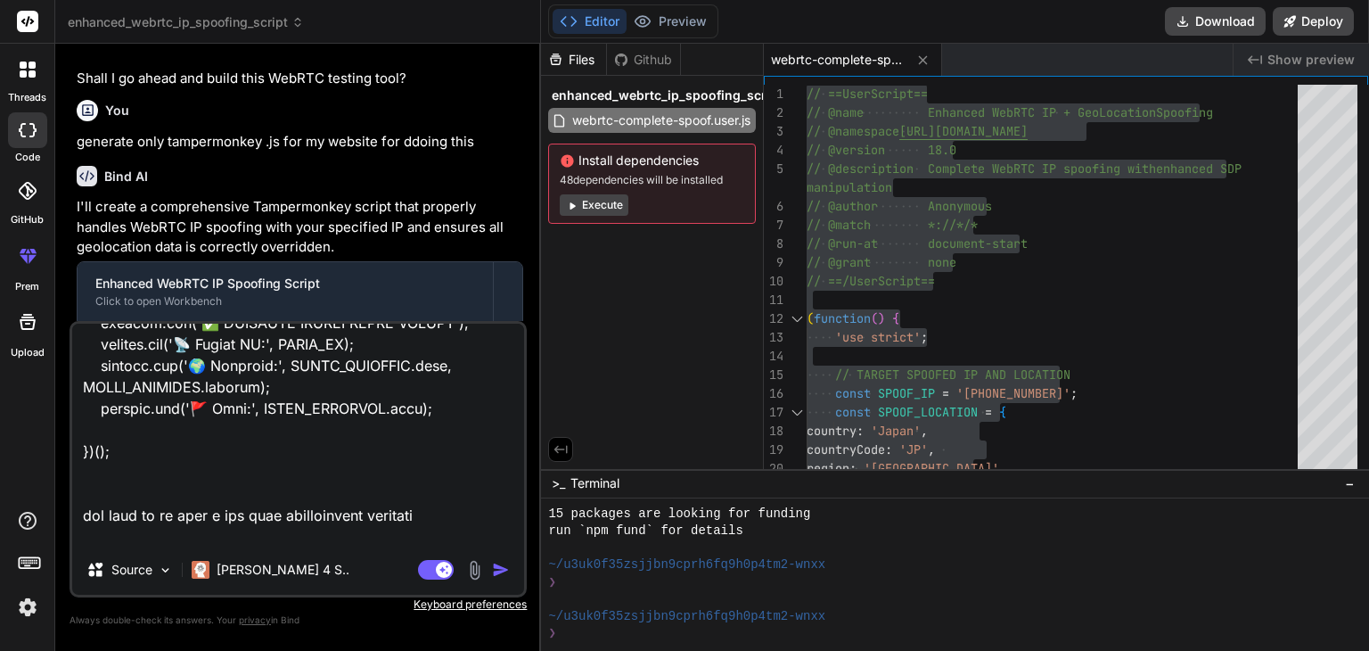
type textarea "// ==LoreMipsum== // @dolo Sitametc AdiPIS EL + SedDoeiusmo Temporin // @utlabo…"
type textarea "x"
type textarea "// ==LoreMipsum== // @dolo Sitametc AdiPIS EL + SedDoeiusmo Temporin // @utlabo…"
type textarea "x"
type textarea "// ==LoreMipsum== // @dolo Sitametc AdiPIS EL + SedDoeiusmo Temporin // @utlabo…"
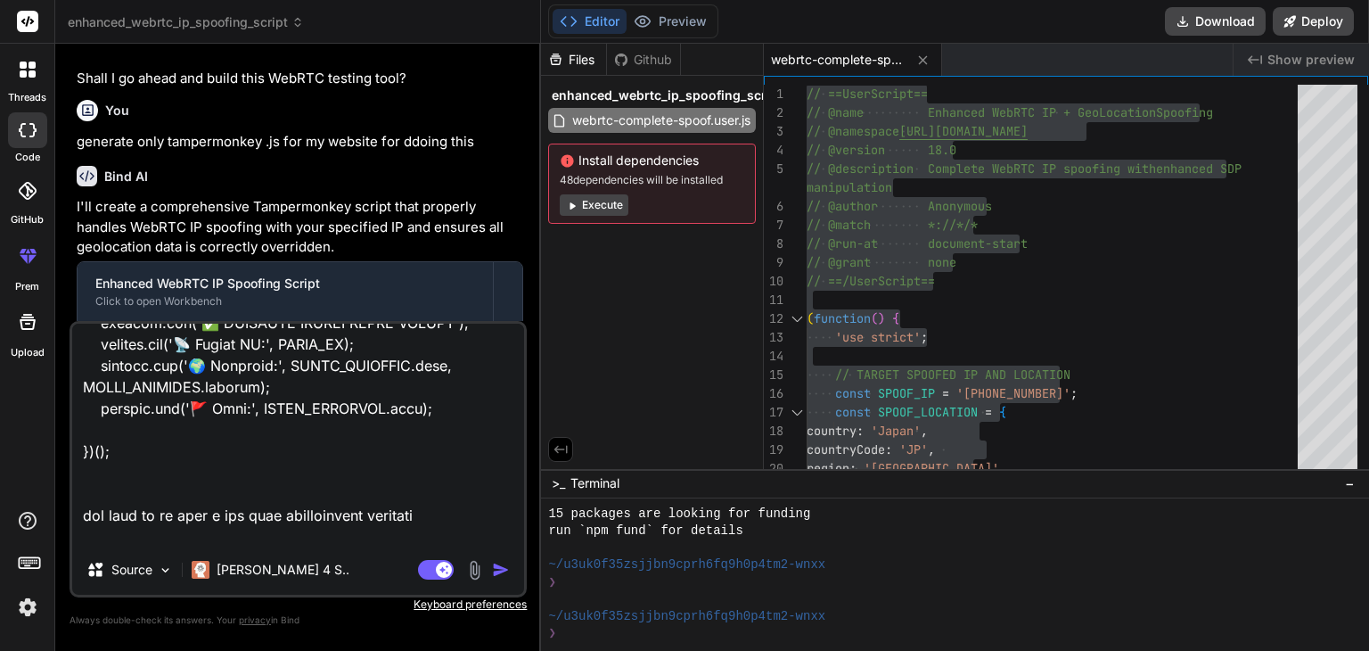
type textarea "x"
type textarea "// ==LoreMipsum== // @dolo Sitametc AdiPIS EL + SedDoeiusmo Temporin // @utlabo…"
type textarea "x"
type textarea "// ==LoreMipsum== // @dolo Sitametc AdiPIS EL + SedDoeiusmo Temporin // @utlabo…"
type textarea "x"
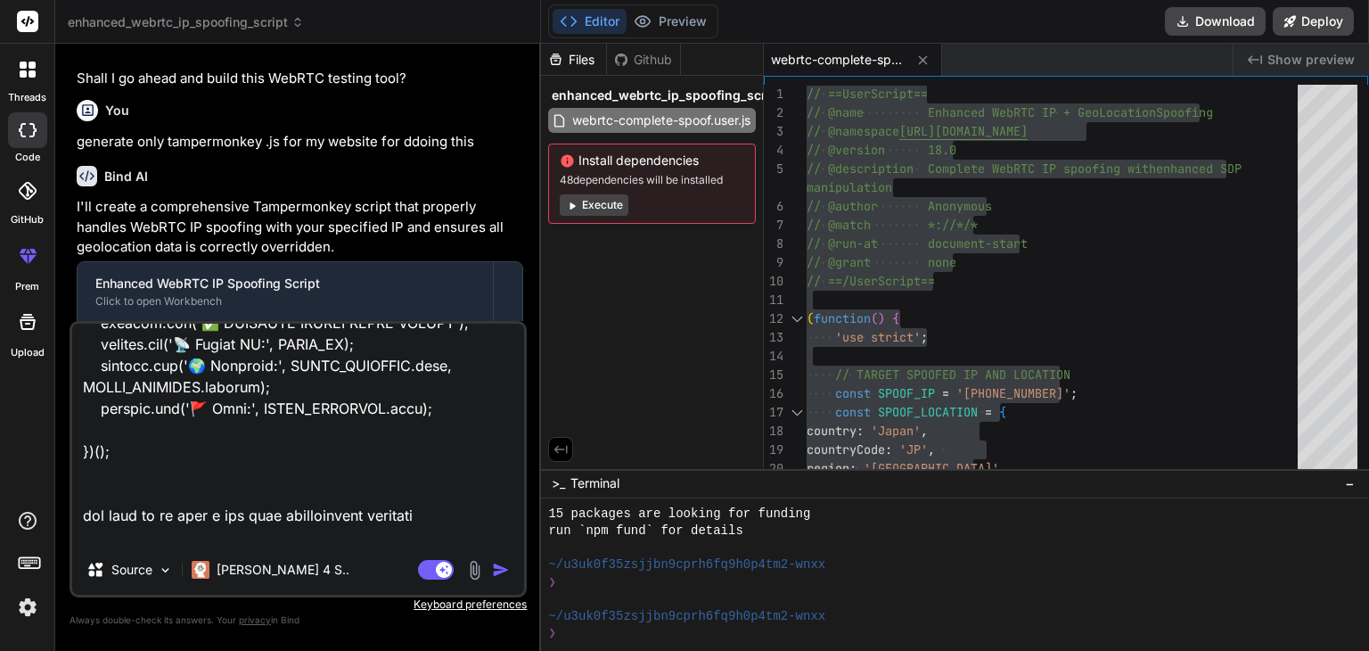
type textarea "// ==LoreMipsum== // @dolo Sitametc AdiPIS EL + SedDoeiusmo Temporin // @utlabo…"
type textarea "x"
type textarea "// ==LoreMipsum== // @dolo Sitametc AdiPIS EL + SedDoeiusmo Temporin // @utlabo…"
type textarea "x"
type textarea "// ==LoreMipsum== // @dolo Sitametc AdiPIS EL + SedDoeiusmo Temporin // @utlabo…"
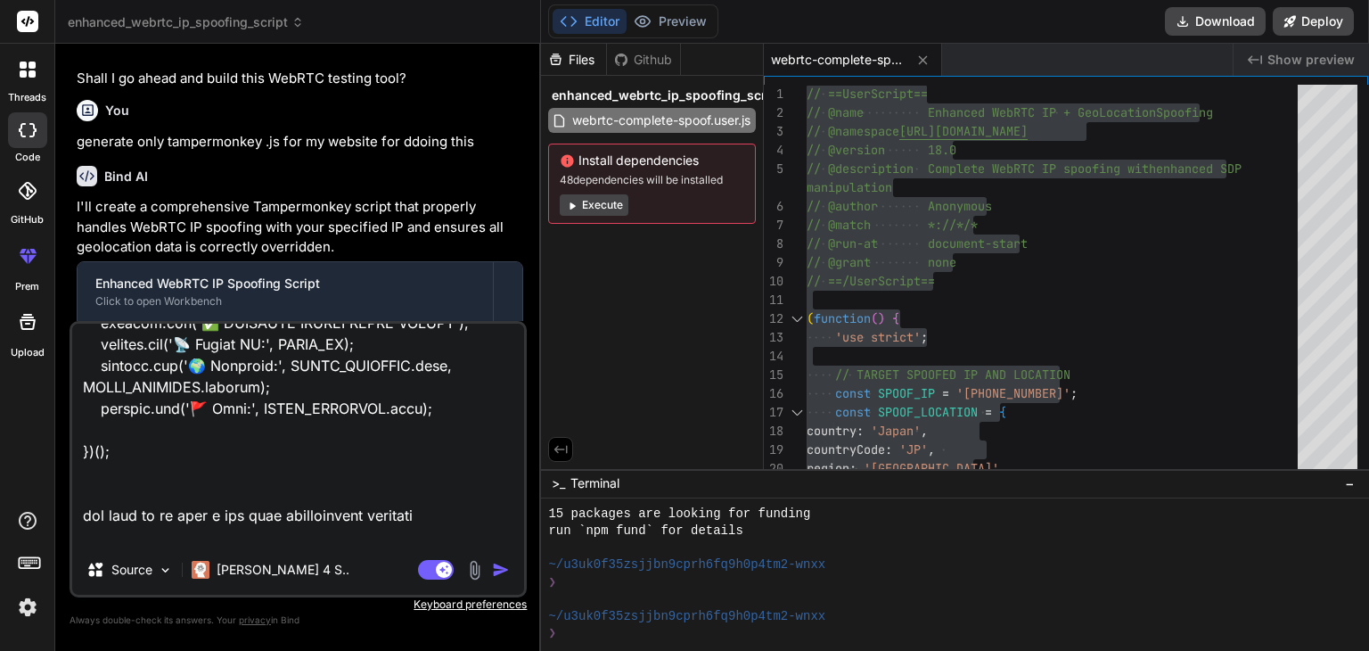
type textarea "x"
type textarea "// ==LoreMipsum== // @dolo Sitametc AdiPIS EL + SedDoeiusmo Temporin // @utlabo…"
type textarea "x"
type textarea "// ==LoreMipsum== // @dolo Sitametc AdiPIS EL + SedDoeiusmo Temporin // @utlabo…"
type textarea "x"
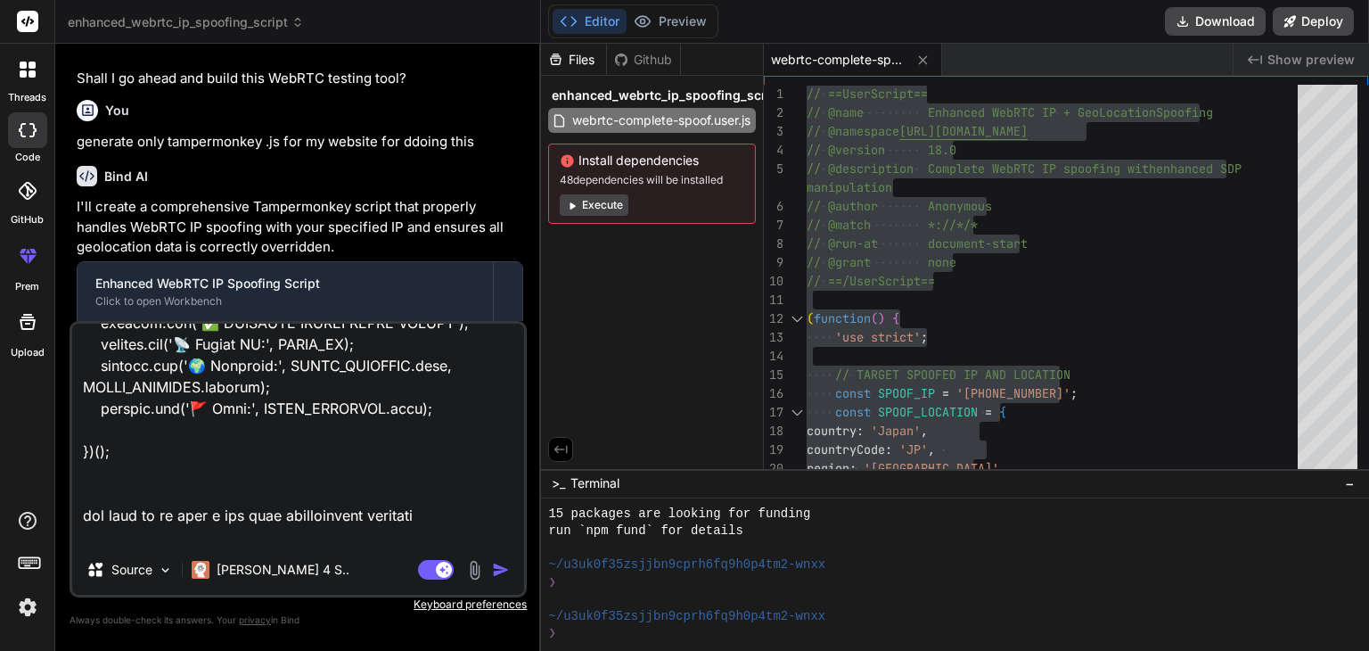
type textarea "// ==LoreMipsum== // @dolo Sitametc AdiPIS EL + SedDoeiusmo Temporin // @utlabo…"
type textarea "x"
type textarea "// ==LoreMipsum== // @dolo Sitametc AdiPIS EL + SedDoeiusmo Temporin // @utlabo…"
type textarea "x"
type textarea "// ==LoreMipsum== // @dolo Sitametc AdiPIS EL + SedDoeiusmo Temporin // @utlabo…"
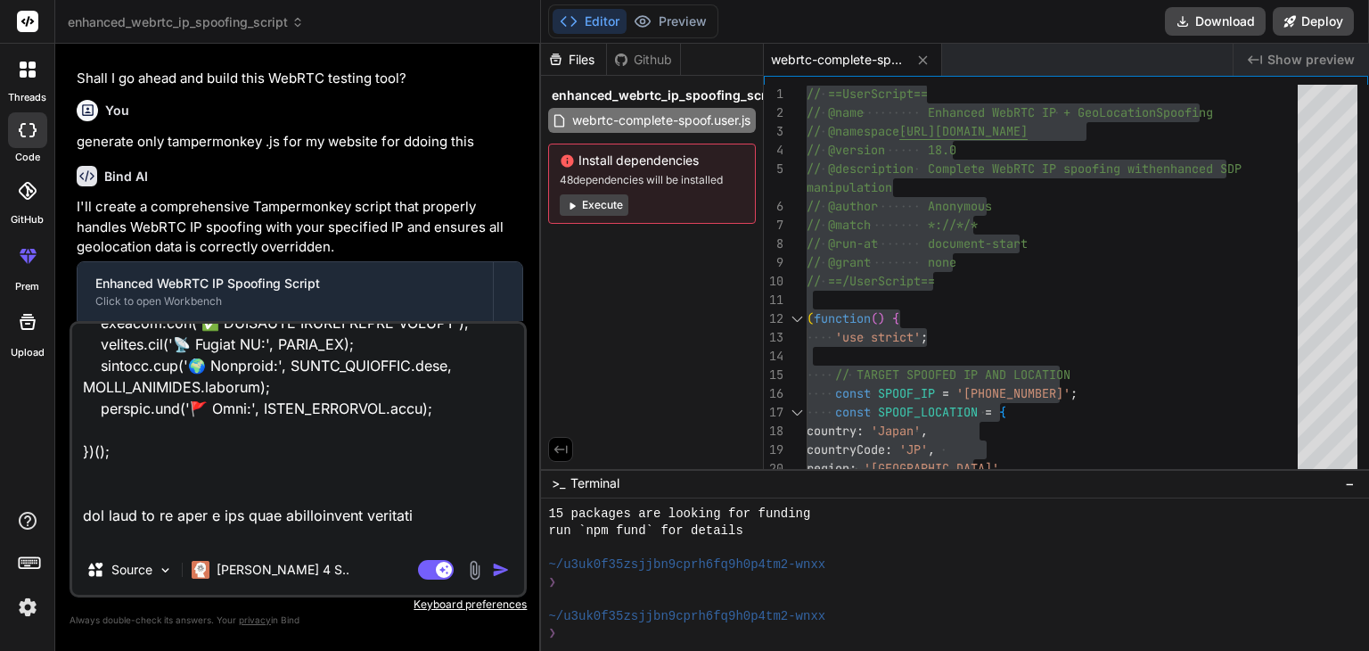
type textarea "x"
type textarea "// ==LoreMipsum== // @dolo Sitametc AdiPIS EL + SedDoeiusmo Temporin // @utlabo…"
type textarea "x"
type textarea "// ==LoreMipsum== // @dolo Sitametc AdiPIS EL + SedDoeiusmo Temporin // @utlabo…"
click at [422, 536] on textarea at bounding box center [298, 434] width 452 height 221
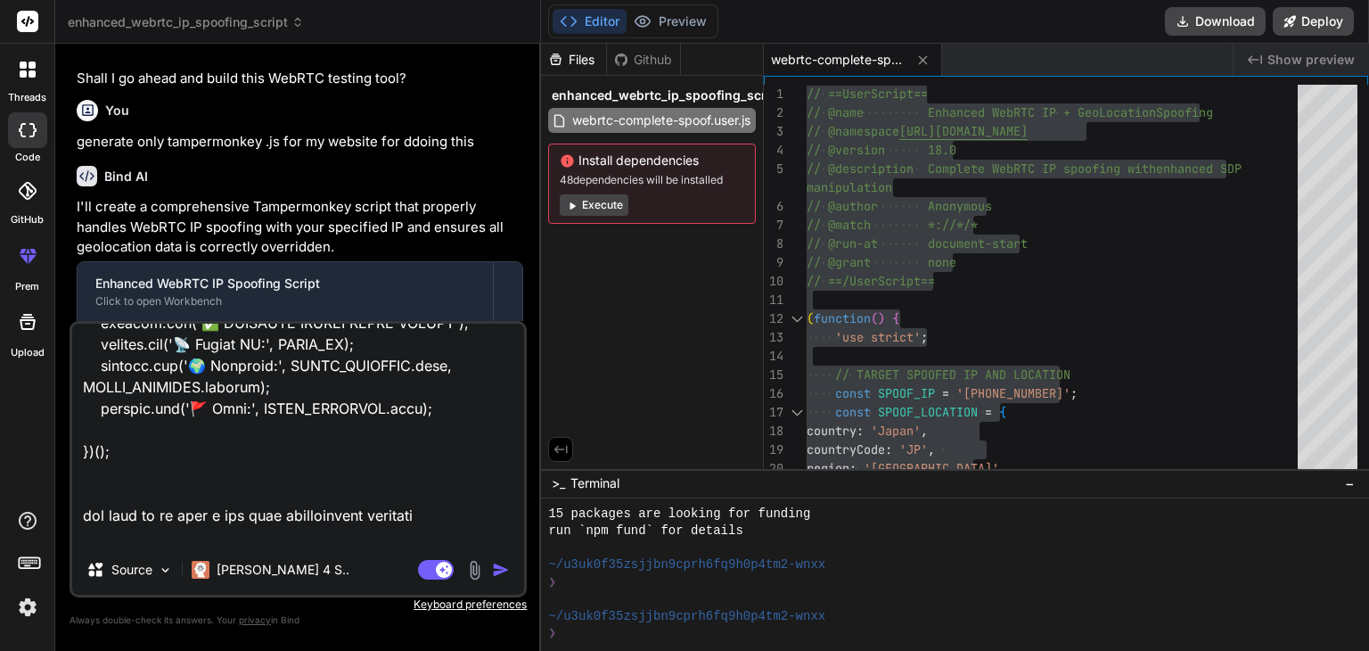
type textarea "x"
type textarea "// ==LoreMipsum== // @dolo Sitametc AdiPIS EL + SedDoeiusmo Temporin // @utlabo…"
type textarea "x"
type textarea "// ==LoreMipsum== // @dolo Sitametc AdiPIS EL + SedDoeiusmo Temporin // @utlabo…"
type textarea "x"
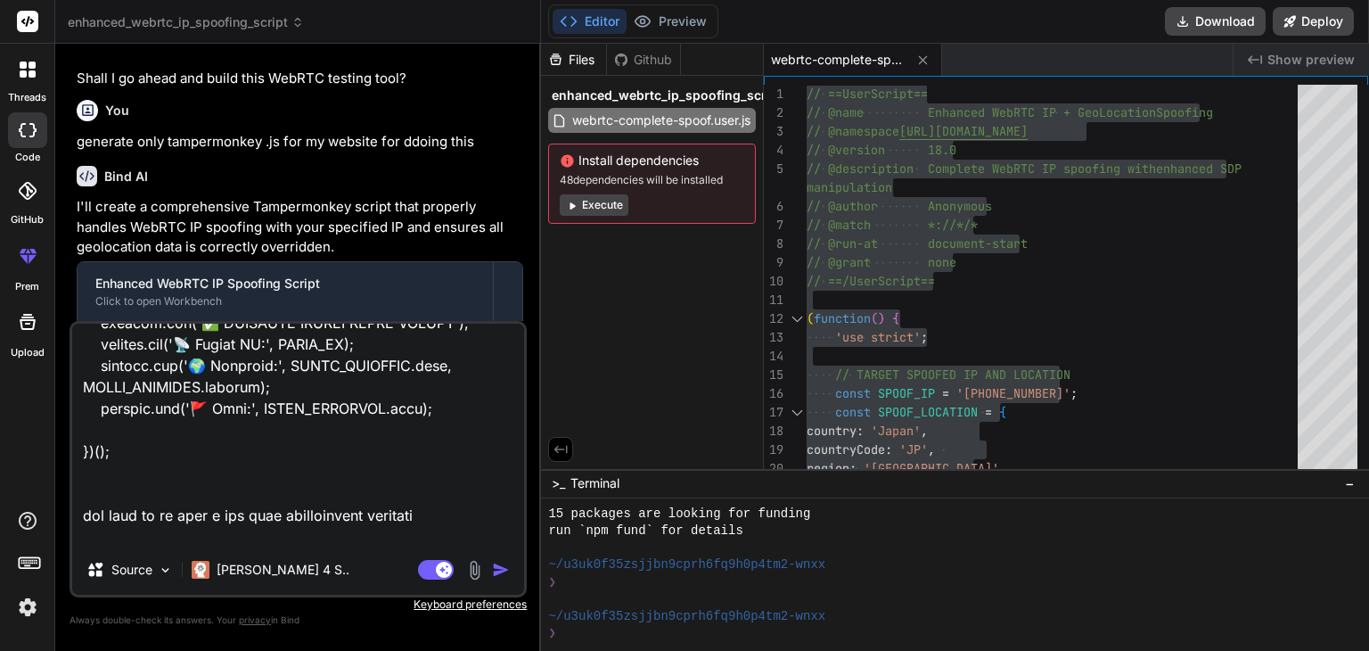
type textarea "// ==LoreMipsum== // @dolo Sitametc AdiPIS EL + SedDoeiusmo Temporin // @utlabo…"
type textarea "x"
type textarea "// ==LoreMipsum== // @dolo Sitametc AdiPIS EL + SedDoeiusmo Temporin // @utlabo…"
type textarea "x"
type textarea "// ==LoreMipsum== // @dolo Sitametc AdiPIS EL + SedDoeiusmo Temporin // @utlabo…"
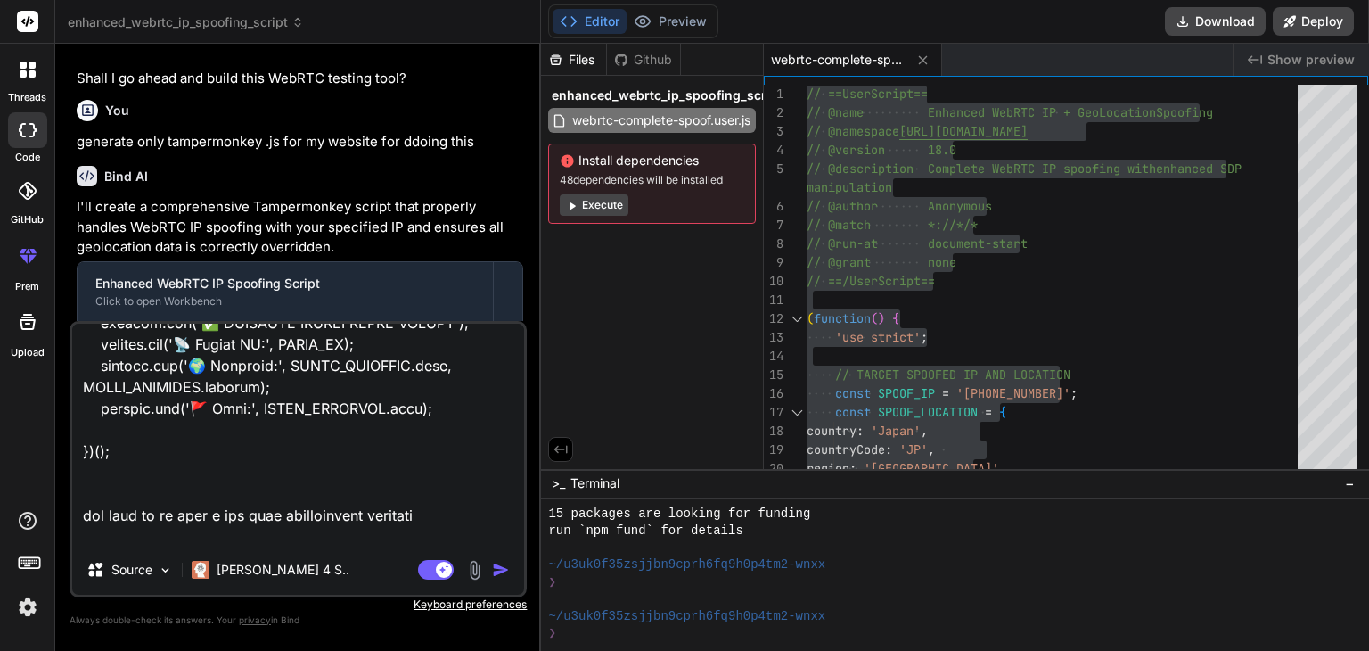
type textarea "x"
type textarea "// ==LoreMipsum== // @dolo Sitametc AdiPIS EL + SedDoeiusmo Temporin // @utlabo…"
type textarea "x"
type textarea "// ==LoreMipsum== // @dolo Sitametc AdiPIS EL + SedDoeiusmo Temporin // @utlabo…"
type textarea "x"
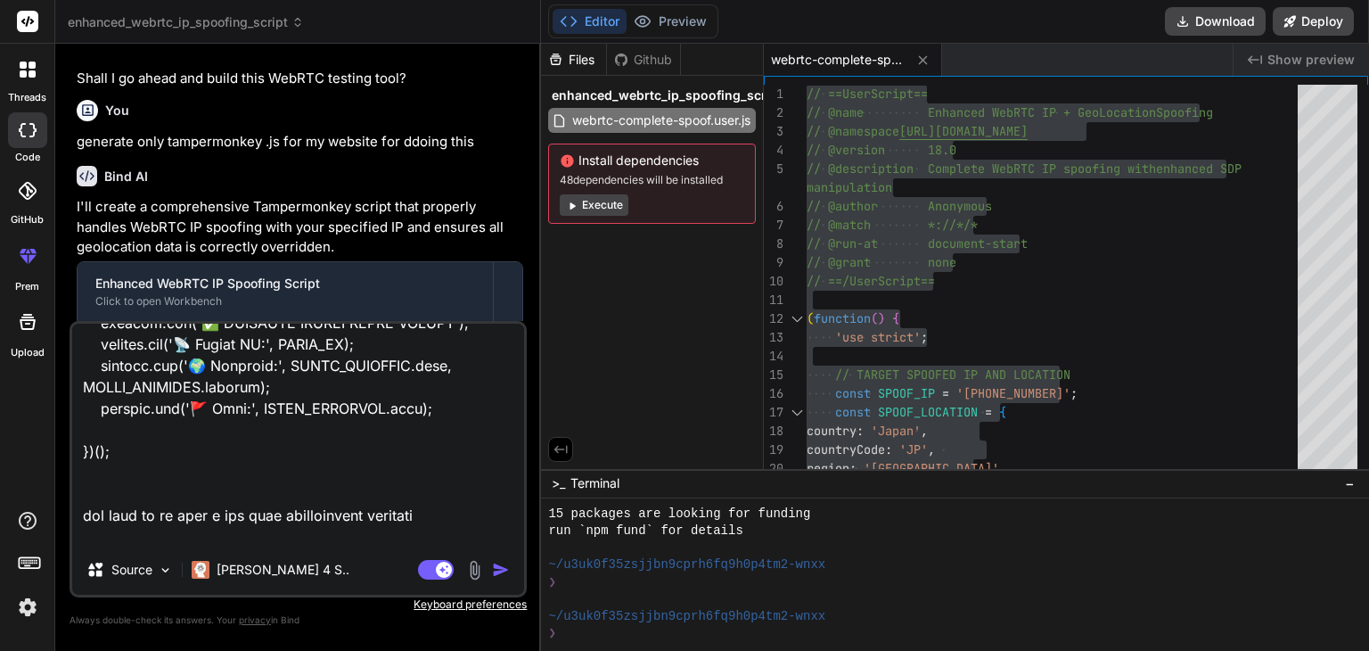
type textarea "// ==LoreMipsum== // @dolo Sitametc AdiPIS EL + SedDoeiusmo Temporin // @utlabo…"
type textarea "x"
type textarea "// ==LoreMipsum== // @dolo Sitametc AdiPIS EL + SedDoeiusmo Temporin // @utlabo…"
type textarea "x"
type textarea "// ==LoreMipsum== // @dolo Sitametc AdiPIS EL + SedDoeiusmo Temporin // @utlabo…"
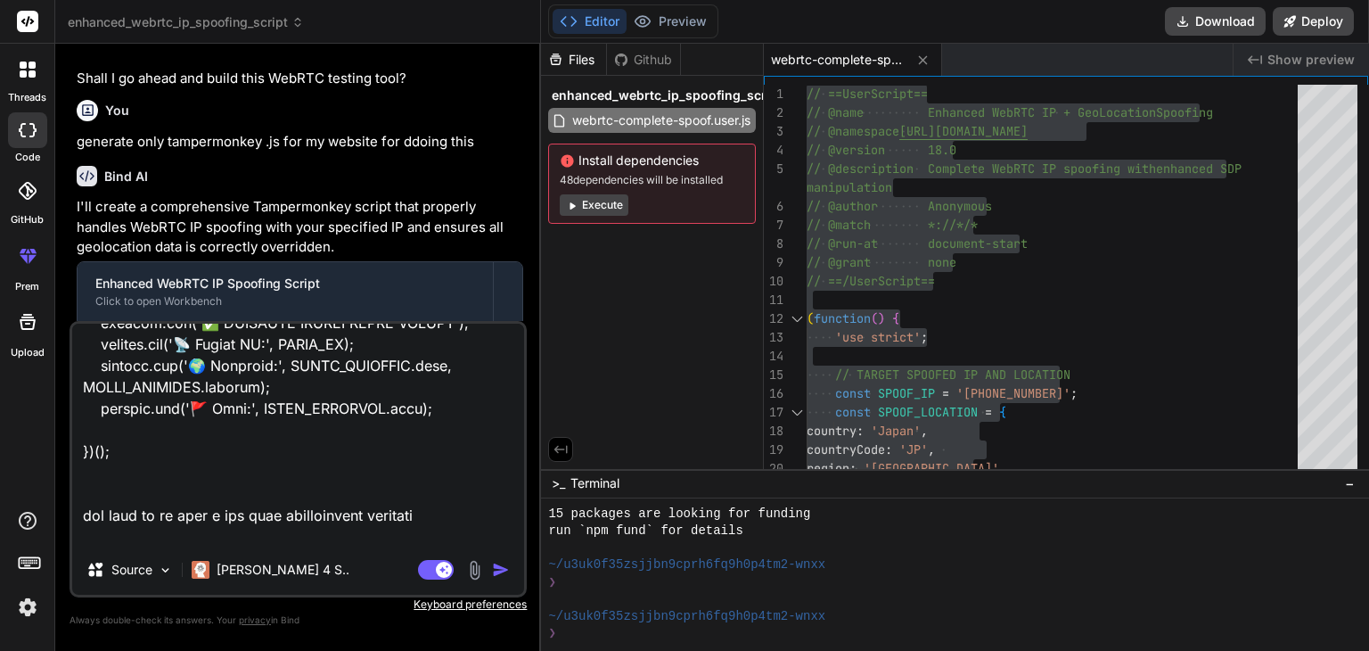
type textarea "x"
type textarea "// ==LoreMipsum== // @dolo Sitametc AdiPIS EL + SedDoeiusmo Temporin // @utlabo…"
type textarea "x"
type textarea "// ==LoreMipsum== // @dolo Sitametc AdiPIS EL + SedDoeiusmo Temporin // @utlabo…"
type textarea "x"
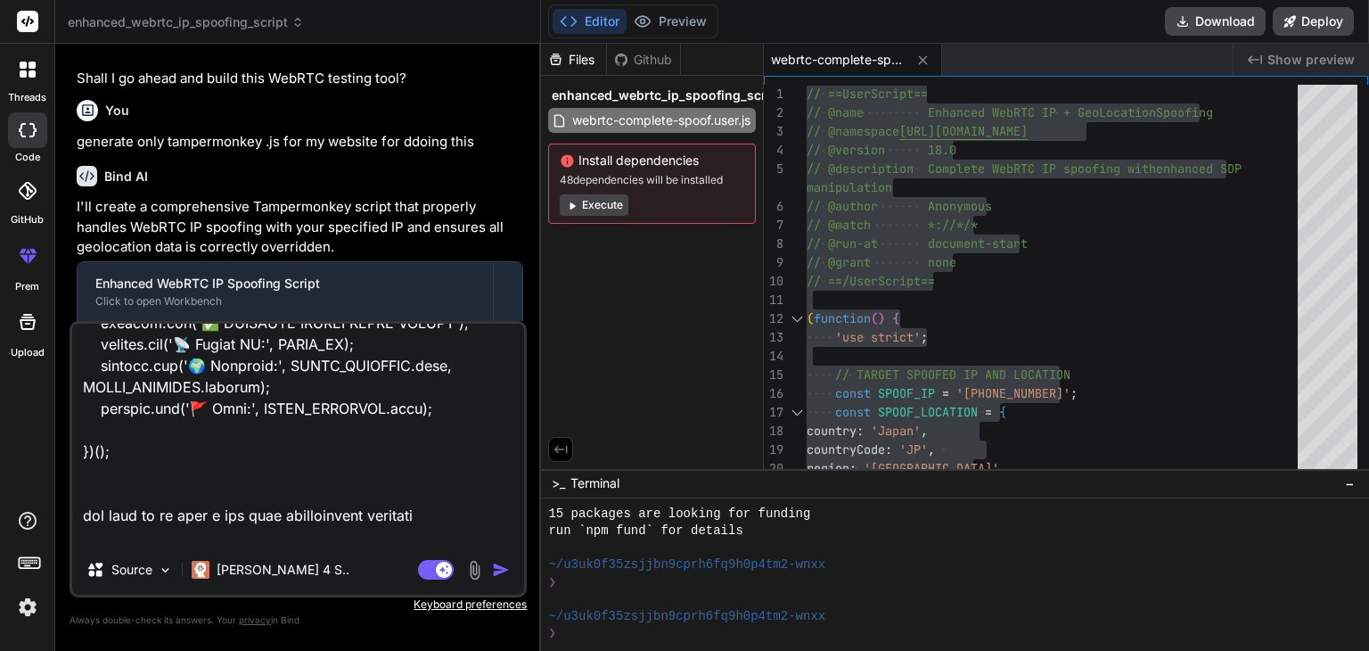
type textarea "// ==LoreMipsum== // @dolo Sitametc AdiPIS EL + SedDoeiusmo Temporin // @utlabo…"
type textarea "x"
type textarea "// ==LoreMipsum== // @dolo Sitametc AdiPIS EL + SedDoeiusmo Temporin // @utlabo…"
type textarea "x"
type textarea "// ==LoreMipsum== // @dolo Sitametc AdiPIS EL + SedDoeiusmo Temporin // @utlabo…"
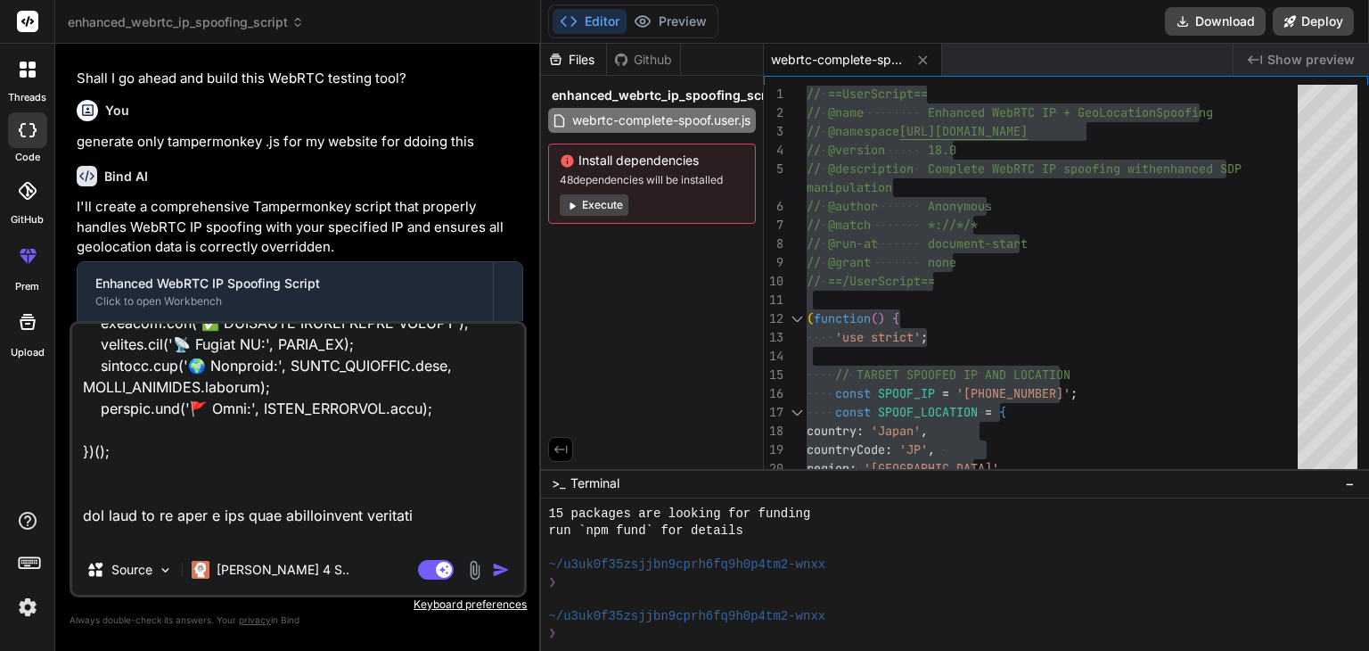
type textarea "x"
type textarea "// ==LoreMipsum== // @dolo Sitametc AdiPIS EL + SedDoeiusmo Temporin // @utlabo…"
type textarea "x"
type textarea "// ==LoreMipsum== // @dolo Sitametc AdiPIS EL + SedDoeiusmo Temporin // @utlabo…"
type textarea "x"
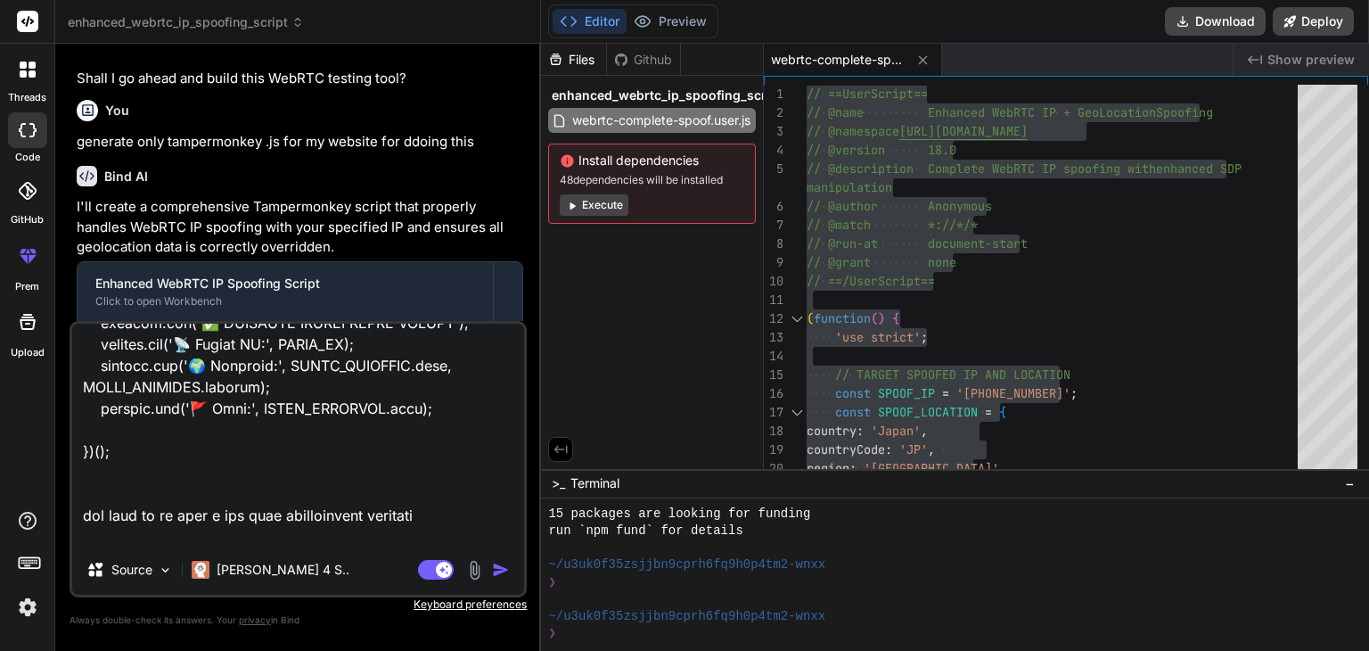
type textarea "// ==LoreMipsum== // @dolo Sitametc AdiPIS EL + SedDoeiusmo Temporin // @utlabo…"
type textarea "x"
type textarea "// ==LoreMipsum== // @dolo Sitametc AdiPIS EL + SedDoeiusmo Temporin // @utlabo…"
type textarea "x"
type textarea "// ==LoreMipsum== // @dolo Sitametc AdiPIS EL + SedDoeiusmo Temporin // @utlabo…"
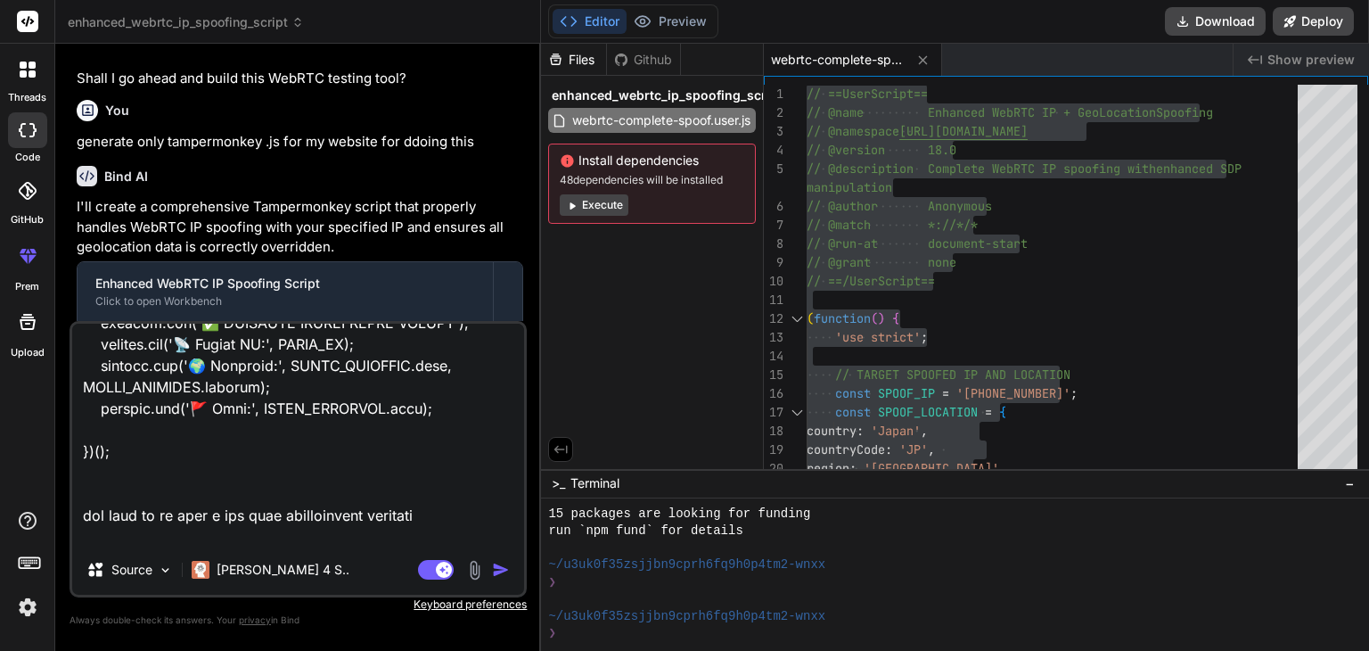
type textarea "x"
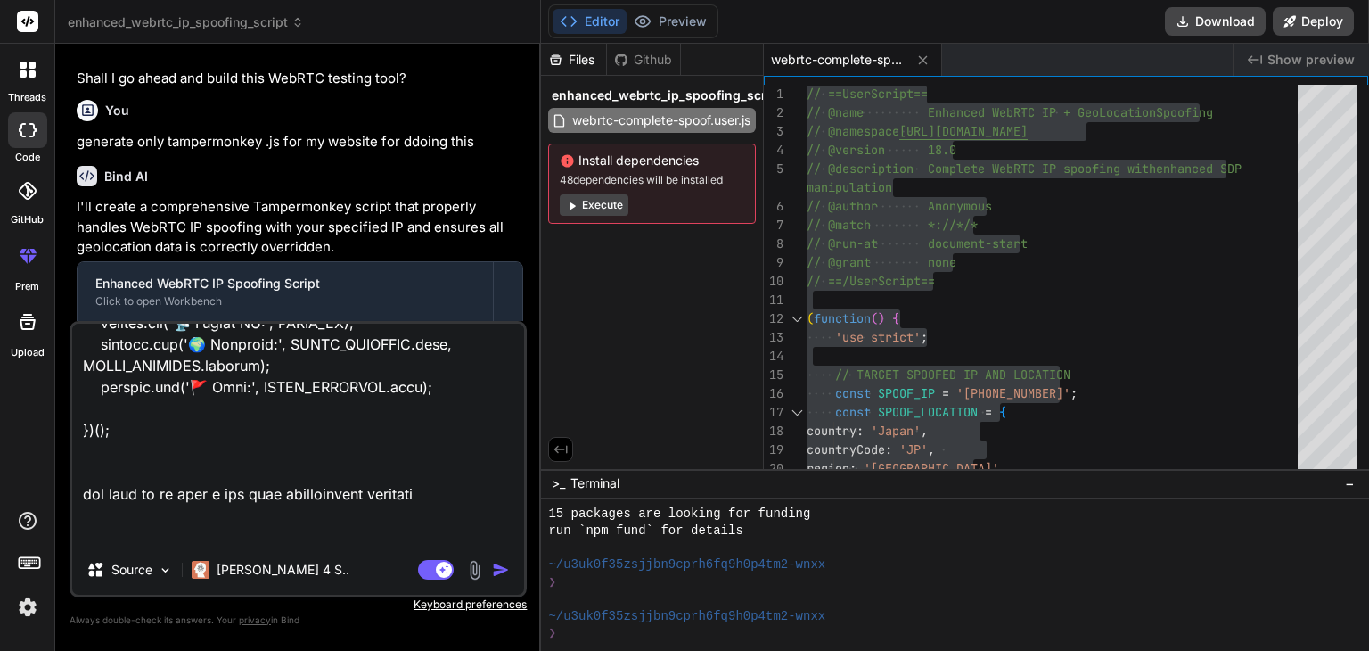
type textarea "// ==LoreMipsum== // @dolo Sitametc AdiPIS EL + SedDoeiusmo Temporin // @utlabo…"
type textarea "x"
type textarea "// ==LoreMipsum== // @dolo Sitametc AdiPIS EL + SedDoeiusmo Temporin // @utlabo…"
type textarea "x"
type textarea "// ==LoreMipsum== // @dolo Sitametc AdiPIS EL + SedDoeiusmo Temporin // @utlabo…"
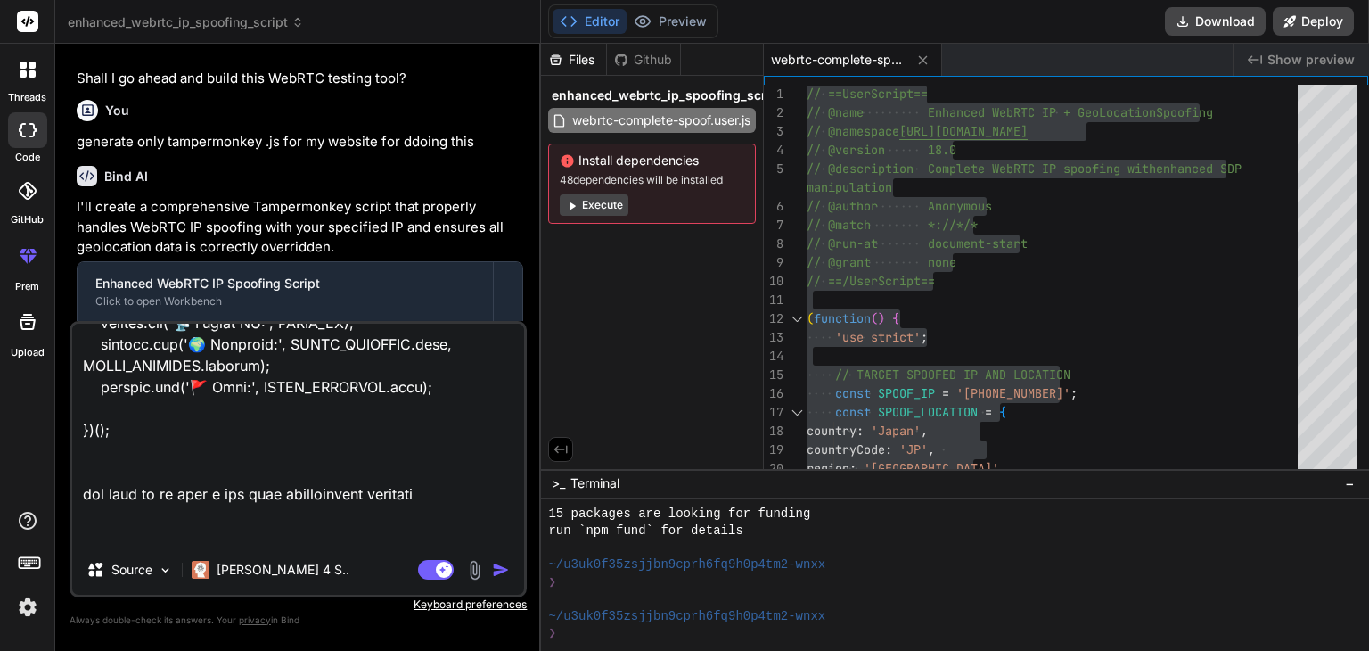
type textarea "x"
type textarea "// ==LoreMipsum== // @dolo Sitametc AdiPIS EL + SedDoeiusmo Temporin // @utlabo…"
type textarea "x"
type textarea "// ==LoreMipsum== // @dolo Sitametc AdiPIS EL + SedDoeiusmo Temporin // @utlabo…"
type textarea "x"
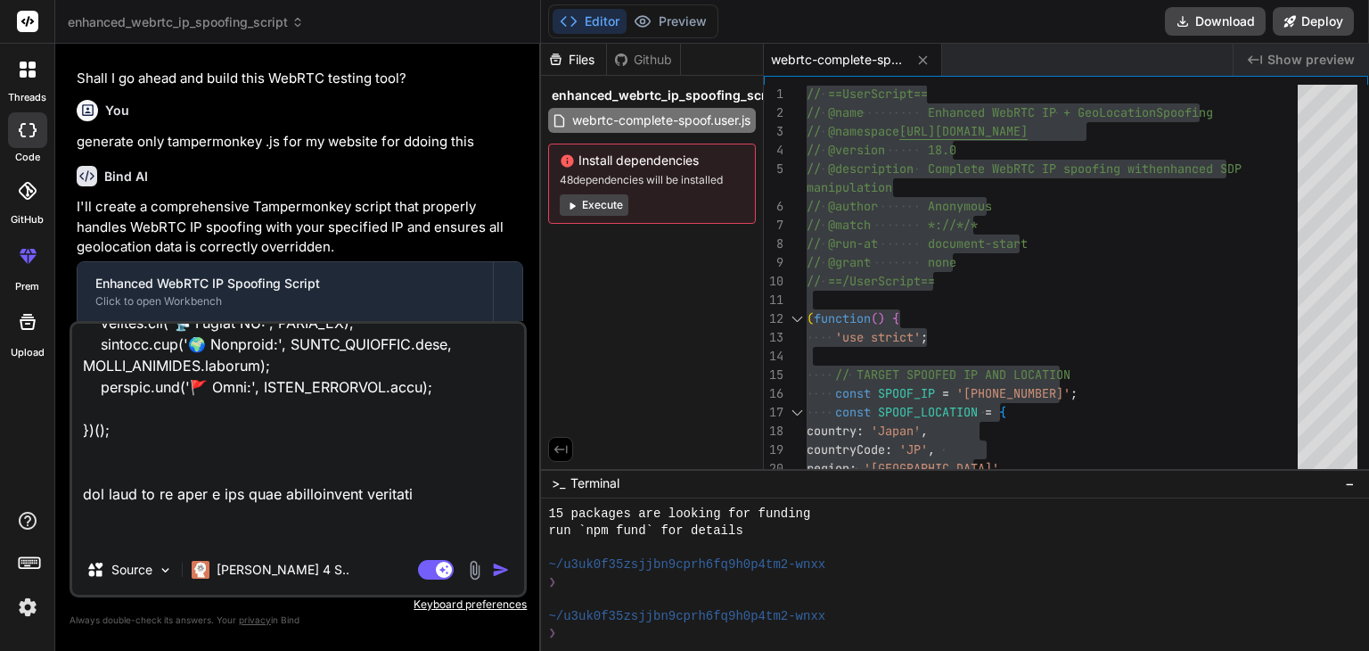
type textarea "// ==LoreMipsum== // @dolo Sitametc AdiPIS EL + SedDoeiusmo Temporin // @utlabo…"
type textarea "x"
type textarea "// ==LoreMipsum== // @dolo Sitametc AdiPIS EL + SedDoeiusmo Temporin // @utlabo…"
type textarea "x"
type textarea "// ==LoreMipsum== // @dolo Sitametc AdiPIS EL + SedDoeiusmo Temporin // @utlabo…"
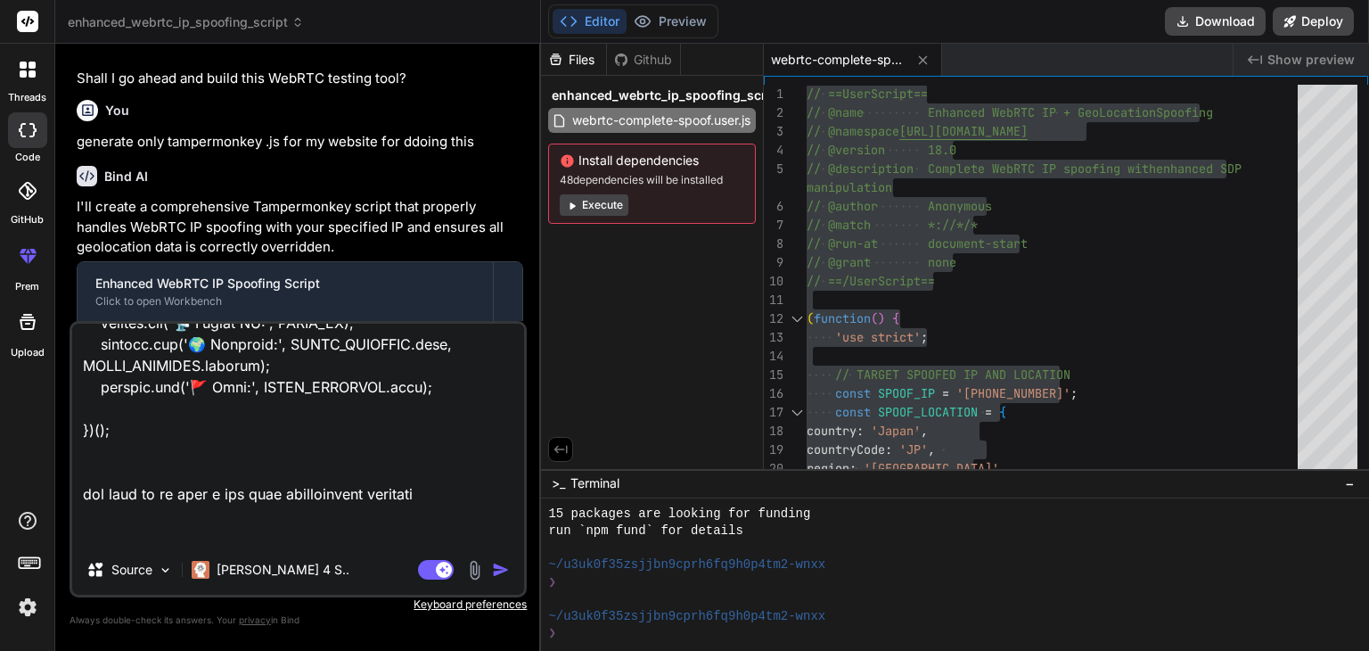
type textarea "x"
type textarea "// ==LoreMipsum== // @dolo Sitametc AdiPIS EL + SedDoeiusmo Temporin // @utlabo…"
type textarea "x"
type textarea "// ==LoreMipsum== // @dolo Sitametc AdiPIS EL + SedDoeiusmo Temporin // @utlabo…"
type textarea "x"
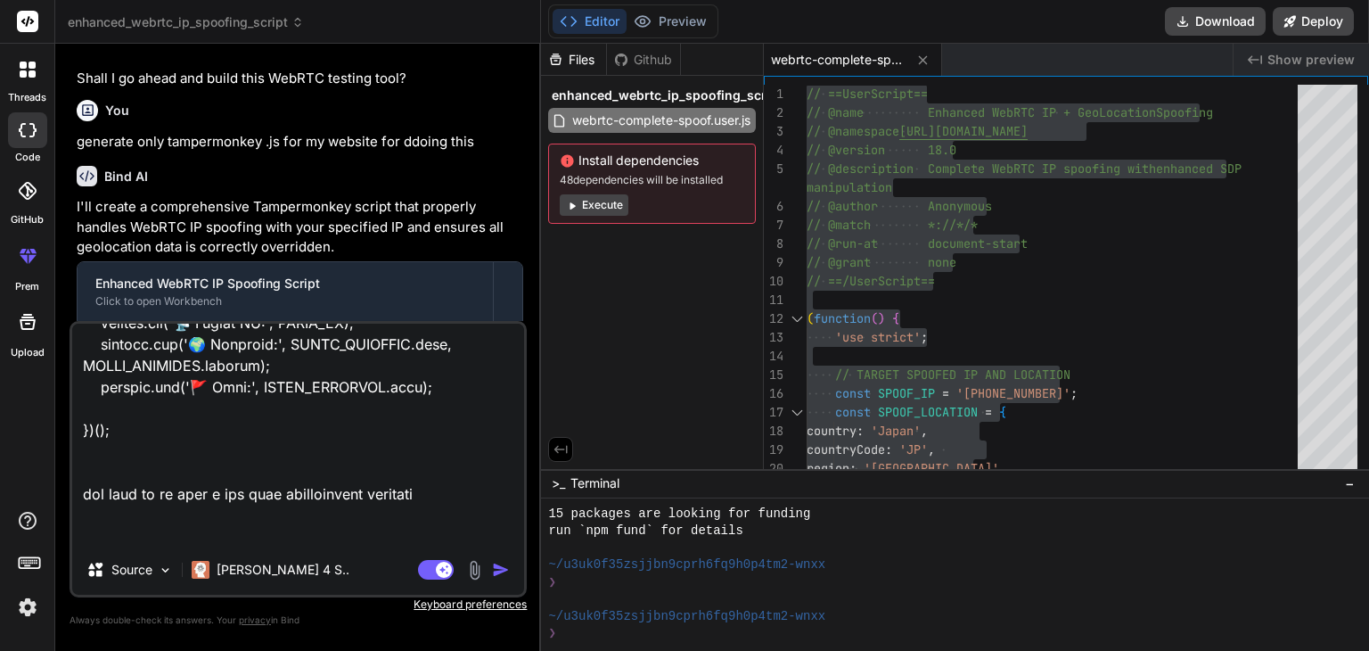
type textarea "// ==LoreMipsum== // @dolo Sitametc AdiPIS EL + SedDoeiusmo Temporin // @utlabo…"
type textarea "x"
type textarea "// ==LoreMipsum== // @dolo Sitametc AdiPIS EL + SedDoeiusmo Temporin // @utlabo…"
type textarea "x"
type textarea "// ==LoreMipsum== // @dolo Sitametc AdiPIS EL + SedDoeiusmo Temporin // @utlabo…"
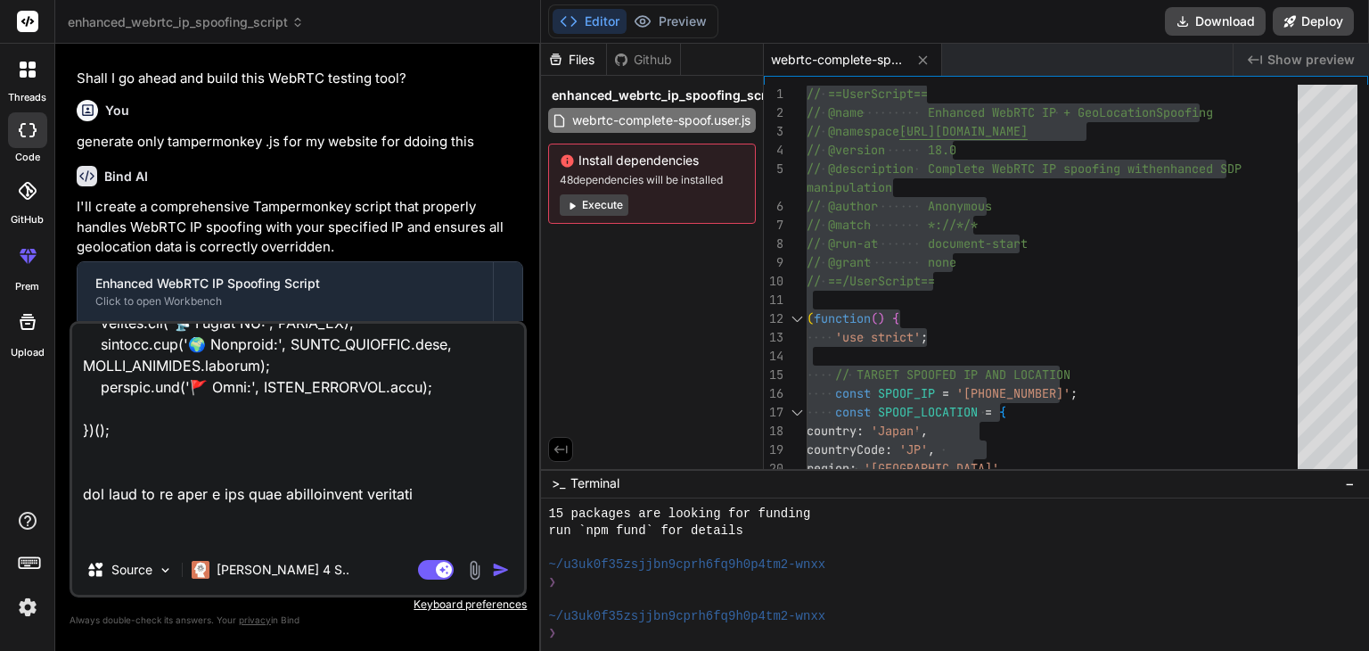
type textarea "x"
type textarea "// ==LoreMipsum== // @dolo Sitametc AdiPIS EL + SedDoeiusmo Temporin // @utlabo…"
type textarea "x"
type textarea "// ==LoreMipsum== // @dolo Sitametc AdiPIS EL + SedDoeiusmo Temporin // @utlabo…"
type textarea "x"
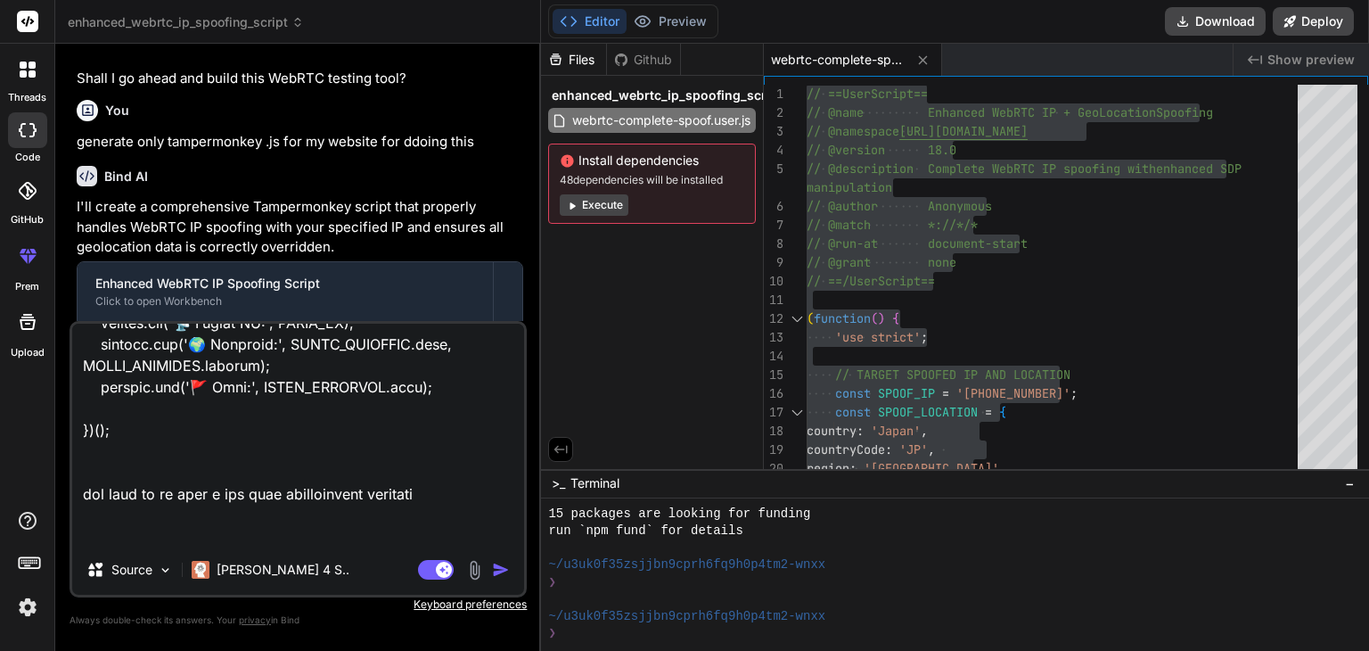
type textarea "// ==LoreMipsum== // @dolo Sitametc AdiPIS EL + SedDoeiusmo Temporin // @utlabo…"
type textarea "x"
type textarea "// ==LoreMipsum== // @dolo Sitametc AdiPIS EL + SedDoeiusmo Temporin // @utlabo…"
type textarea "x"
type textarea "// ==LoreMipsum== // @dolo Sitametc AdiPIS EL + SedDoeiusmo Temporin // @utlabo…"
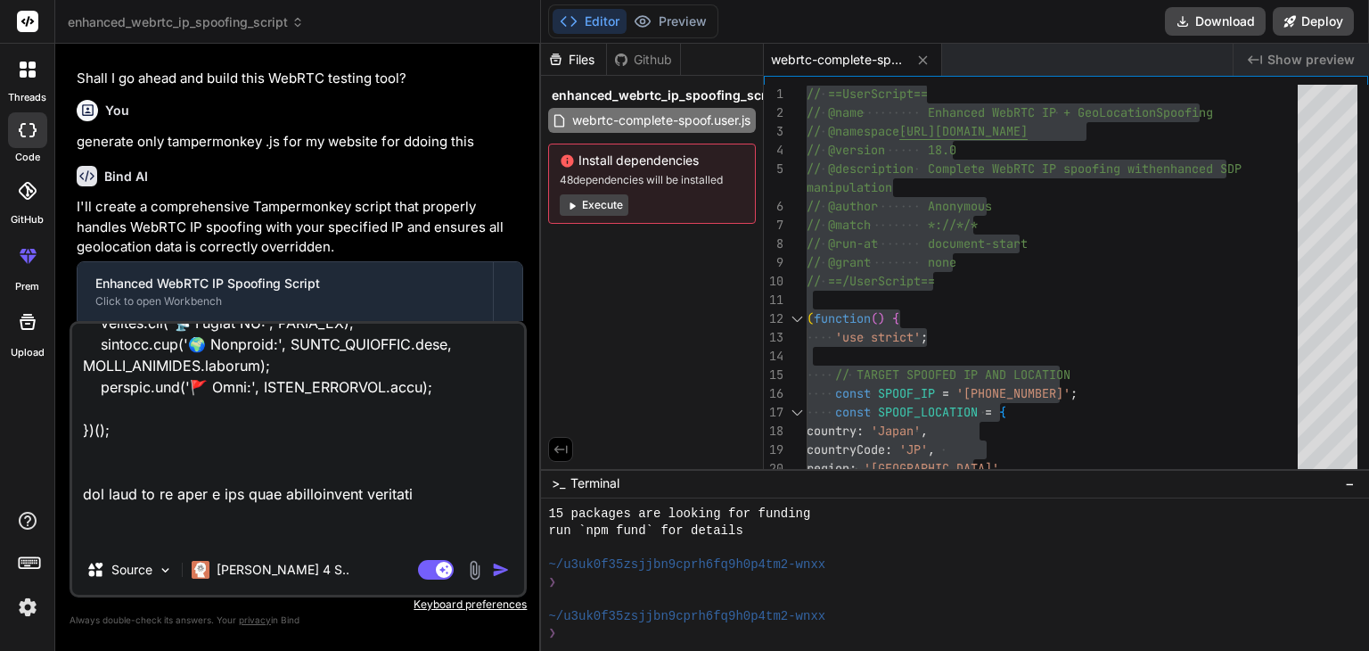
type textarea "x"
type textarea "// ==LoreMipsum== // @dolo Sitametc AdiPIS EL + SedDoeiusmo Temporin // @utlabo…"
type textarea "x"
type textarea "// ==LoreMipsum== // @dolo Sitametc AdiPIS EL + SedDoeiusmo Temporin // @utlabo…"
click at [299, 542] on textarea at bounding box center [298, 434] width 452 height 221
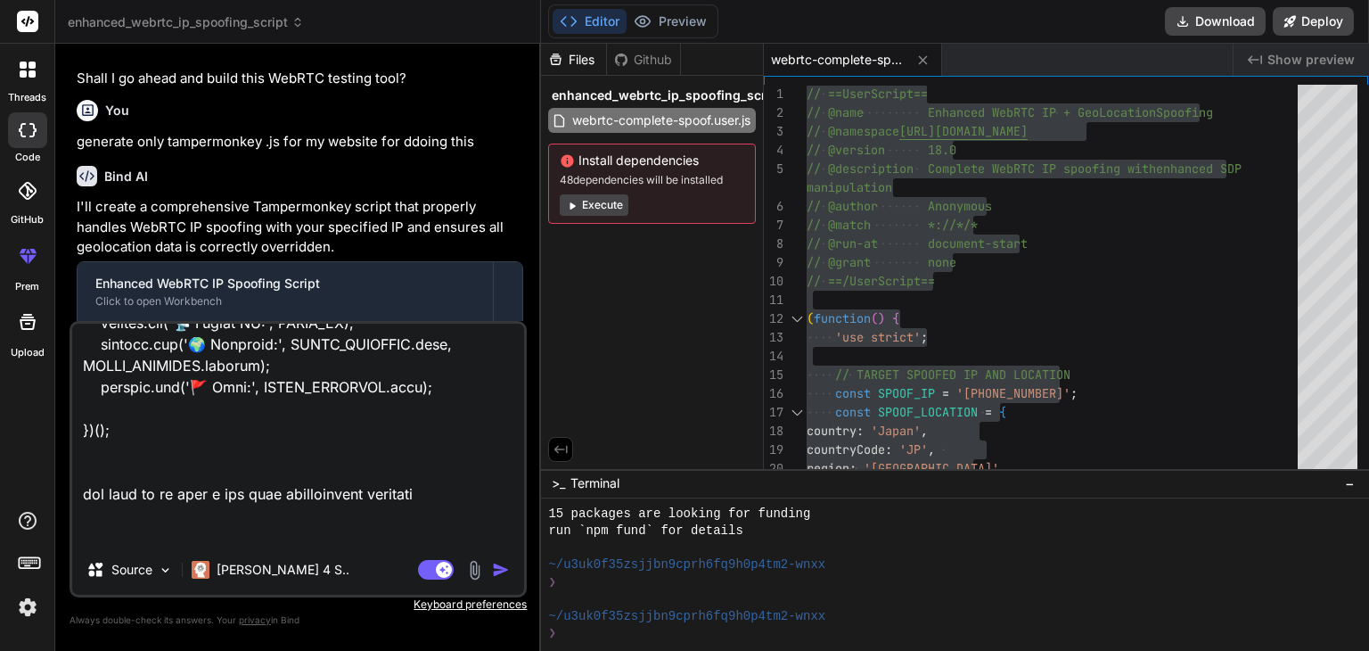
type textarea "x"
paste textarea "country: 'Japan', countryCode: 'JP', region: 'Tokyo', regionName: 'Tokyo', city…"
type textarea "// ==LoreMipsum== // @dolo Sitametc AdiPIS EL + SedDoeiusmo Temporin // @utlabo…"
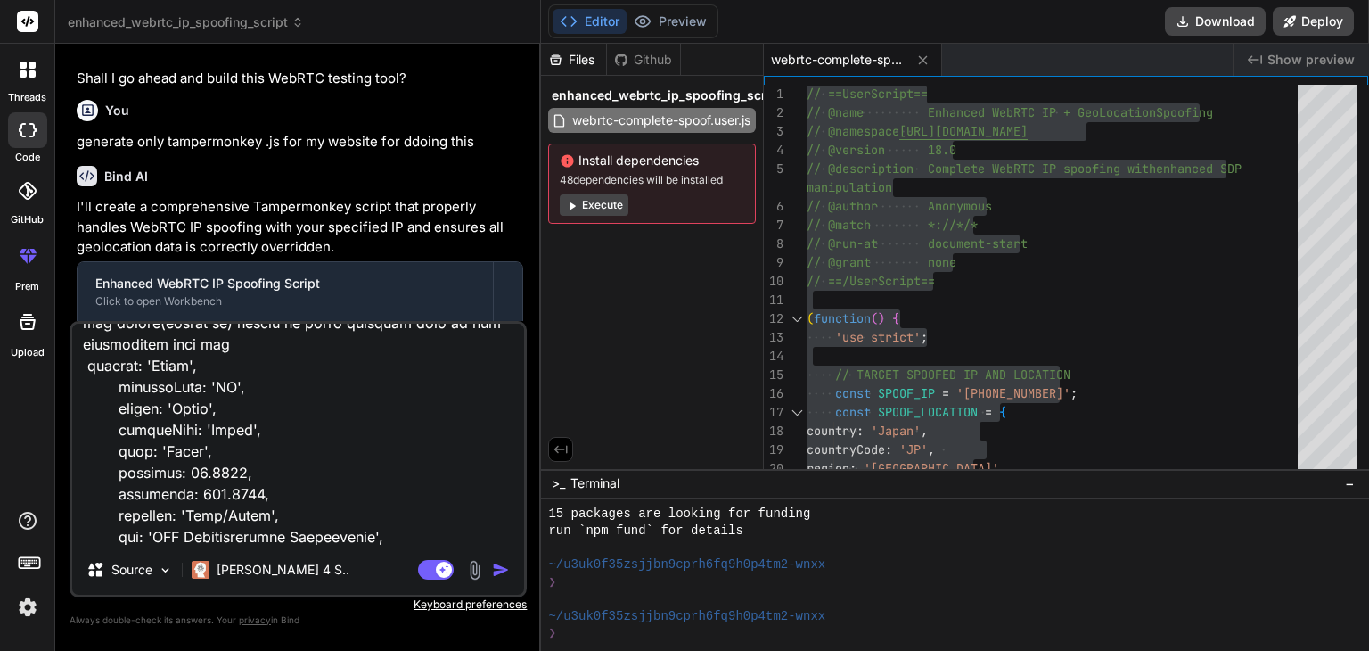
type textarea "x"
type textarea "// ==LoreMipsum== // @dolo Sitametc AdiPIS EL + SedDoeiusmo Temporin // @utlabo…"
type textarea "x"
type textarea "// ==LoreMipsum== // @dolo Sitametc AdiPIS EL + SedDoeiusmo Temporin // @utlabo…"
type textarea "x"
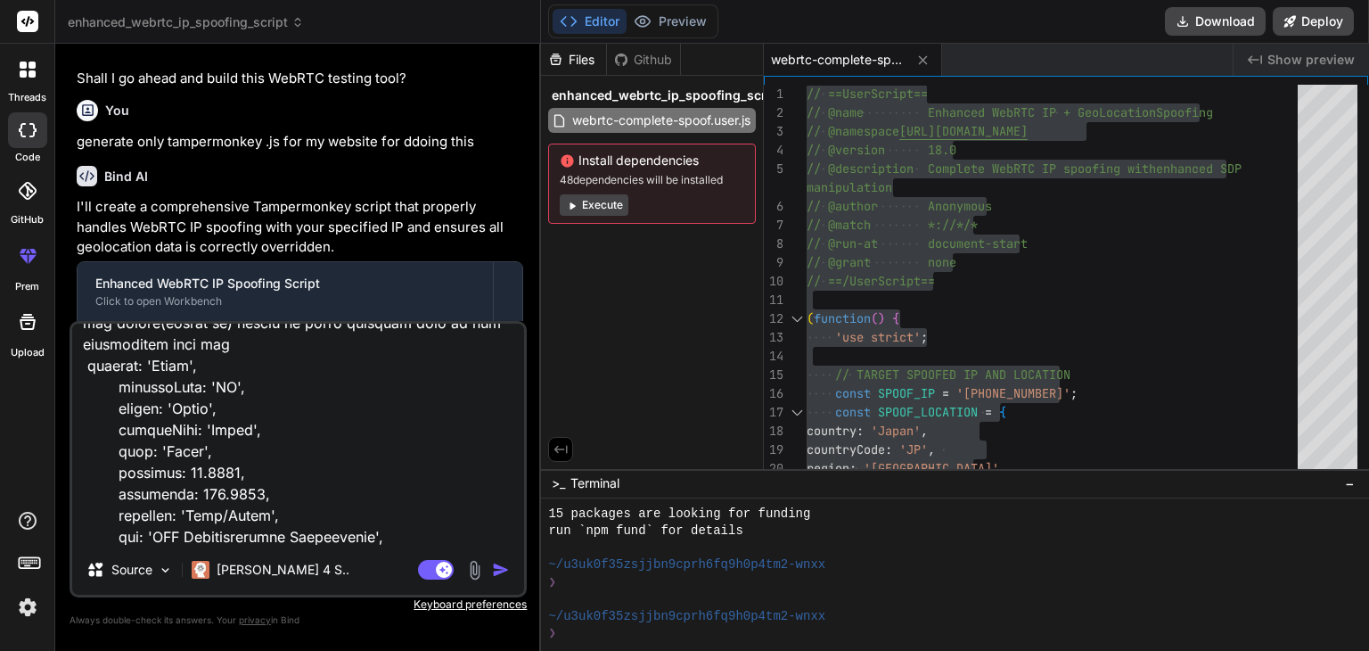
scroll to position [11424, 0]
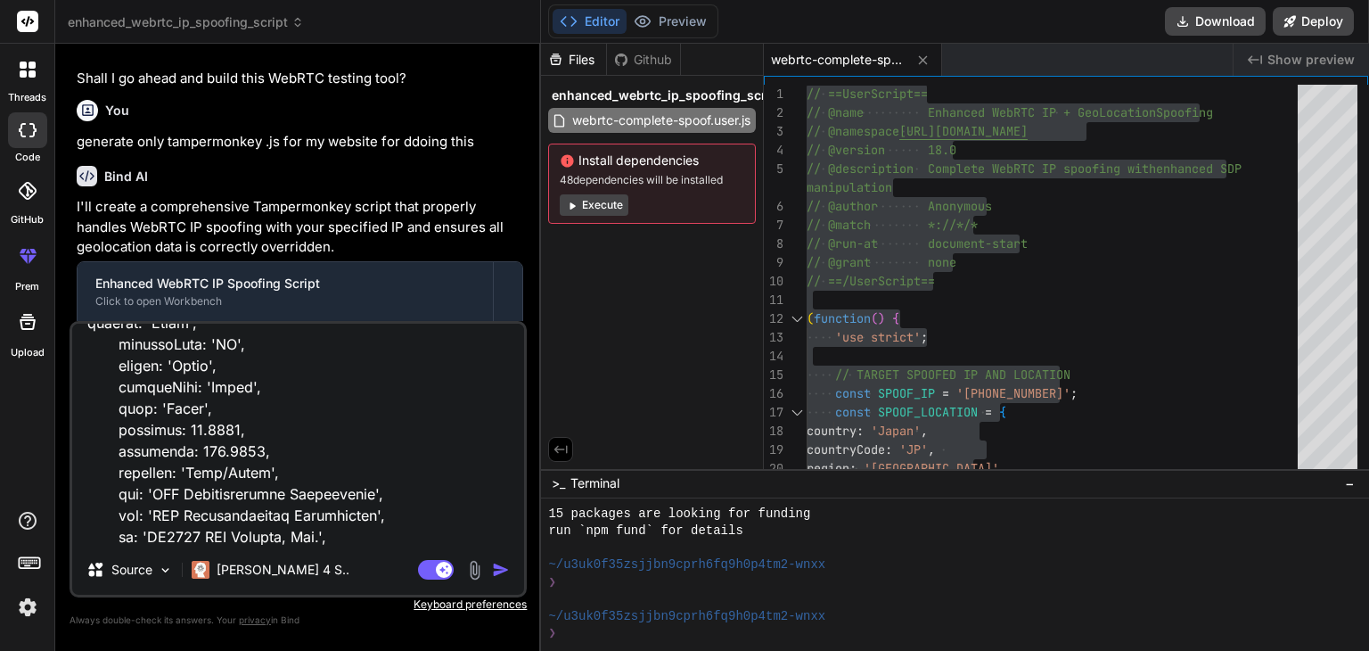
type textarea "// ==LoreMipsum== // @dolo Sitametc AdiPIS EL + SedDoeiusmo Temporin // @utlabo…"
type textarea "x"
type textarea "// ==LoreMipsum== // @dolo Sitametc AdiPIS EL + SedDoeiusmo Temporin // @utlabo…"
type textarea "x"
type textarea "// ==LoreMipsum== // @dolo Sitametc AdiPIS EL + SedDoeiusmo Temporin // @utlabo…"
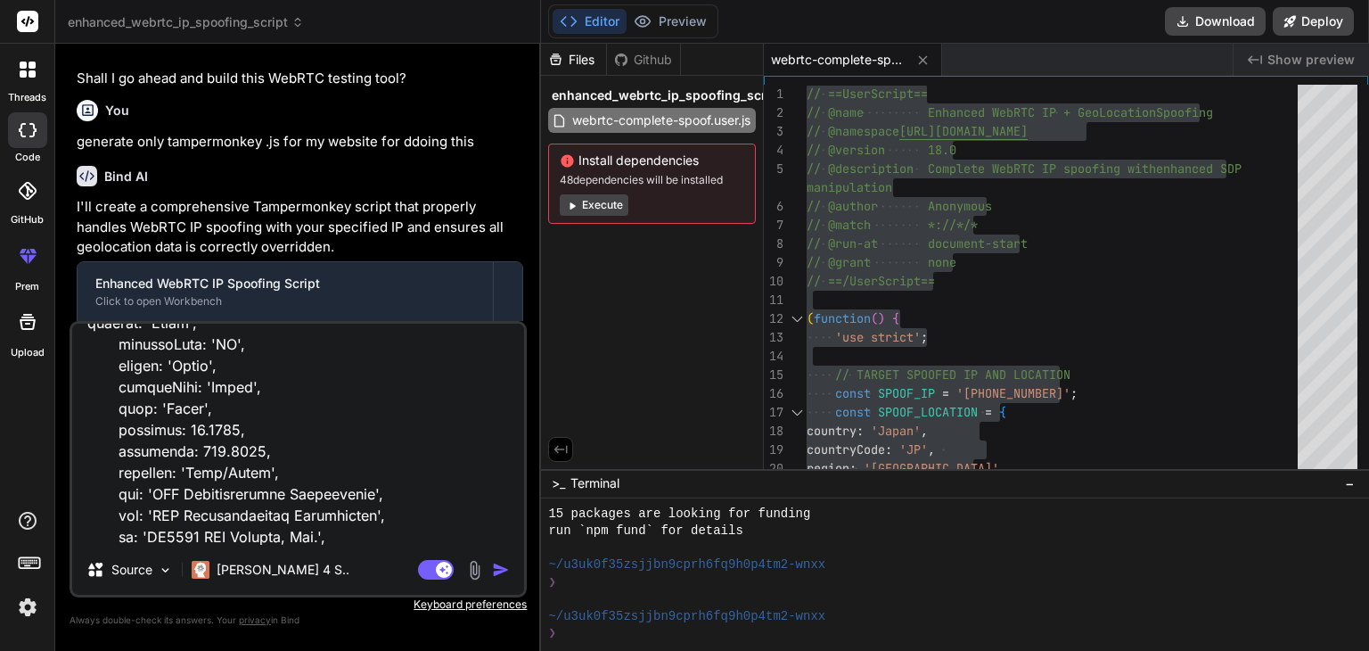
type textarea "x"
type textarea "// ==LoreMipsum== // @dolo Sitametc AdiPIS EL + SedDoeiusmo Temporin // @utlabo…"
type textarea "x"
type textarea "// ==LoreMipsum== // @dolo Sitametc AdiPIS EL + SedDoeiusmo Temporin // @utlabo…"
type textarea "x"
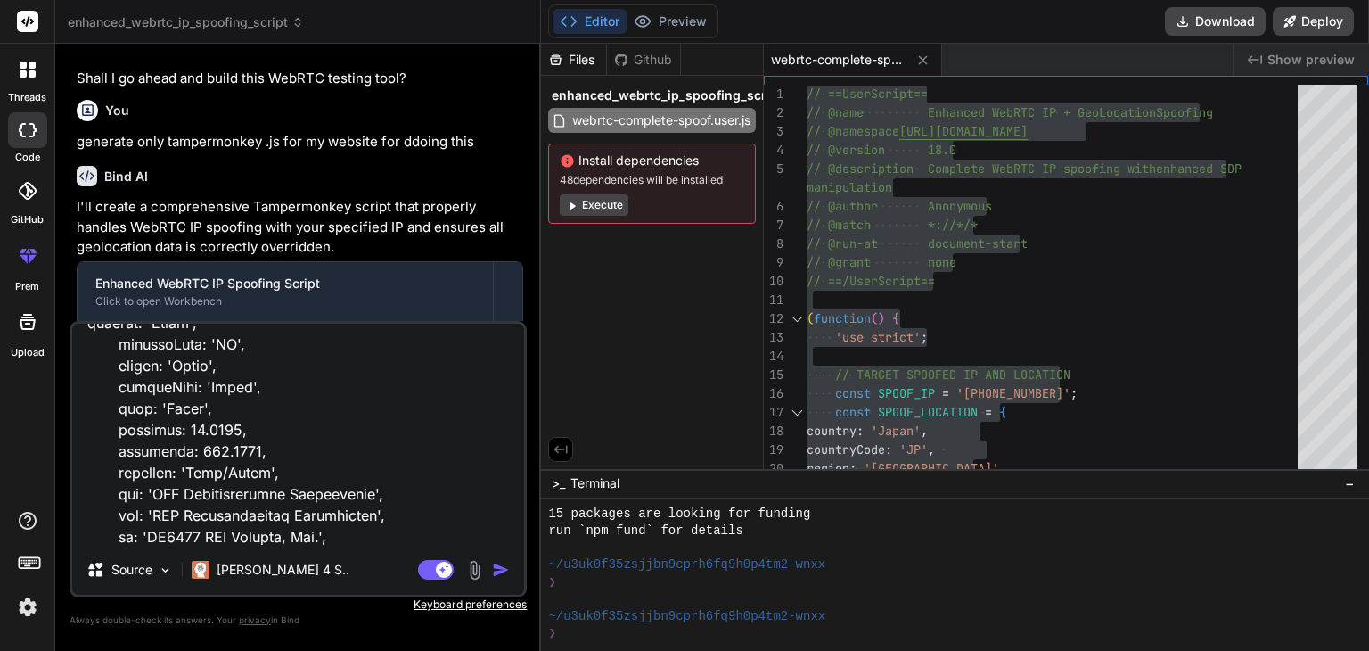
type textarea "// ==LoreMipsum== // @dolo Sitametc AdiPIS EL + SedDoeiusmo Temporin // @utlabo…"
type textarea "x"
type textarea "// ==LoreMipsum== // @dolo Sitametc AdiPIS EL + SedDoeiusmo Temporin // @utlabo…"
type textarea "x"
type textarea "// ==LoreMipsum== // @dolo Sitametc AdiPIS EL + SedDoeiusmo Temporin // @utlabo…"
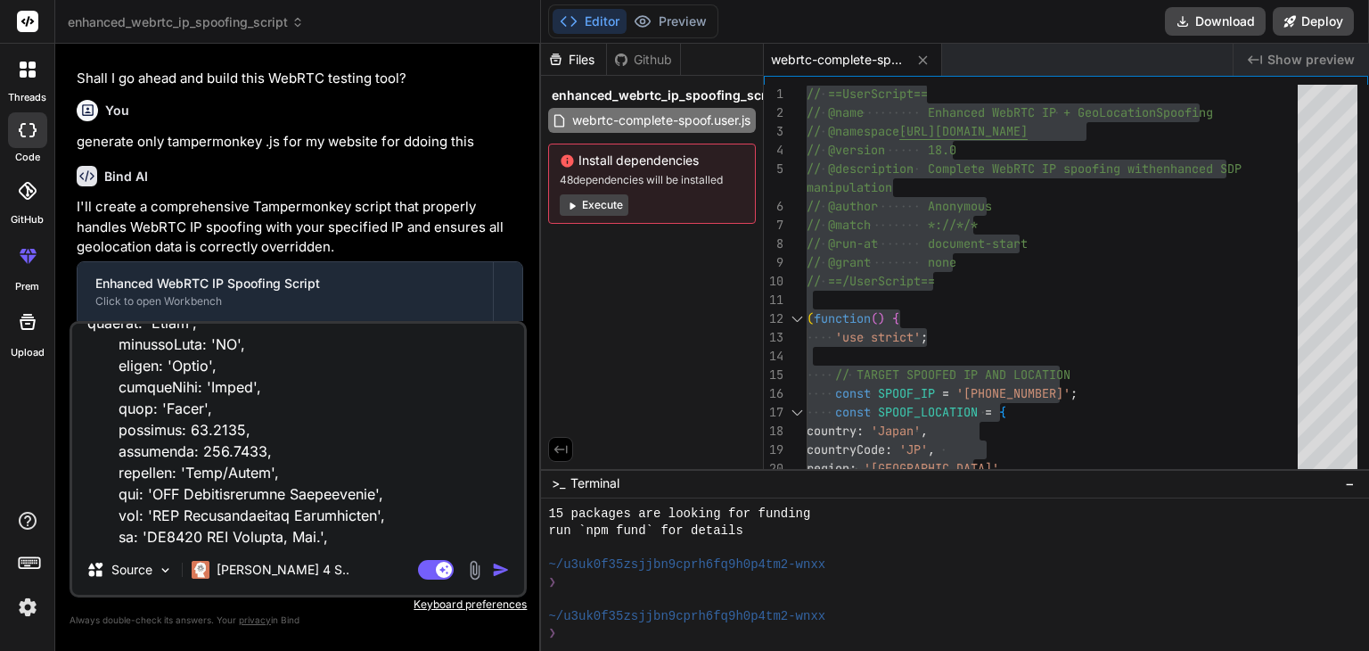
type textarea "x"
type textarea "// ==LoreMipsum== // @dolo Sitametc AdiPIS EL + SedDoeiusmo Temporin // @utlabo…"
type textarea "x"
type textarea "// ==LoreMipsum== // @dolo Sitametc AdiPIS EL + SedDoeiusmo Temporin // @utlabo…"
type textarea "x"
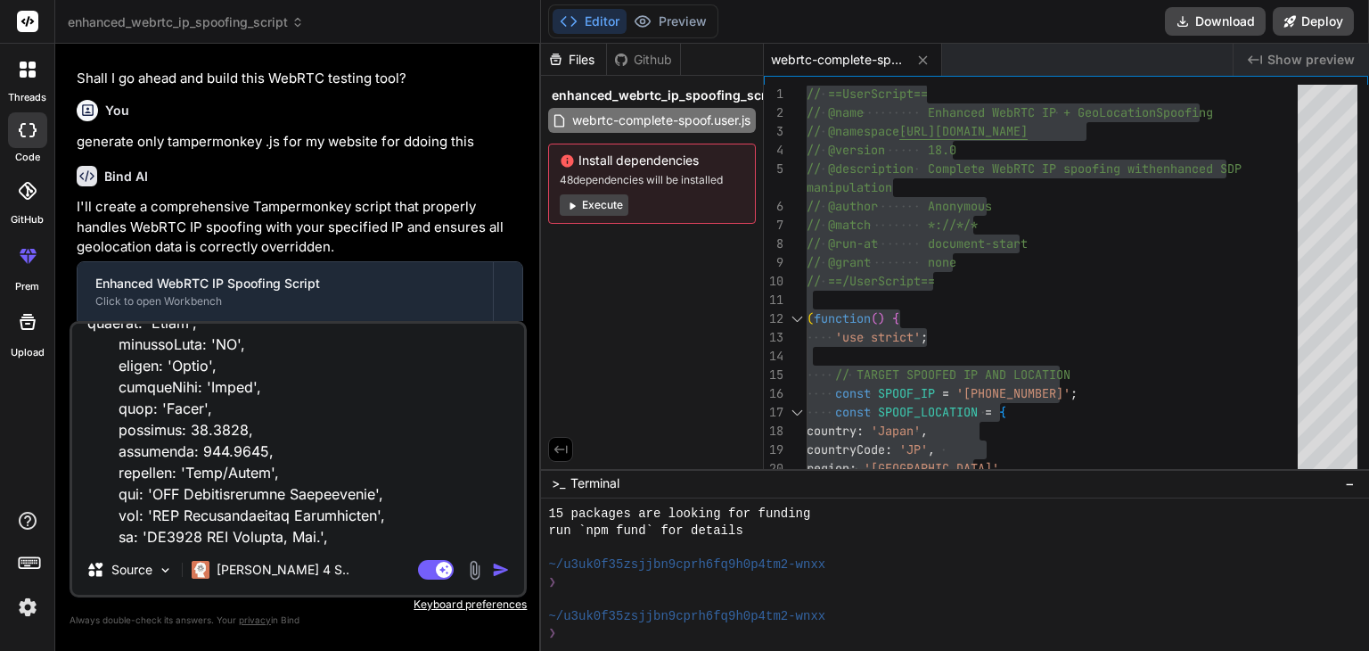
type textarea "// ==LoreMipsum== // @dolo Sitametc AdiPIS EL + SedDoeiusmo Temporin // @utlabo…"
type textarea "x"
type textarea "// ==LoreMipsum== // @dolo Sitametc AdiPIS EL + SedDoeiusmo Temporin // @utlabo…"
type textarea "x"
type textarea "// ==LoreMipsum== // @dolo Sitametc AdiPIS EL + SedDoeiusmo Temporin // @utlabo…"
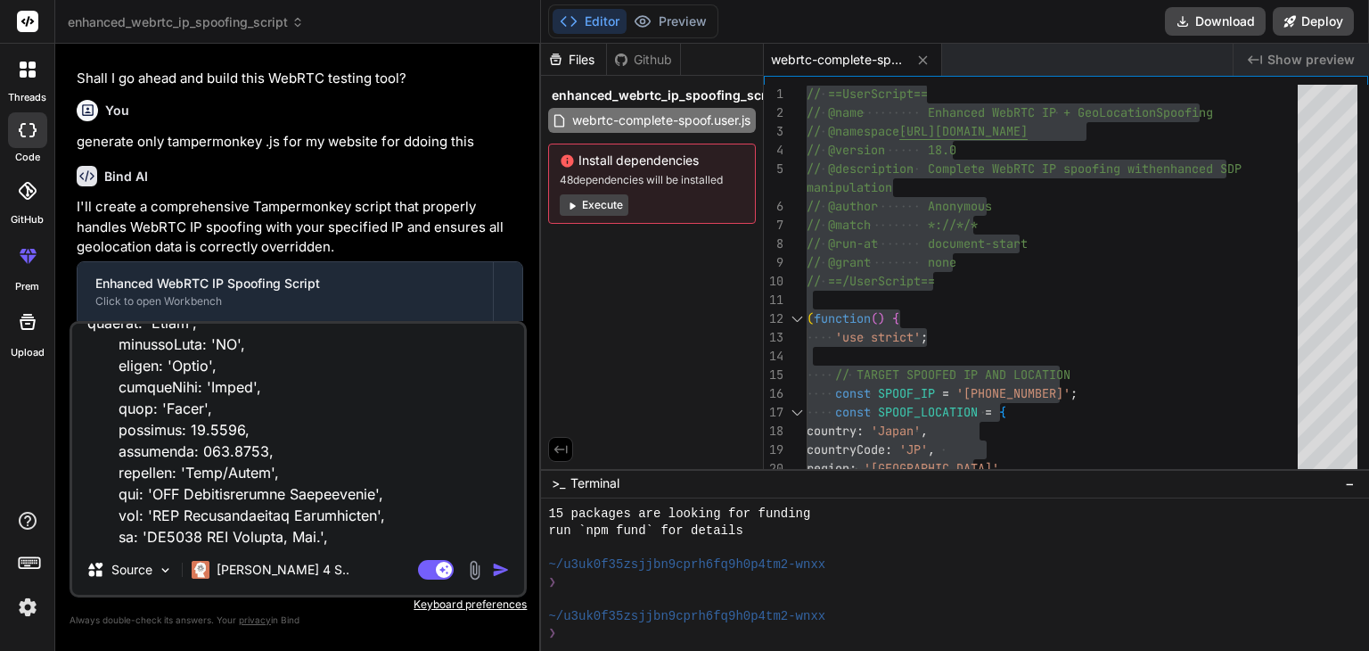
type textarea "x"
type textarea "// ==LoreMipsum== // @dolo Sitametc AdiPIS EL + SedDoeiusmo Temporin // @utlabo…"
type textarea "x"
type textarea "// ==LoreMipsum== // @dolo Sitametc AdiPIS EL + SedDoeiusmo Temporin // @utlabo…"
type textarea "x"
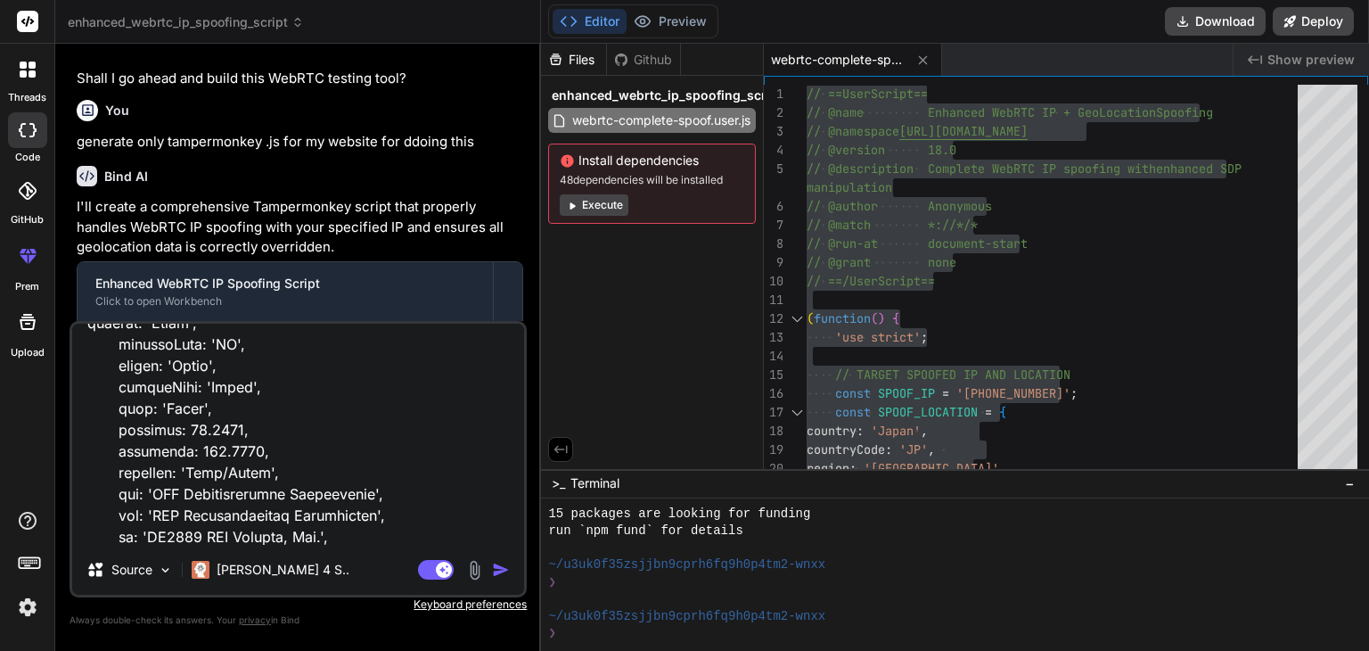
type textarea "// ==LoreMipsum== // @dolo Sitametc AdiPIS EL + SedDoeiusmo Temporin // @utlabo…"
type textarea "x"
type textarea "// ==LoreMipsum== // @dolo Sitametc AdiPIS EL + SedDoeiusmo Temporin // @utlabo…"
type textarea "x"
type textarea "// ==LoreMipsum== // @dolo Sitametc AdiPIS EL + SedDoeiusmo Temporin // @utlabo…"
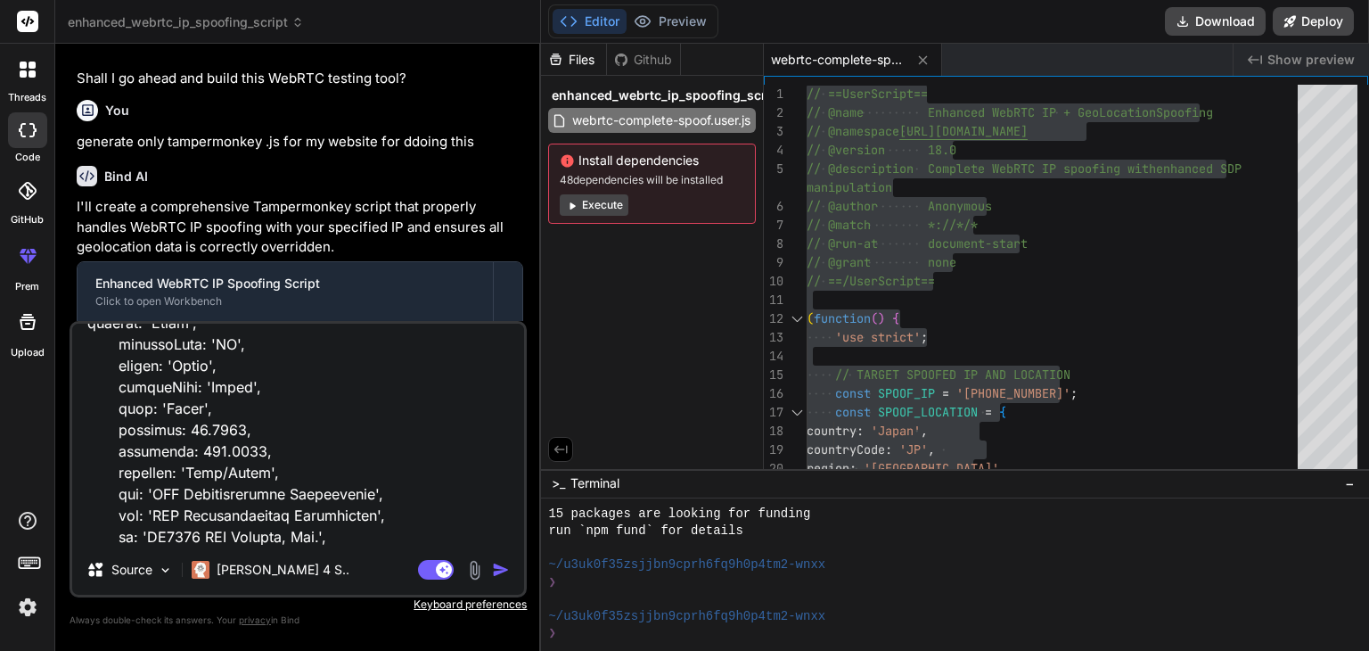
type textarea "x"
type textarea "// ==LoreMipsum== // @dolo Sitametc AdiPIS EL + SedDoeiusmo Temporin // @utlabo…"
type textarea "x"
type textarea "// ==LoreMipsum== // @dolo Sitametc AdiPIS EL + SedDoeiusmo Temporin // @utlabo…"
type textarea "x"
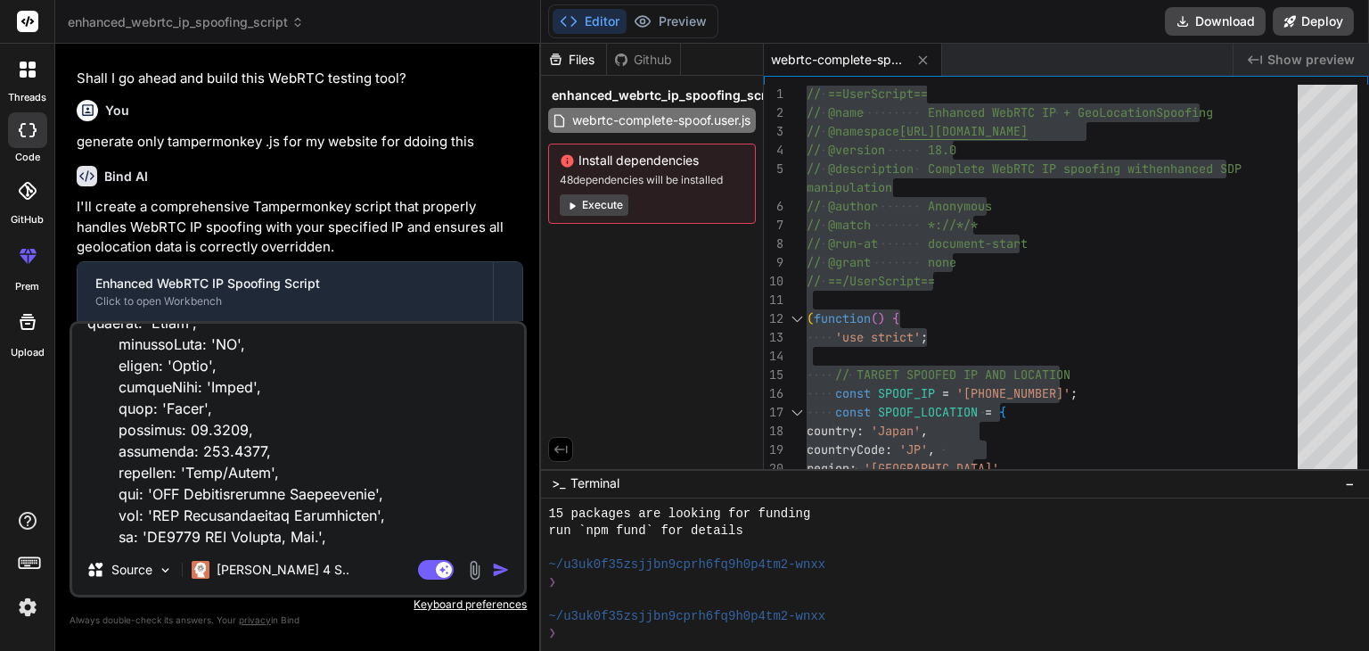
type textarea "// ==LoreMipsum== // @dolo Sitametc AdiPIS EL + SedDoeiusmo Temporin // @utlabo…"
type textarea "x"
type textarea "// ==LoreMipsum== // @dolo Sitametc AdiPIS EL + SedDoeiusmo Temporin // @utlabo…"
type textarea "x"
type textarea "// ==LoreMipsum== // @dolo Sitametc AdiPIS EL + SedDoeiusmo Temporin // @utlabo…"
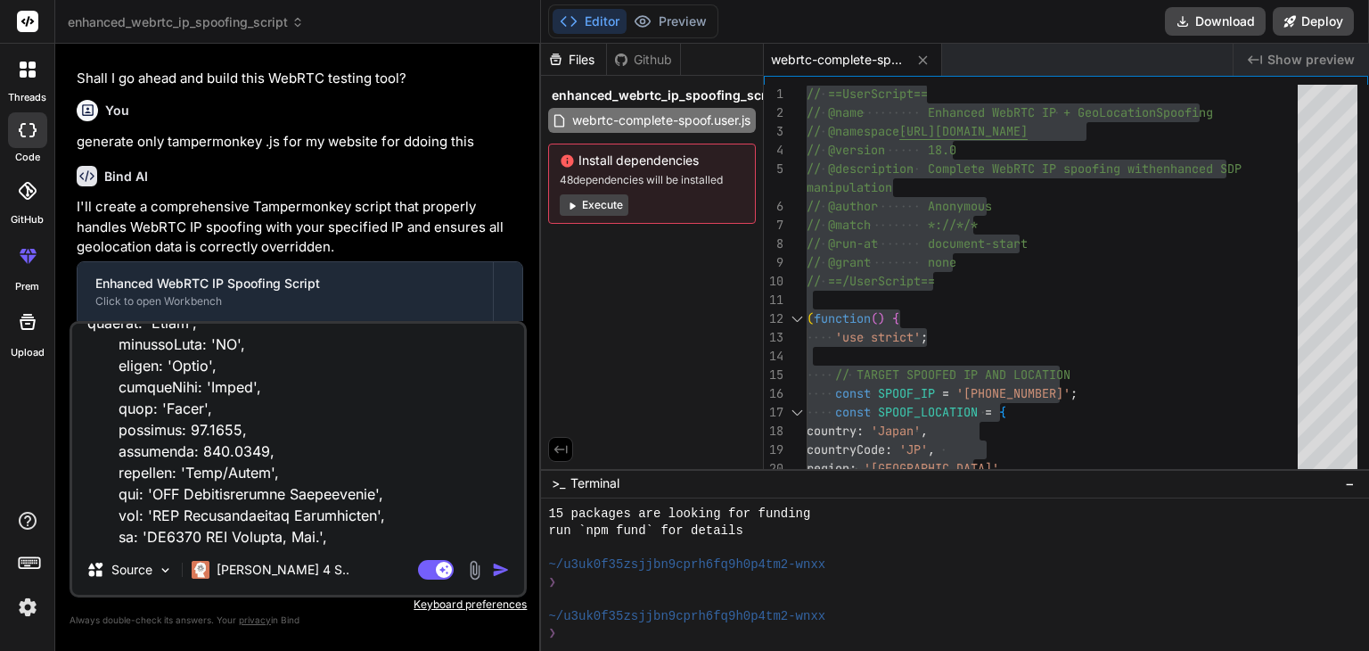
type textarea "x"
type textarea "// ==LoreMipsum== // @dolo Sitametc AdiPIS EL + SedDoeiusmo Temporin // @utlabo…"
type textarea "x"
type textarea "// ==LoreMipsum== // @dolo Sitametc AdiPIS EL + SedDoeiusmo Temporin // @utlabo…"
type textarea "x"
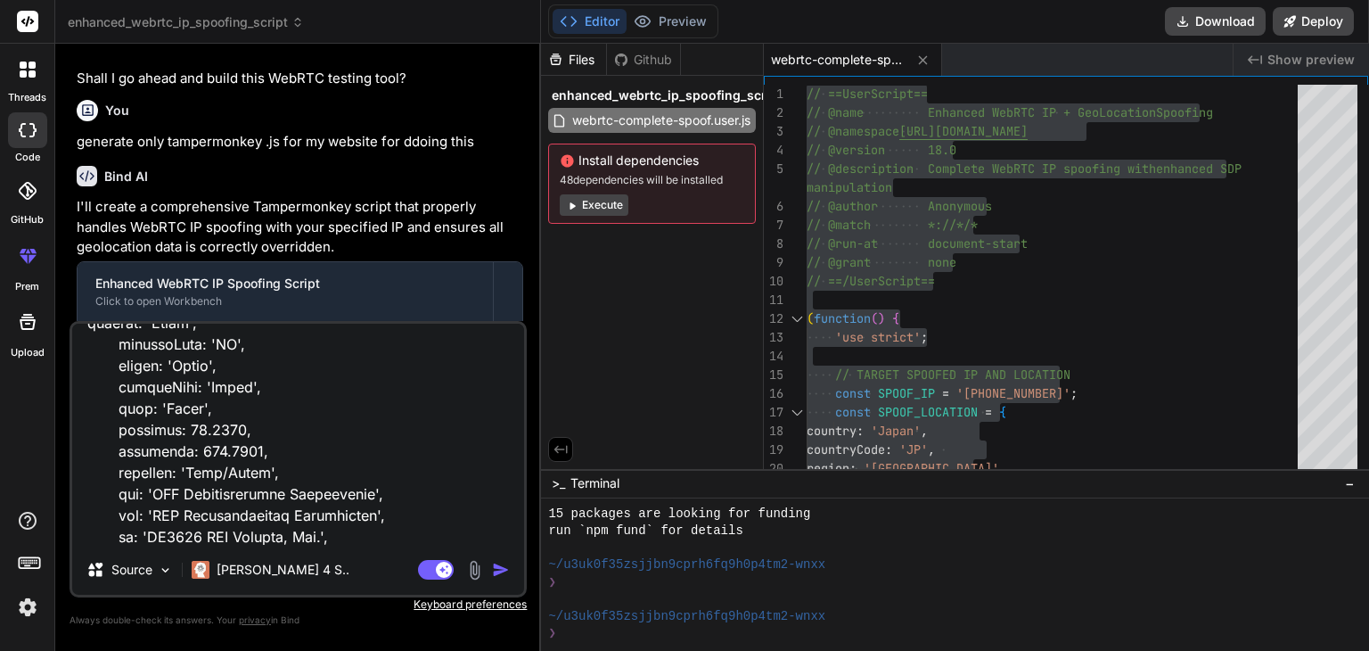
type textarea "// ==LoreMipsum== // @dolo Sitametc AdiPIS EL + SedDoeiusmo Temporin // @utlabo…"
type textarea "x"
type textarea "// ==LoreMipsum== // @dolo Sitametc AdiPIS EL + SedDoeiusmo Temporin // @utlabo…"
type textarea "x"
type textarea "// ==LoreMipsum== // @dolo Sitametc AdiPIS EL + SedDoeiusmo Temporin // @utlabo…"
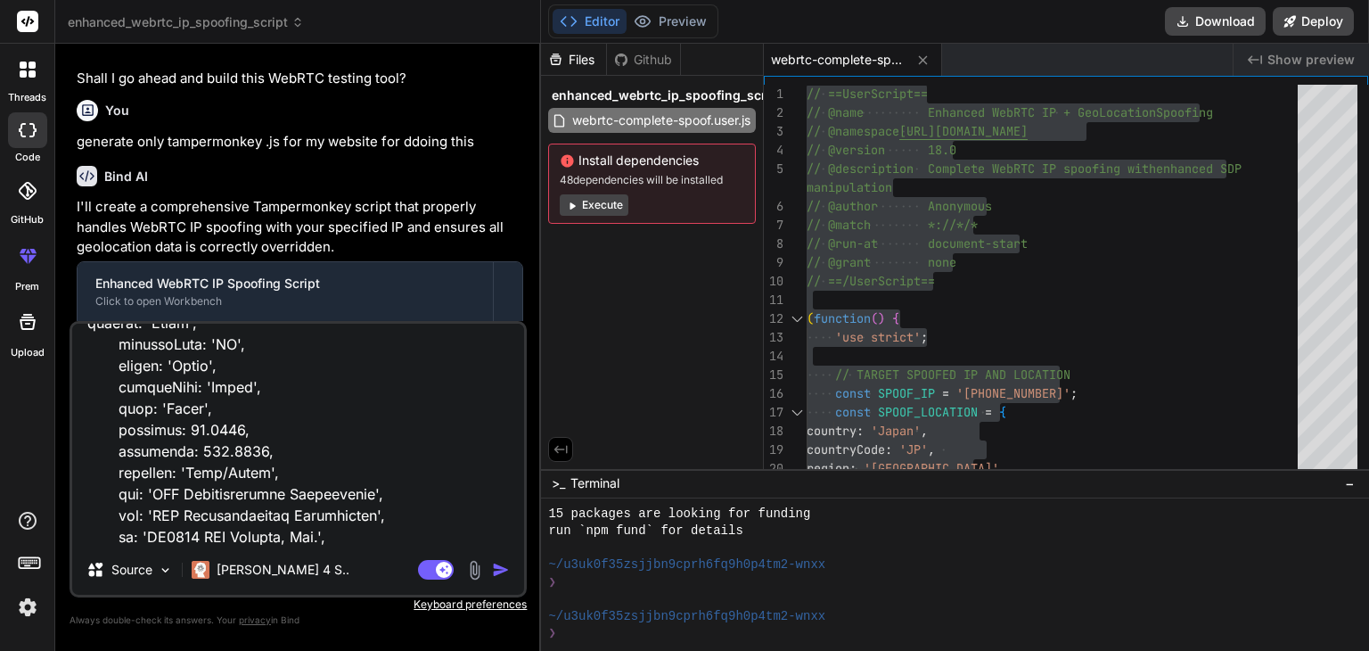
type textarea "x"
type textarea "// ==LoreMipsum== // @dolo Sitametc AdiPIS EL + SedDoeiusmo Temporin // @utlabo…"
type textarea "x"
type textarea "// ==LoreMipsum== // @dolo Sitametc AdiPIS EL + SedDoeiusmo Temporin // @utlabo…"
type textarea "x"
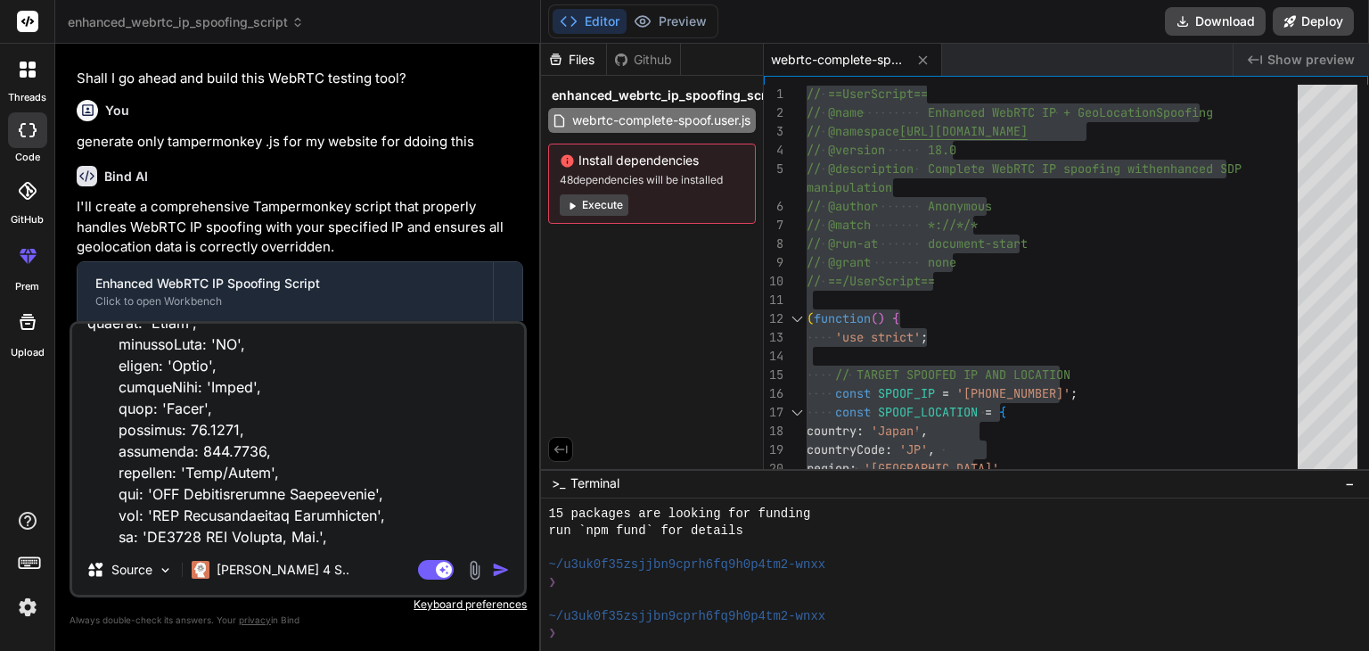
type textarea "// ==LoreMipsum== // @dolo Sitametc AdiPIS EL + SedDoeiusmo Temporin // @utlabo…"
type textarea "x"
type textarea "// ==LoreMipsum== // @dolo Sitametc AdiPIS EL + SedDoeiusmo Temporin // @utlabo…"
type textarea "x"
type textarea "// ==LoreMipsum== // @dolo Sitametc AdiPIS EL + SedDoeiusmo Temporin // @utlabo…"
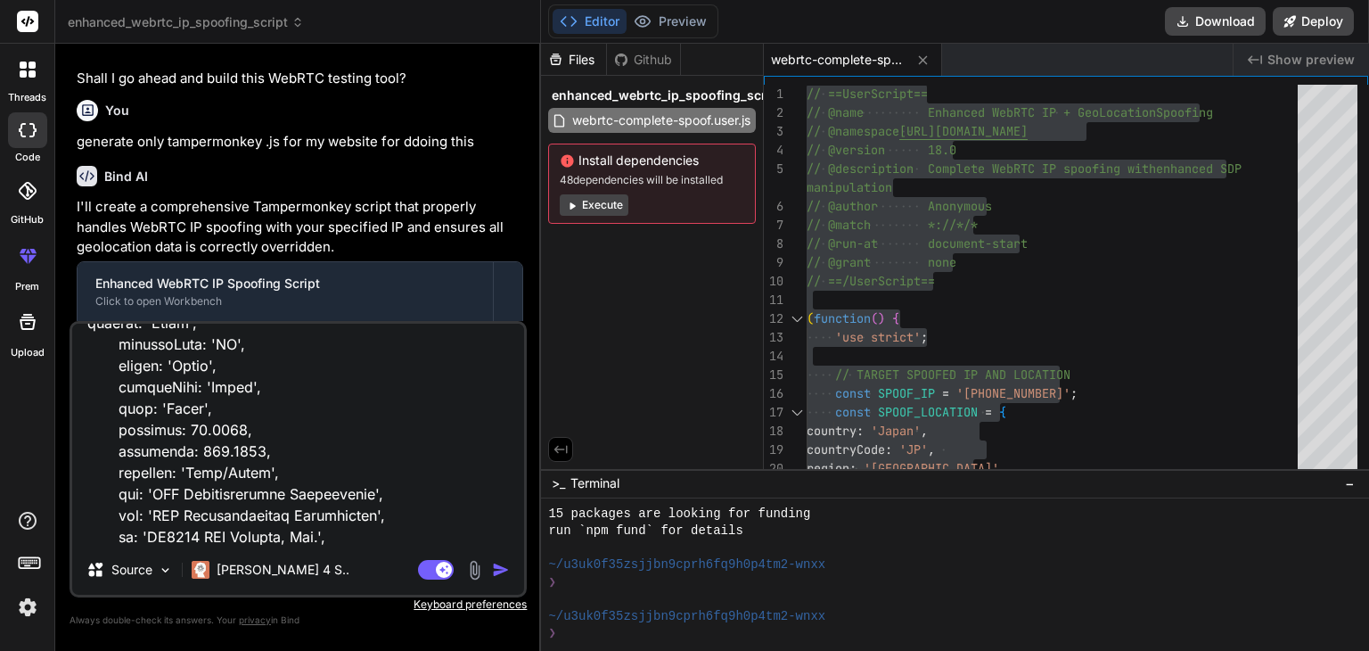
type textarea "x"
type textarea "// ==LoreMipsum== // @dolo Sitametc AdiPIS EL + SedDoeiusmo Temporin // @utlabo…"
type textarea "x"
type textarea "// ==LoreMipsum== // @dolo Sitametc AdiPIS EL + SedDoeiusmo Temporin // @utlabo…"
type textarea "x"
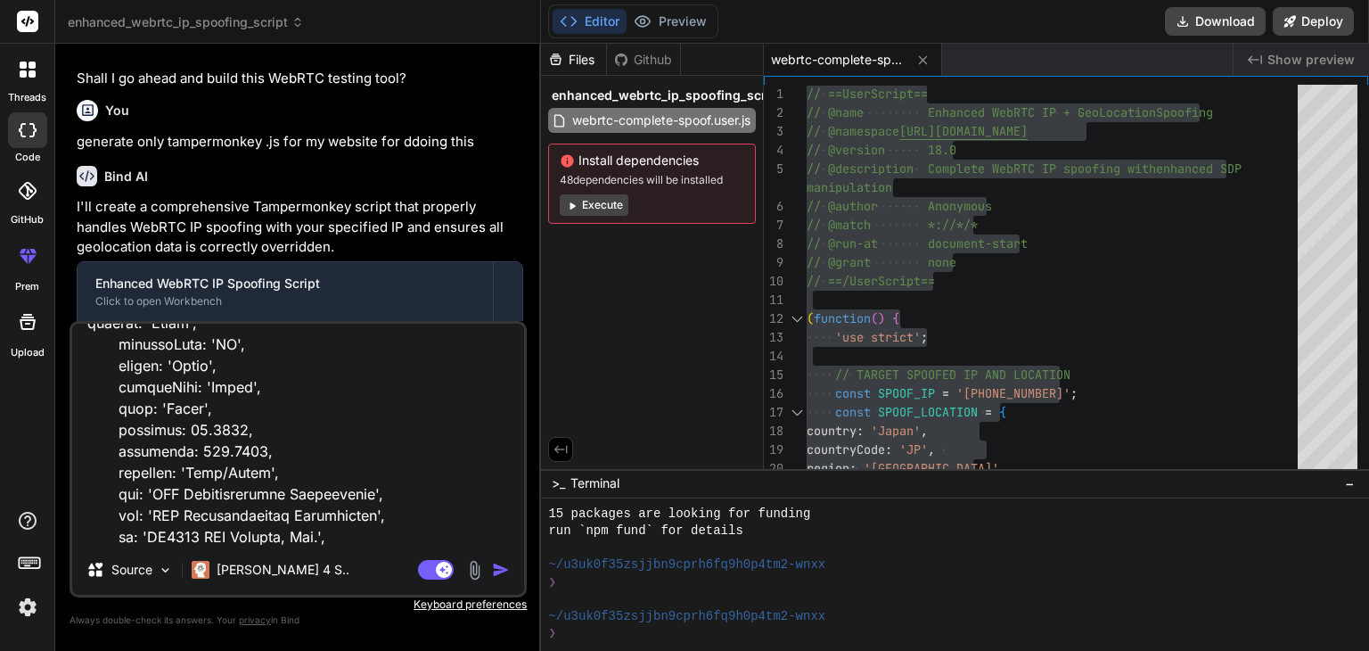
type textarea "// ==LoreMipsum== // @dolo Sitametc AdiPIS EL + SedDoeiusmo Temporin // @utlabo…"
type textarea "x"
type textarea "// ==LoreMipsum== // @dolo Sitametc AdiPIS EL + SedDoeiusmo Temporin // @utlabo…"
type textarea "x"
type textarea "// ==LoreMipsum== // @dolo Sitametc AdiPIS EL + SedDoeiusmo Temporin // @utlabo…"
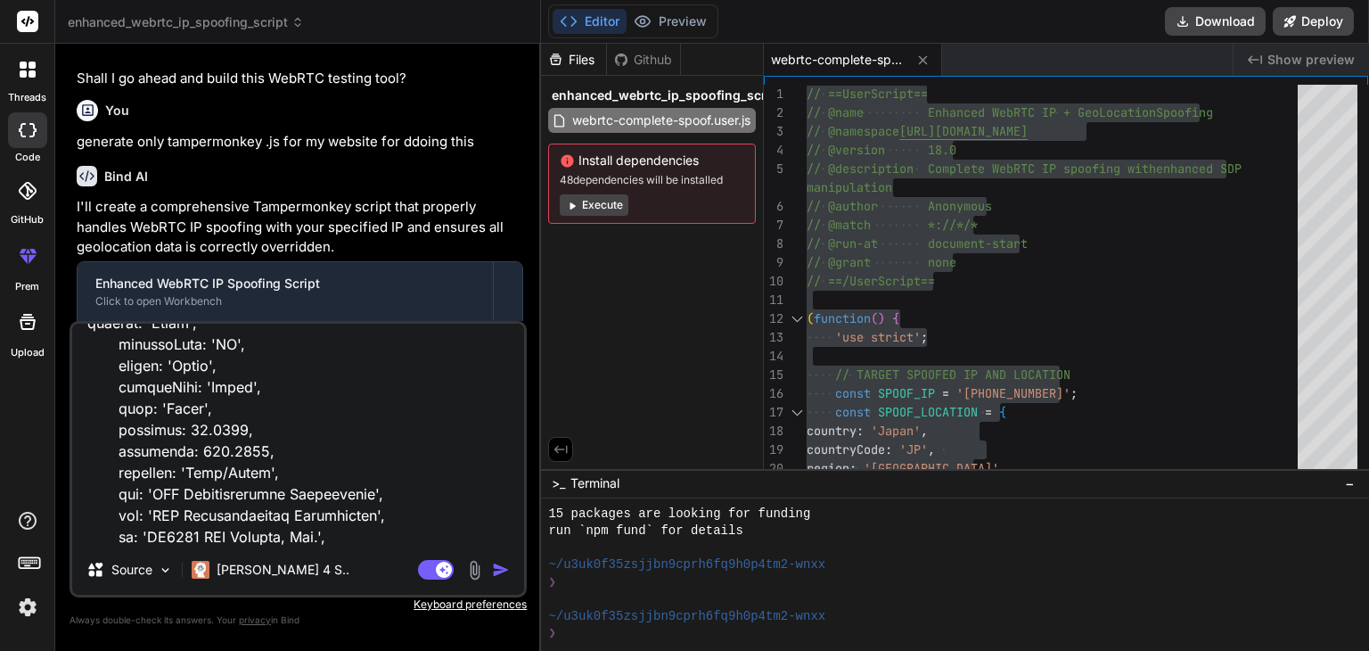
type textarea "x"
type textarea "// ==LoreMipsum== // @dolo Sitametc AdiPIS EL + SedDoeiusmo Temporin // @utlabo…"
type textarea "x"
type textarea "// ==LoreMipsum== // @dolo Sitametc AdiPIS EL + SedDoeiusmo Temporin // @utlabo…"
type textarea "x"
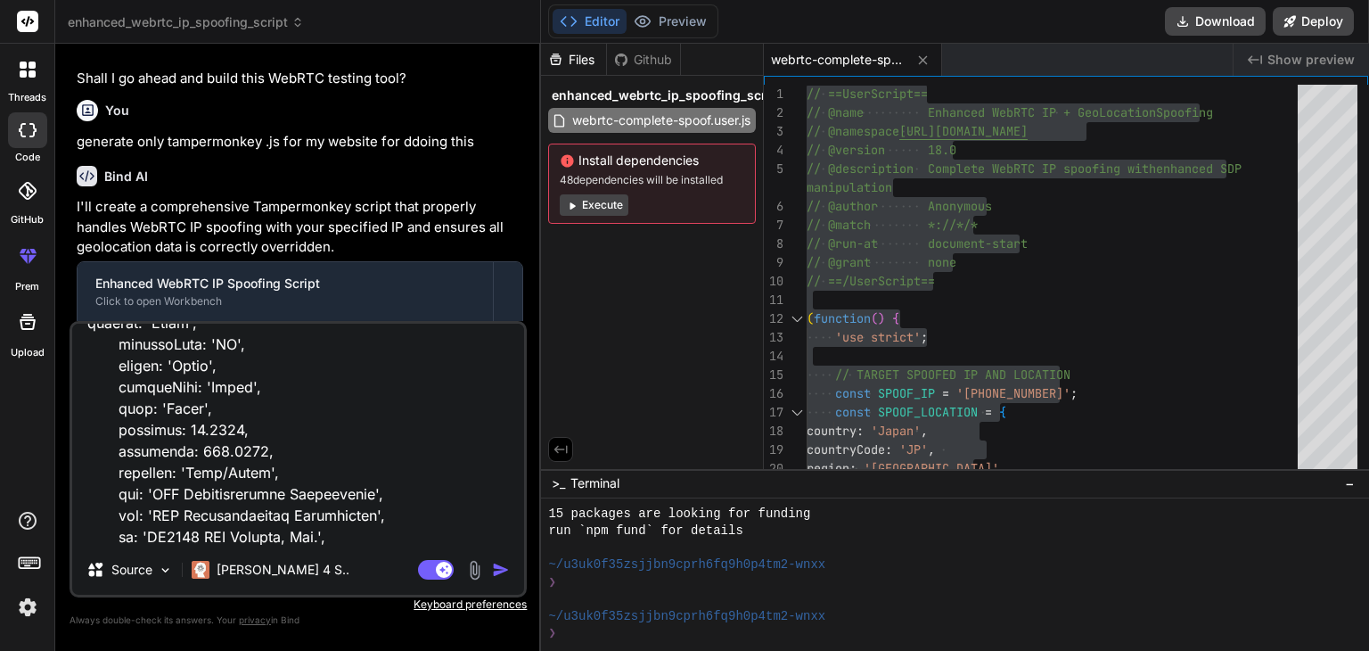
type textarea "// ==LoreMipsum== // @dolo Sitametc AdiPIS EL + SedDoeiusmo Temporin // @utlabo…"
type textarea "x"
type textarea "// ==LoreMipsum== // @dolo Sitametc AdiPIS EL + SedDoeiusmo Temporin // @utlabo…"
type textarea "x"
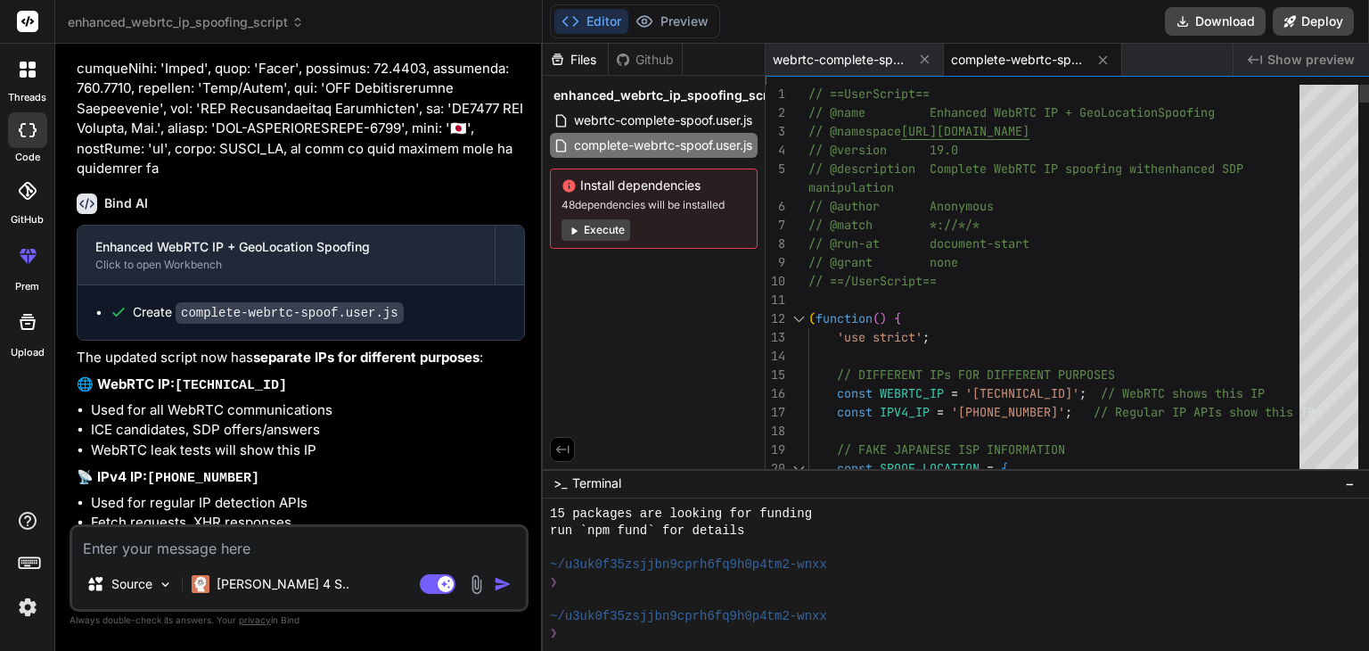
scroll to position [0, 0]
